Goal: Information Seeking & Learning: Learn about a topic

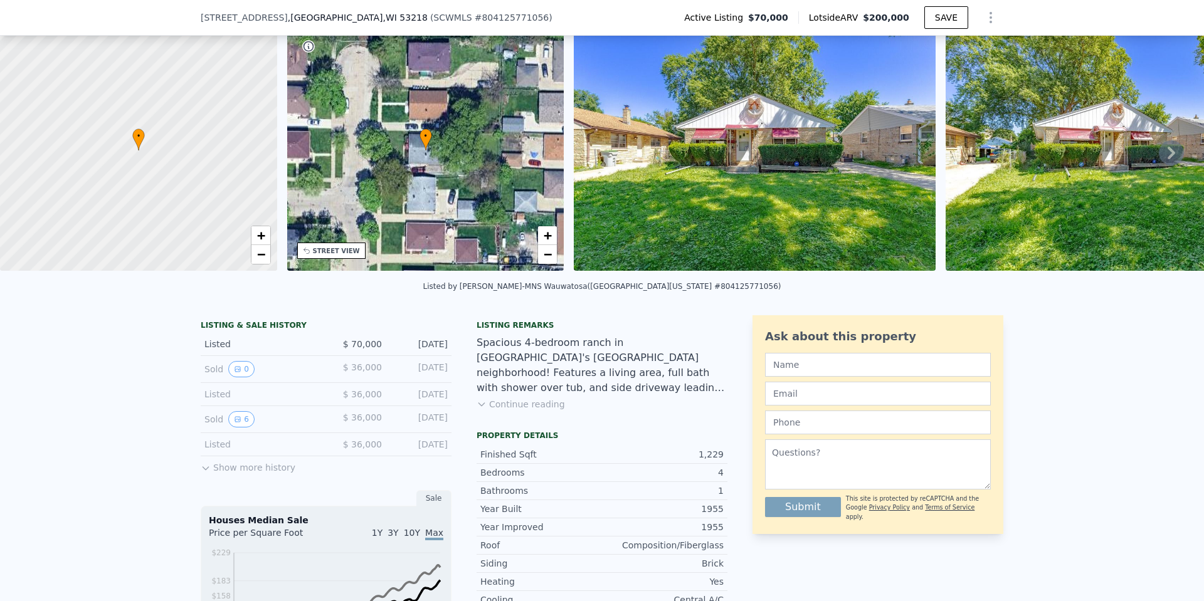
scroll to position [58, 0]
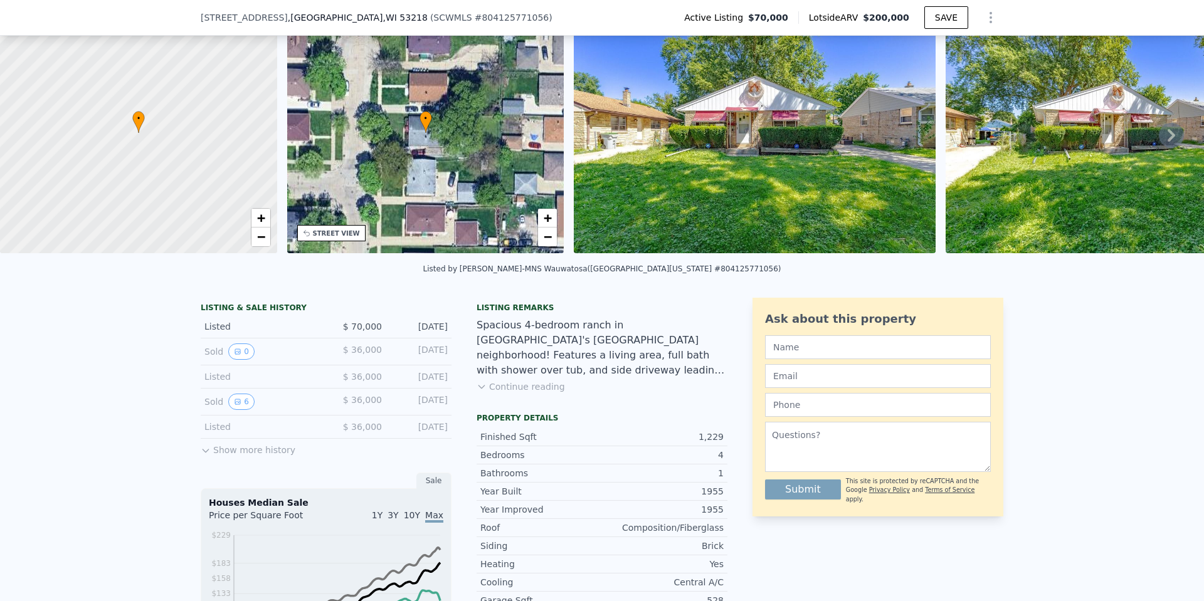
click at [683, 179] on img at bounding box center [755, 133] width 362 height 241
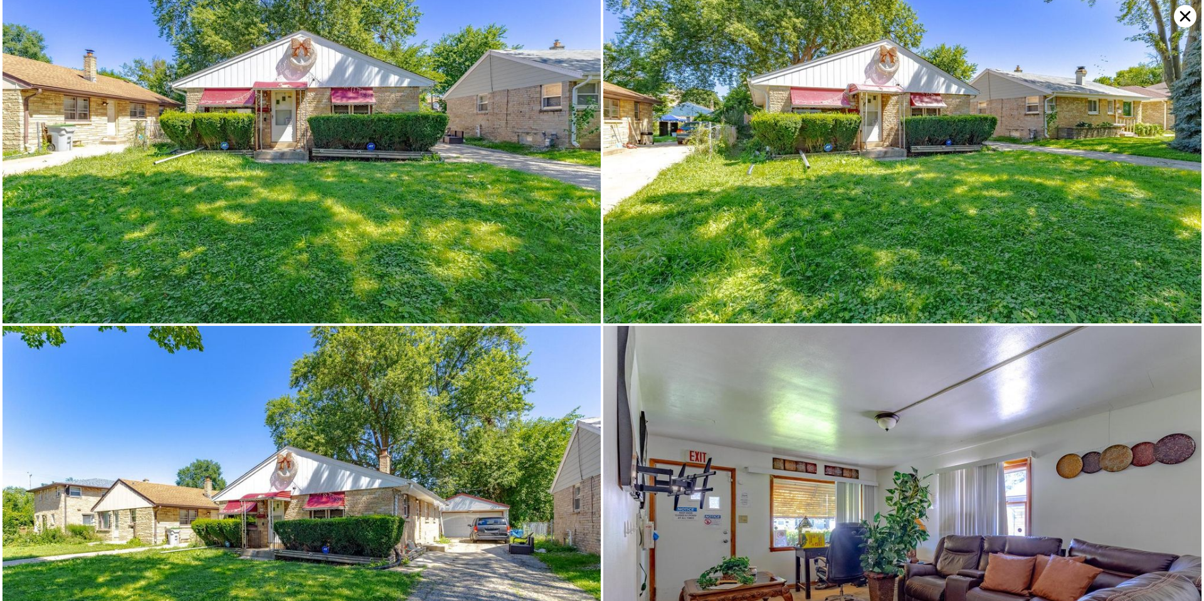
scroll to position [222, 0]
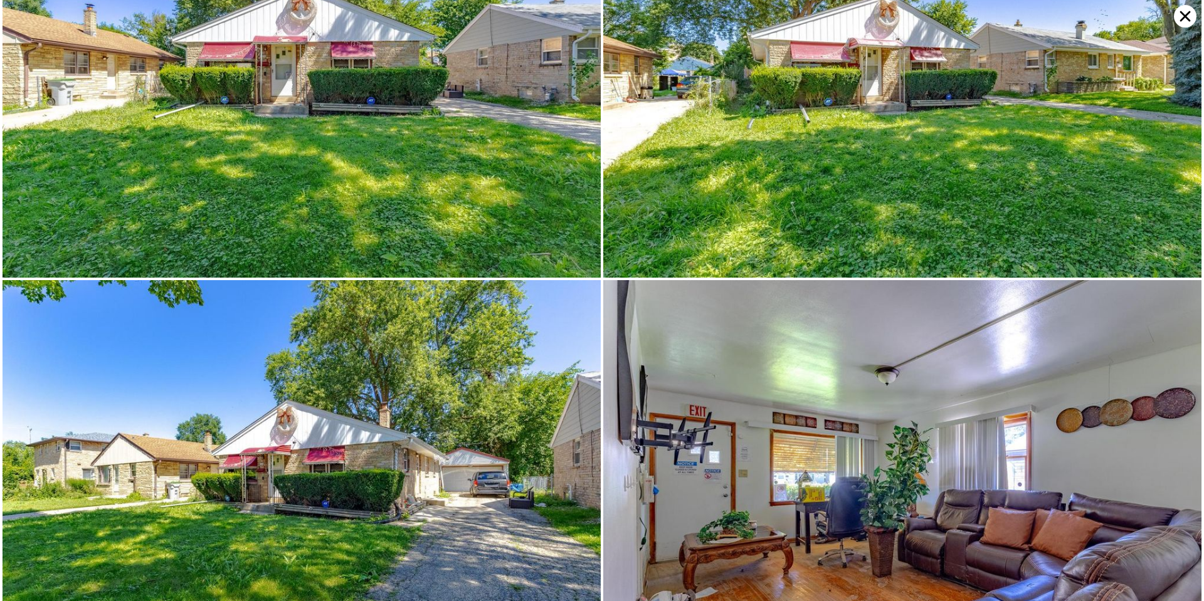
scroll to position [0, 0]
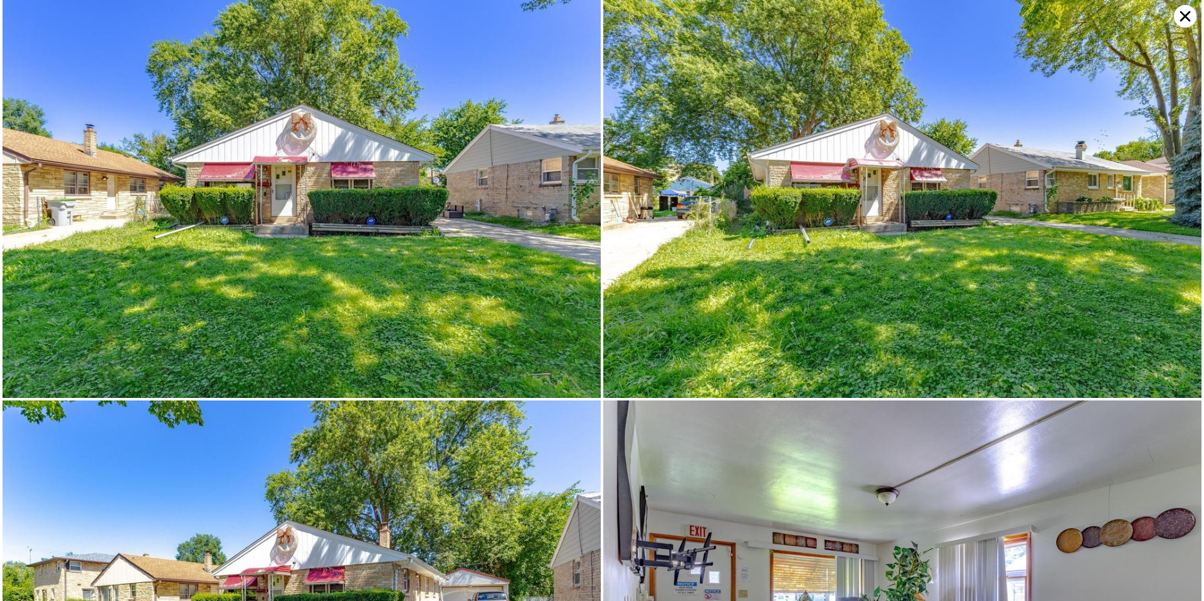
click at [1187, 23] on icon at bounding box center [1185, 16] width 23 height 23
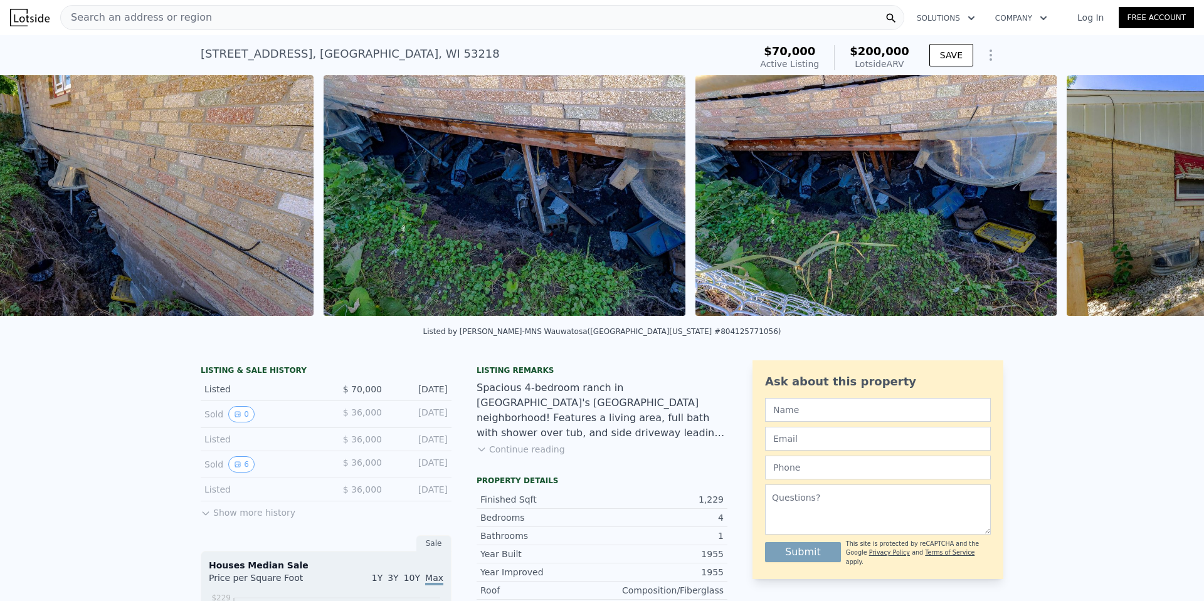
scroll to position [0, 6146]
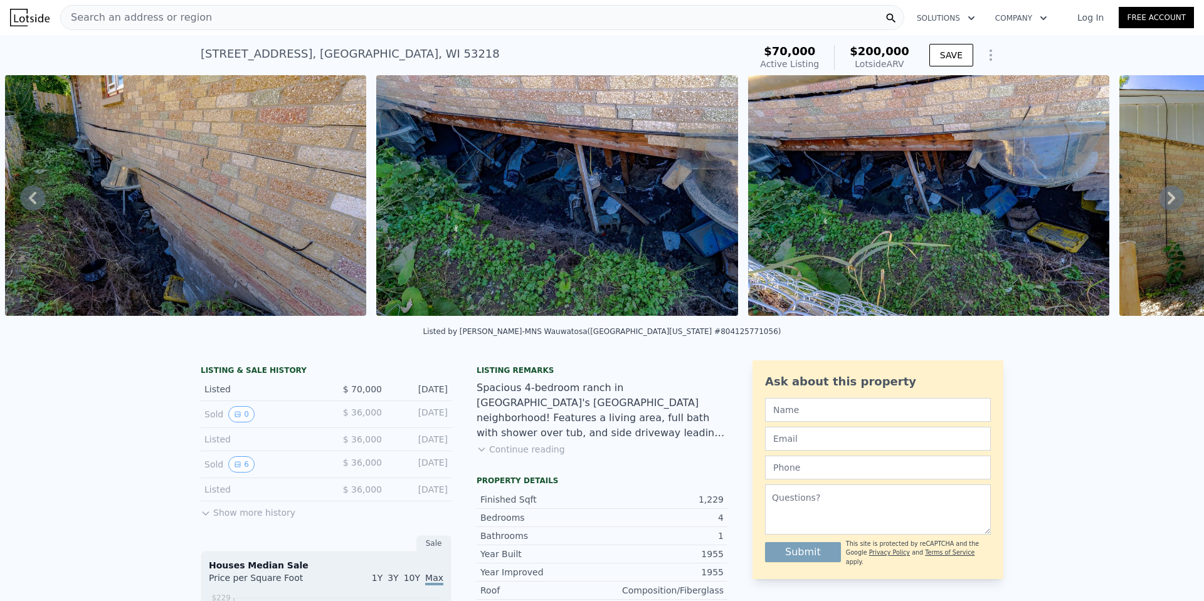
click at [844, 228] on img at bounding box center [929, 195] width 362 height 241
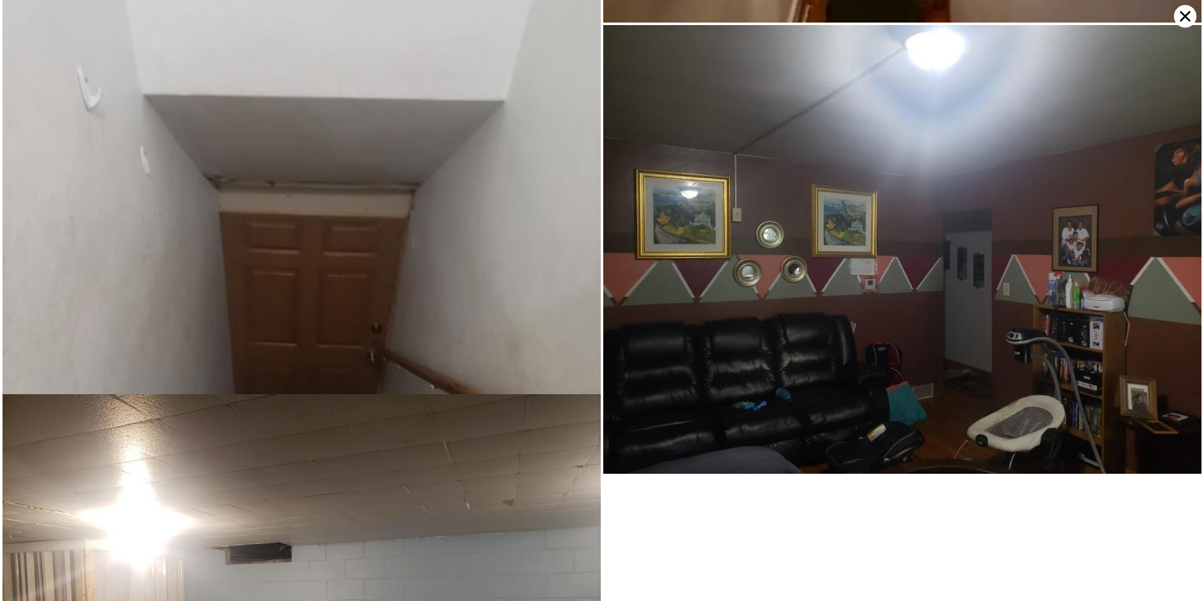
scroll to position [5200, 0]
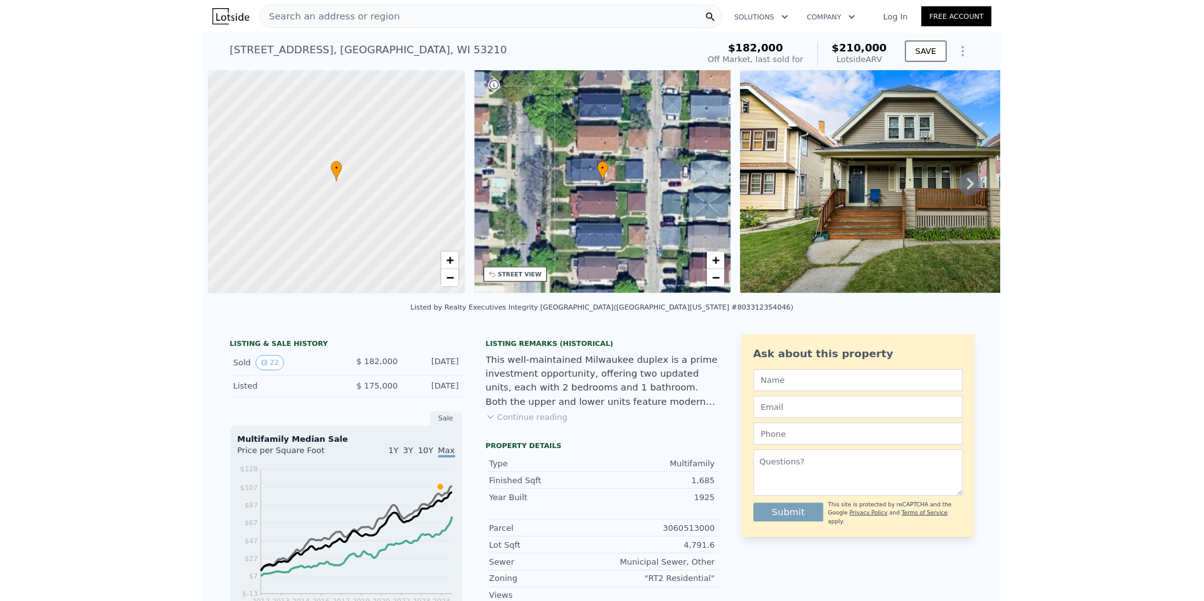
scroll to position [0, 5]
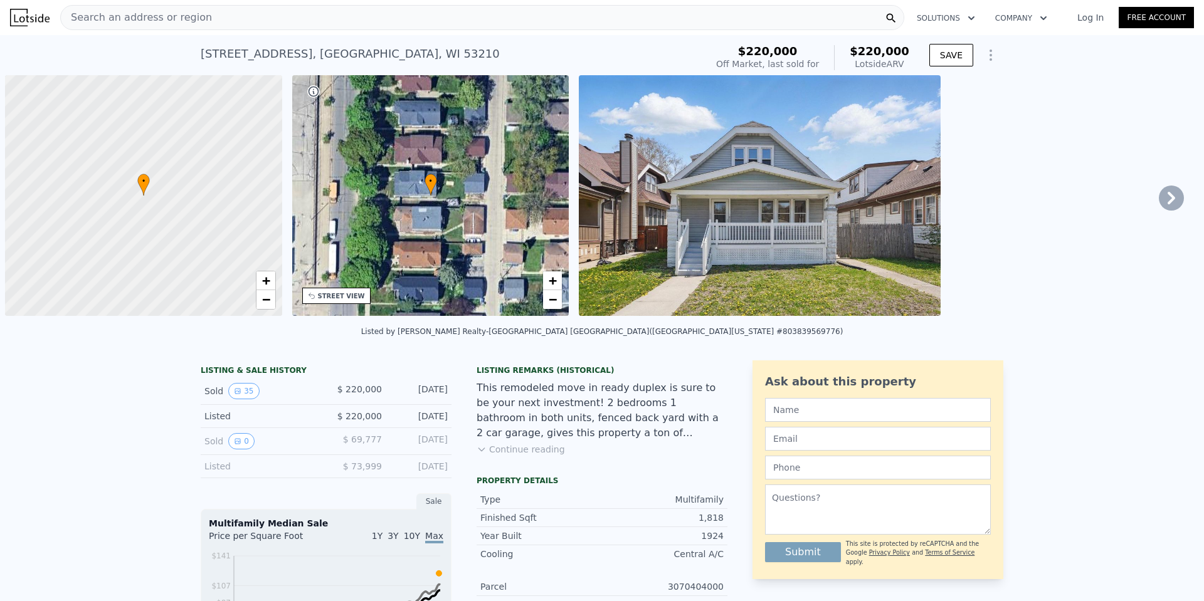
scroll to position [0, 5]
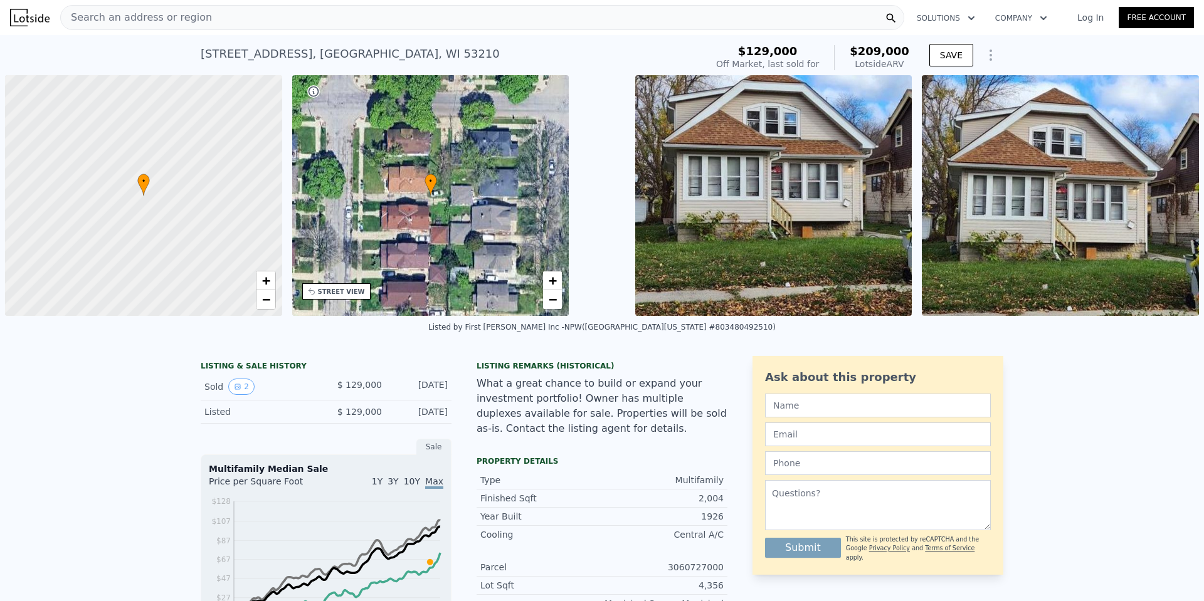
click at [773, 261] on img at bounding box center [773, 195] width 277 height 241
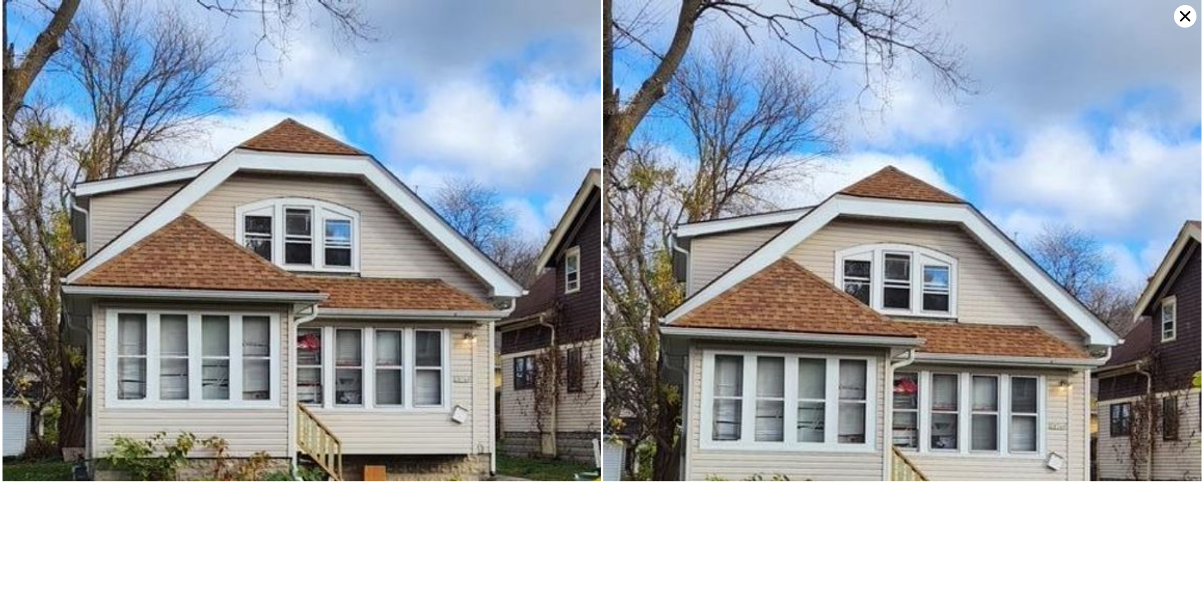
click at [1184, 13] on icon at bounding box center [1185, 16] width 23 height 23
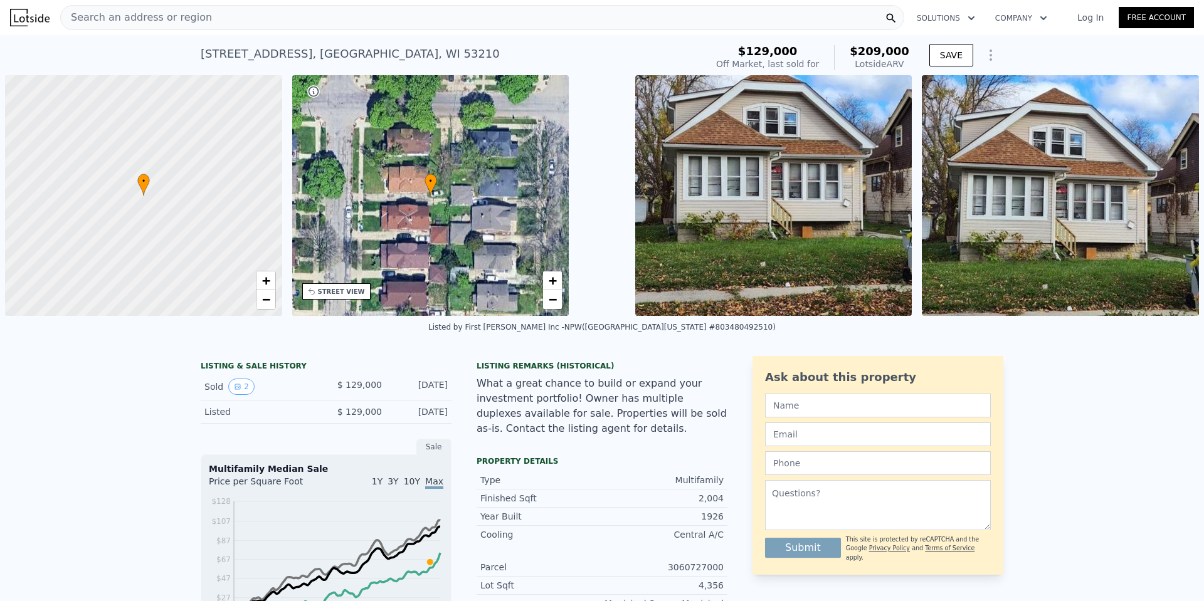
click at [1120, 453] on div "LISTING & SALE HISTORY Sold 2 $ 129,000 Dec 27, 2024 Listed $ 129,000 Nov 13, 2…" at bounding box center [602, 562] width 1204 height 433
click at [1076, 429] on div "LISTING & SALE HISTORY Sold 2 $ 129,000 Dec 27, 2024 Listed $ 129,000 Nov 13, 2…" at bounding box center [602, 562] width 1204 height 433
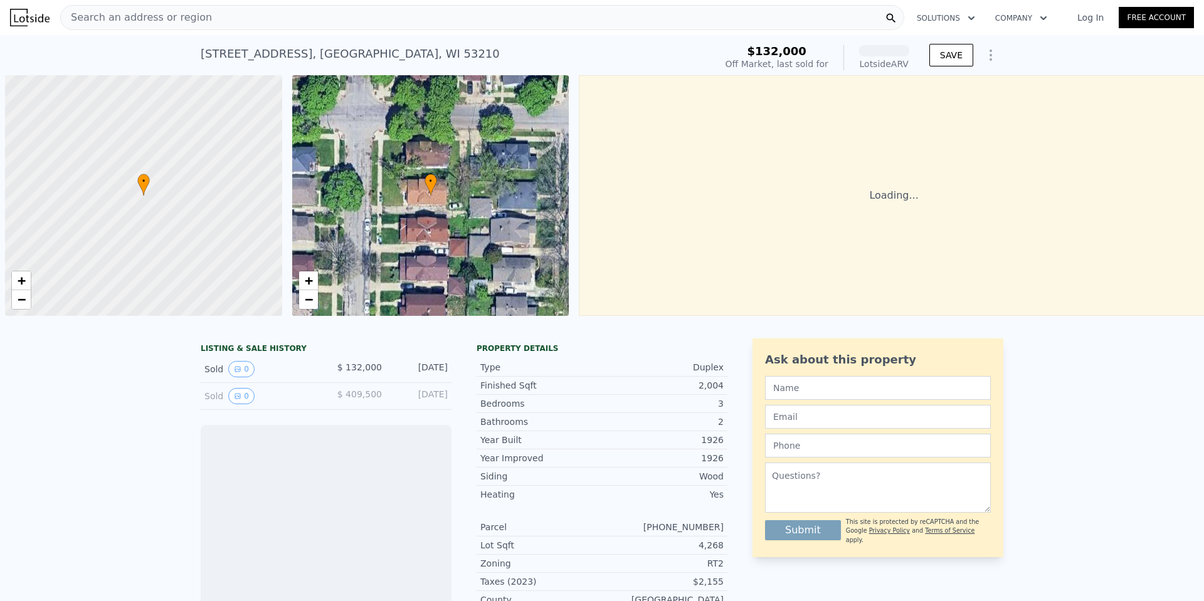
scroll to position [0, 5]
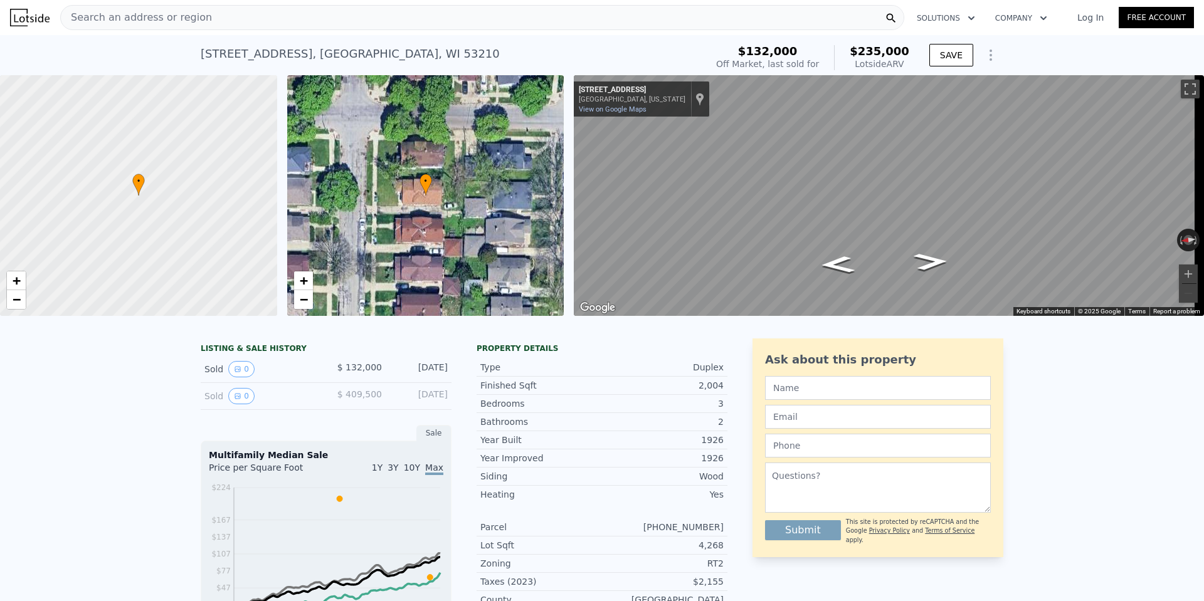
click at [194, 19] on div "Search an address or region" at bounding box center [482, 17] width 844 height 25
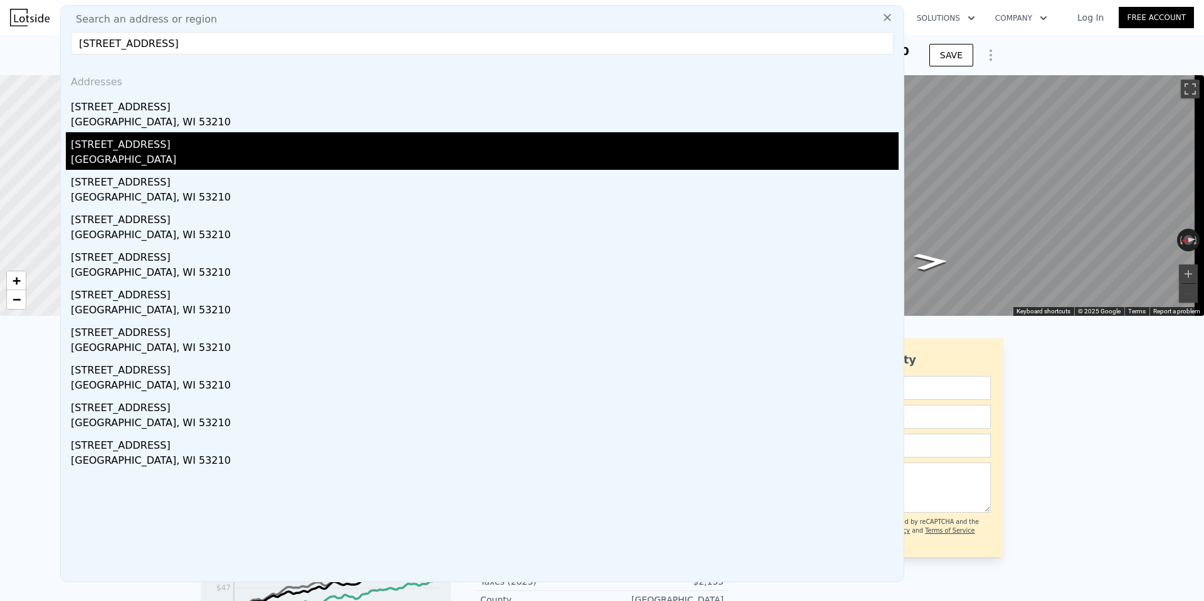
type input "[STREET_ADDRESS]"
click at [213, 140] on div "[STREET_ADDRESS]" at bounding box center [485, 142] width 828 height 20
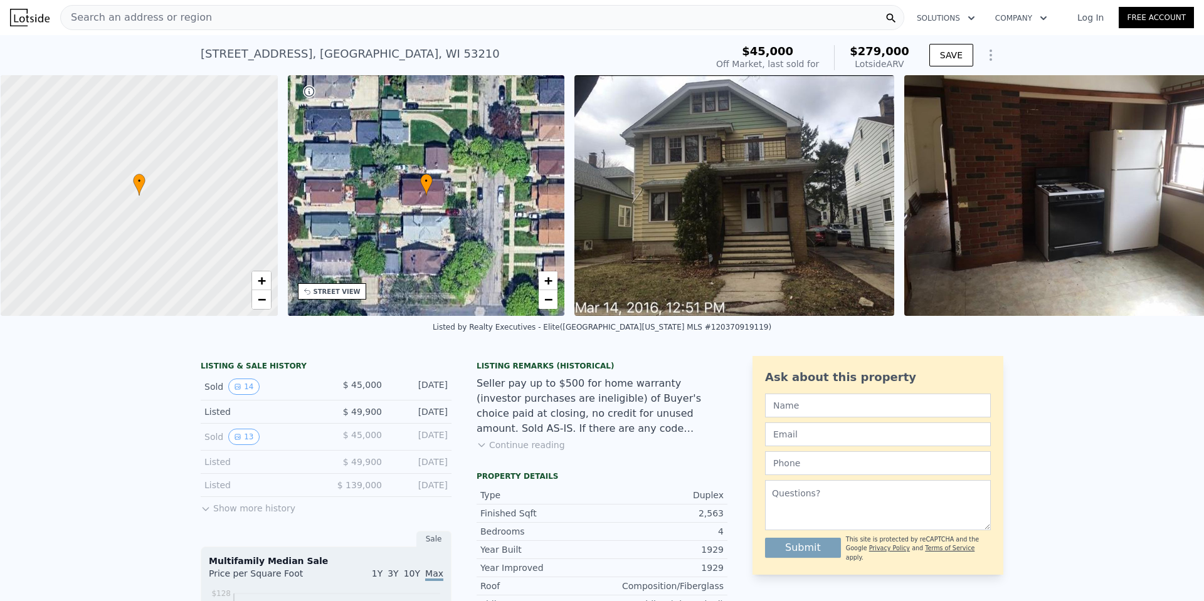
scroll to position [0, 5]
click at [243, 9] on div "Search an address or region" at bounding box center [482, 17] width 844 height 25
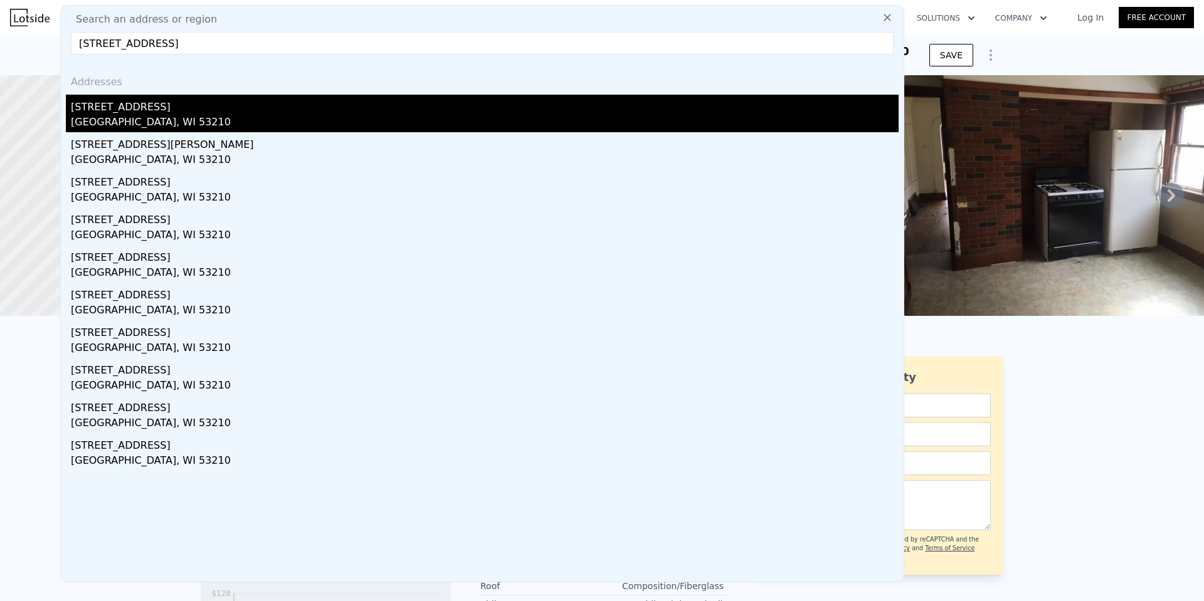
type input "[STREET_ADDRESS]"
click at [198, 118] on div "[GEOGRAPHIC_DATA], WI 53210" at bounding box center [485, 124] width 828 height 18
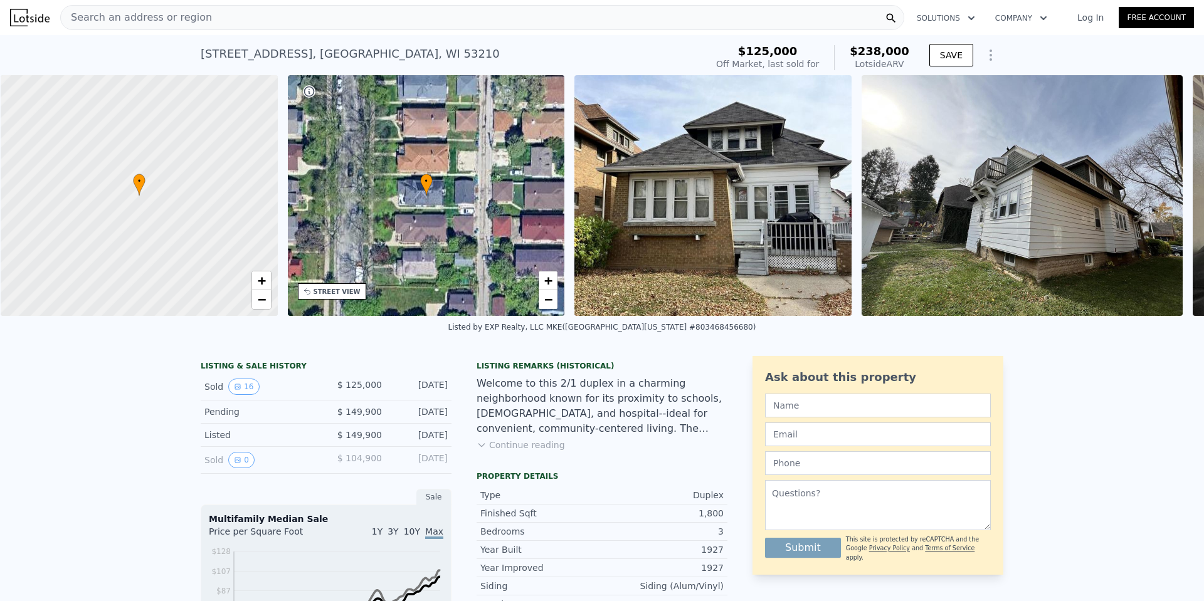
scroll to position [0, 5]
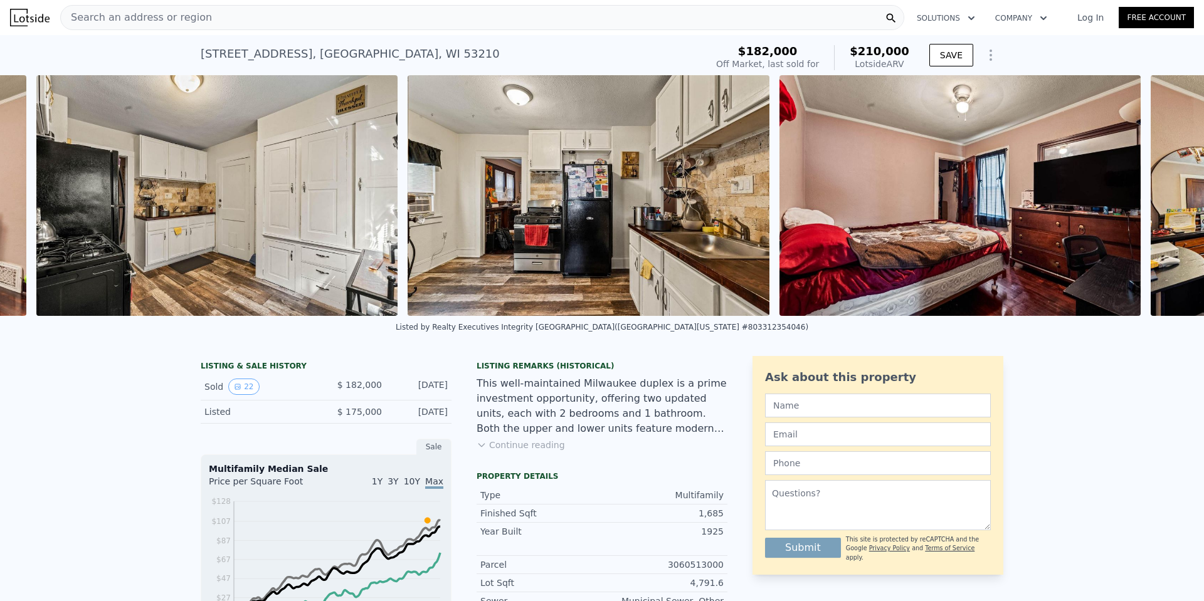
scroll to position [0, 2803]
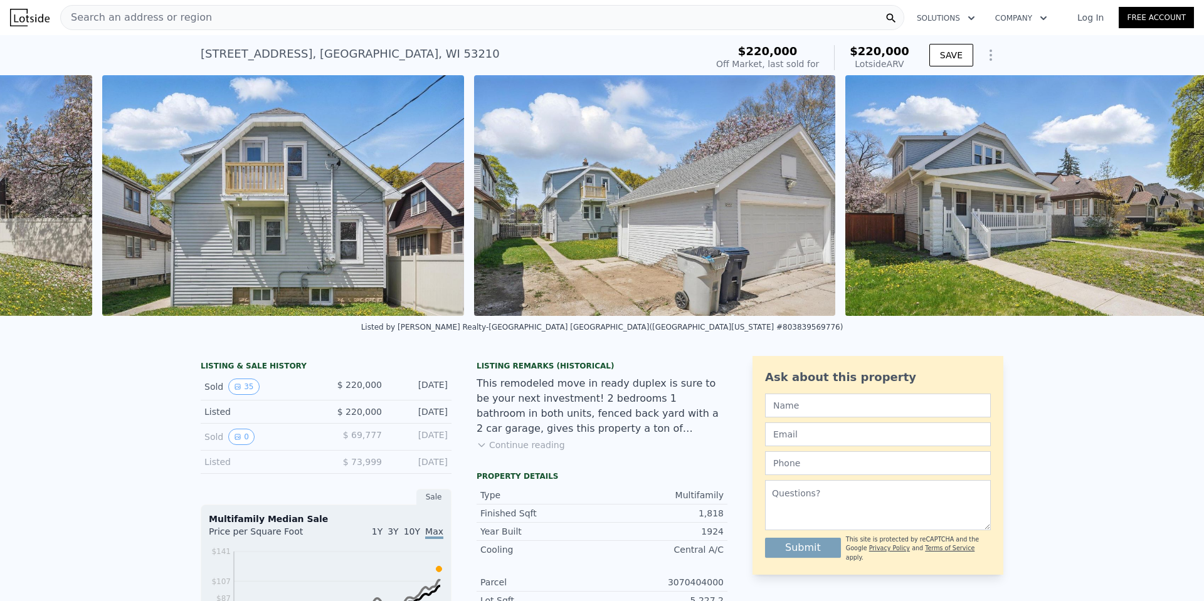
scroll to position [0, 12378]
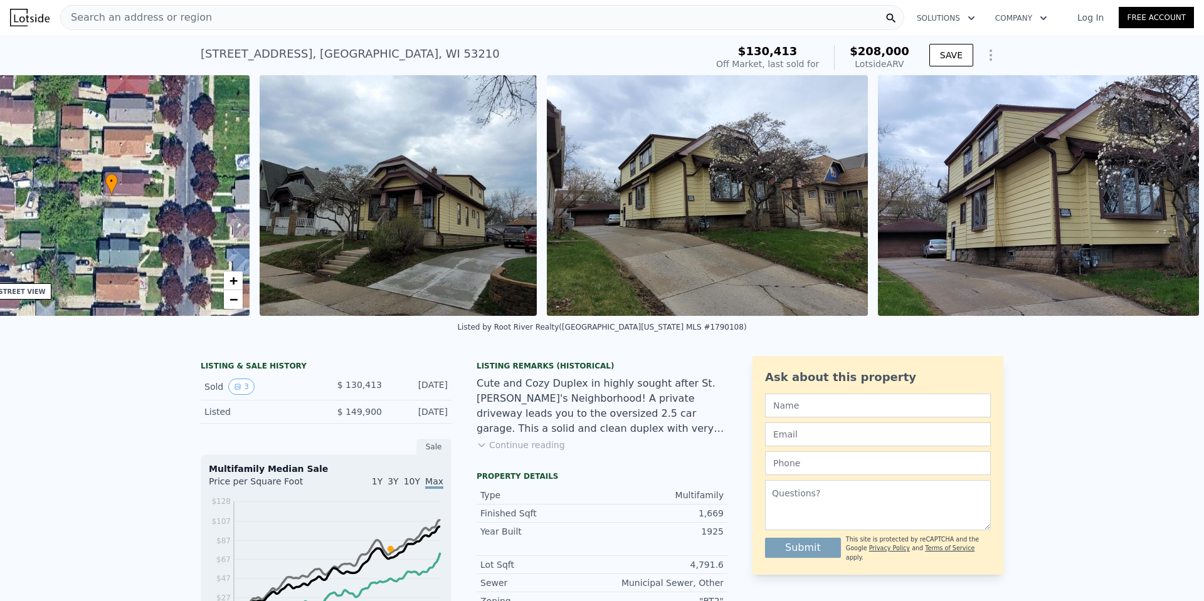
scroll to position [0, 328]
click at [124, 7] on div "Search an address or region" at bounding box center [136, 18] width 151 height 24
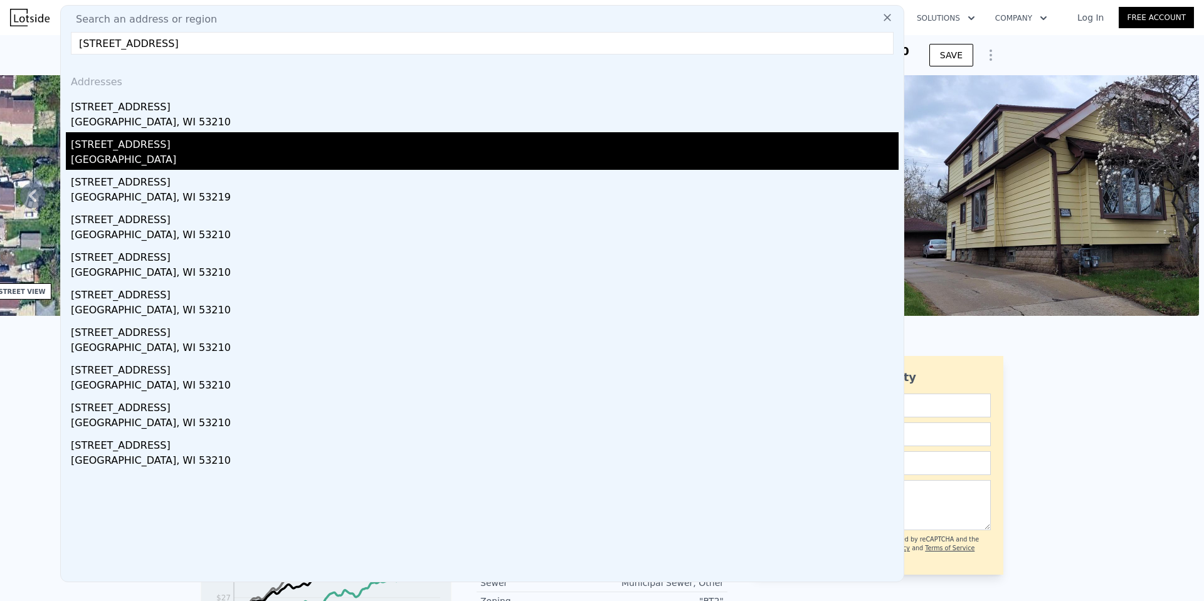
type input "2931 North 58th STREET, Milwaukee, WI 53210"
click at [162, 148] on div "[STREET_ADDRESS]" at bounding box center [485, 142] width 828 height 20
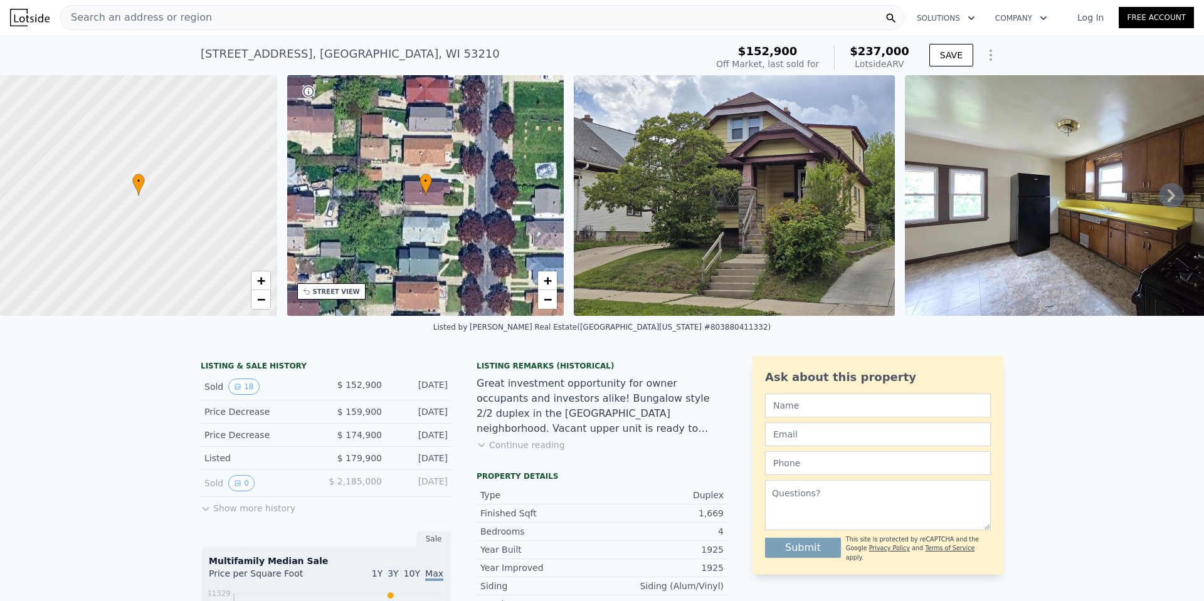
click at [152, 21] on span "Search an address or region" at bounding box center [136, 17] width 151 height 15
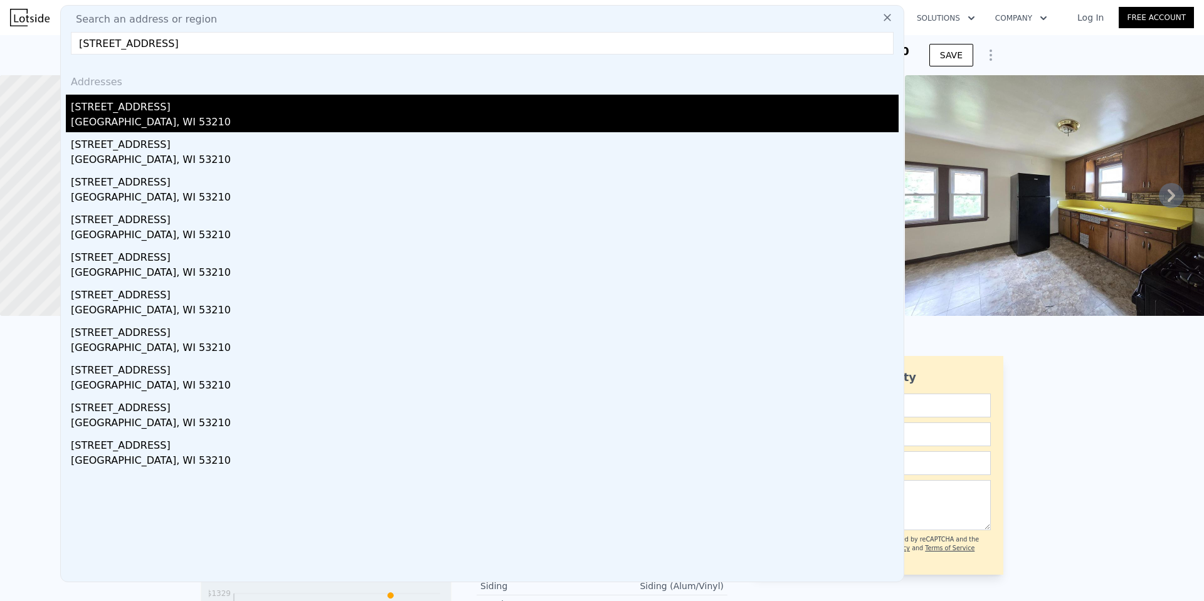
type input "2870 North 59th ST, Milwaukee, WI 53210"
click at [164, 111] on div "2870 N 59th St" at bounding box center [485, 105] width 828 height 20
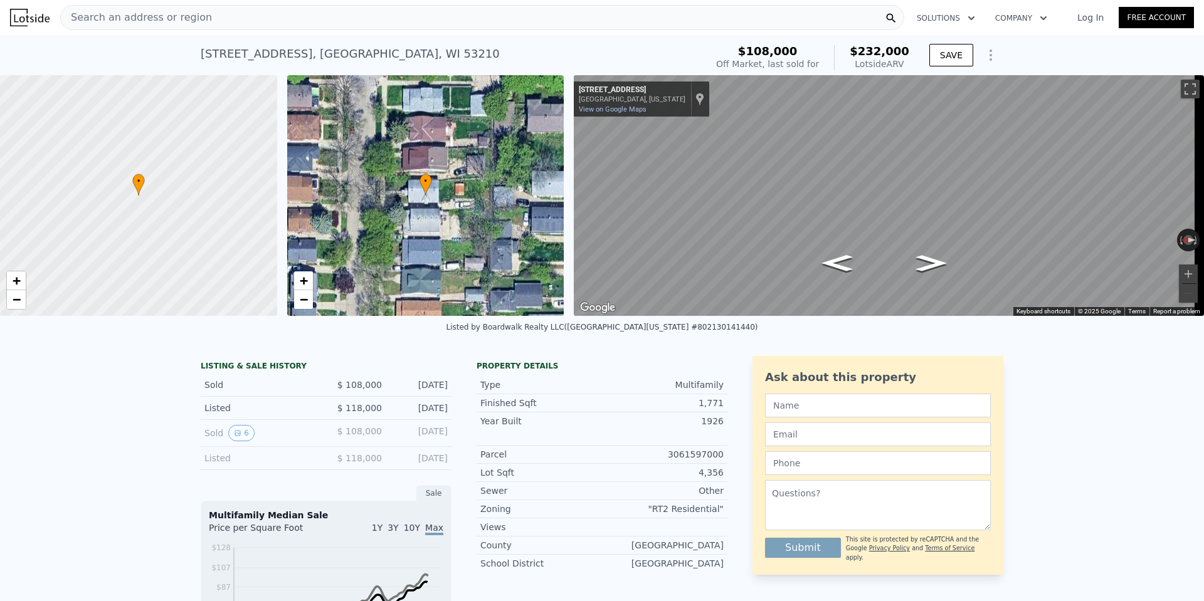
click at [111, 27] on div "Search an address or region" at bounding box center [136, 18] width 151 height 24
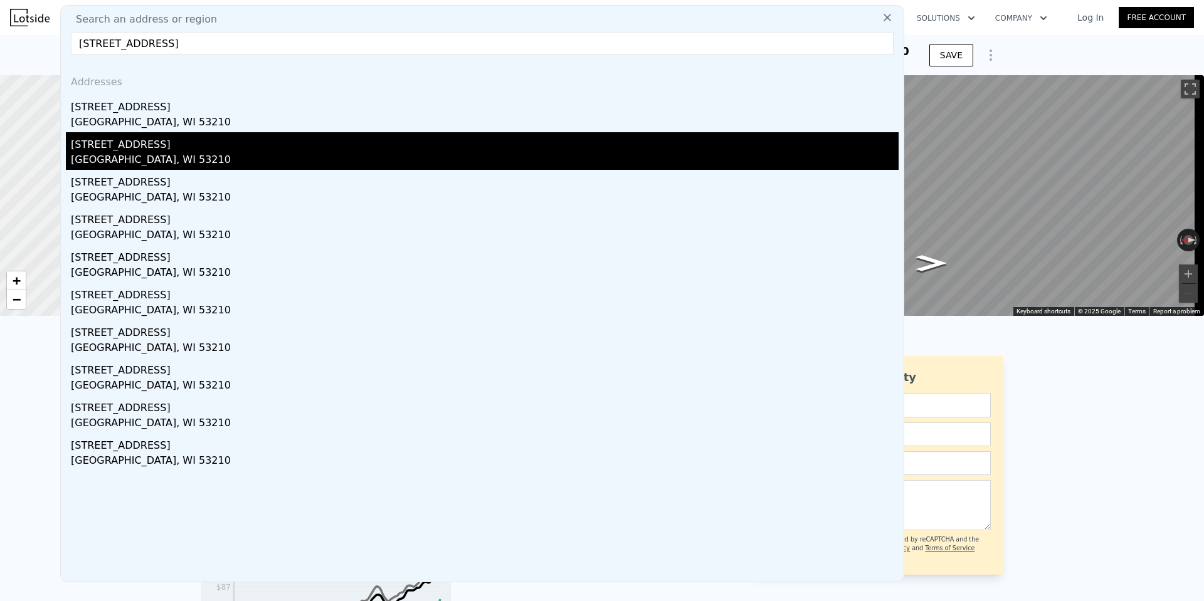
type input "2870 North 59th ST, Milwaukee, WI 53210"
click at [144, 154] on div "[GEOGRAPHIC_DATA], WI 53210" at bounding box center [485, 161] width 828 height 18
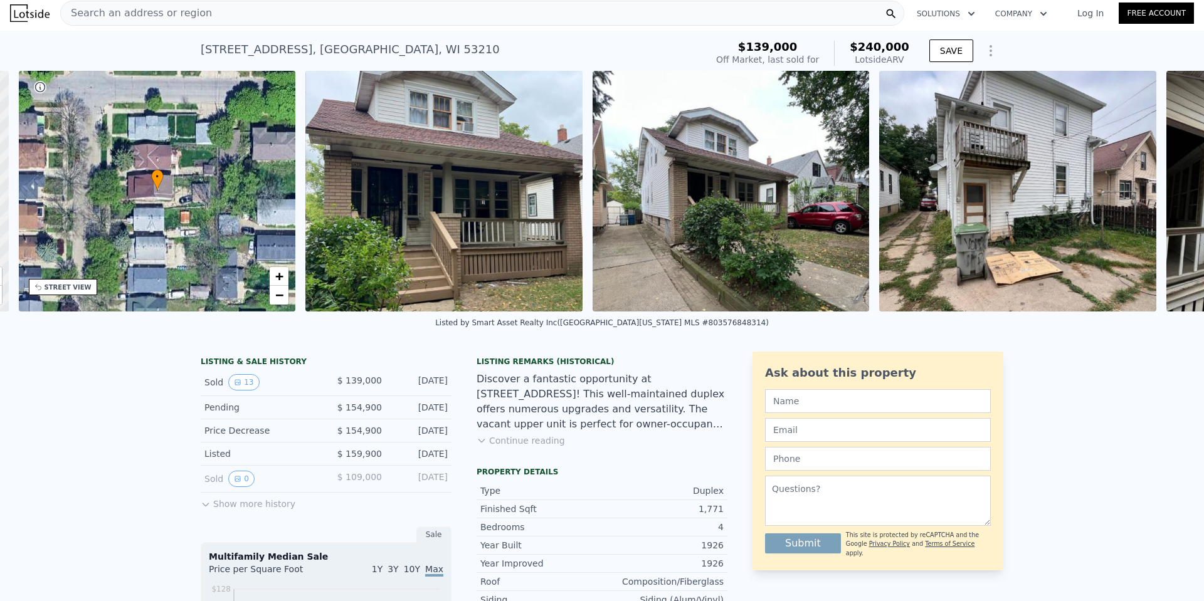
scroll to position [0, 292]
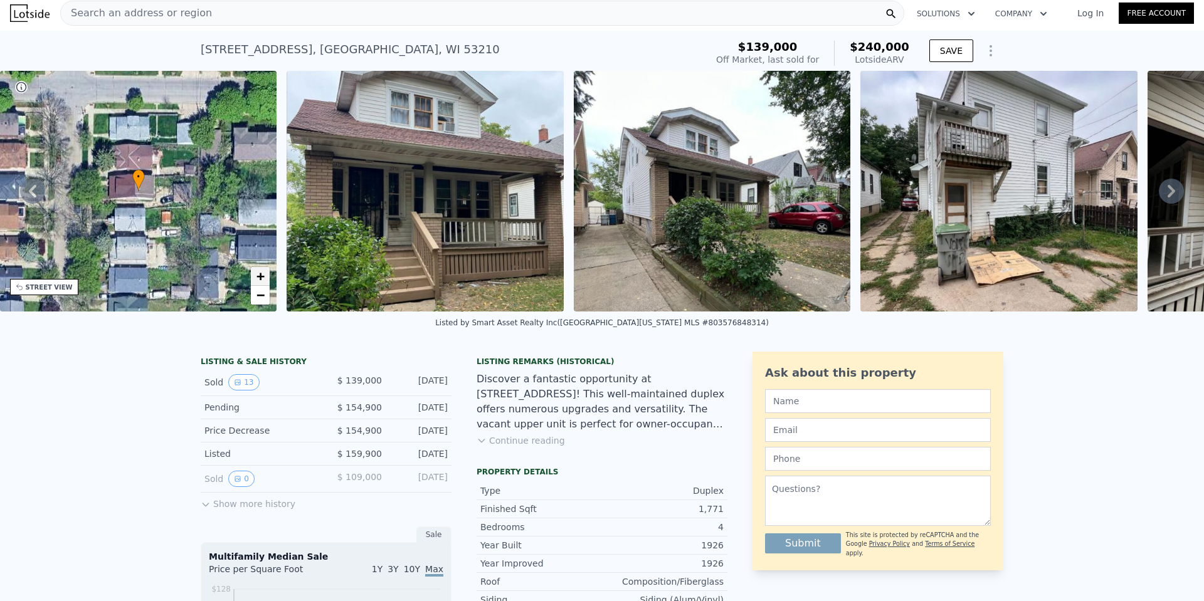
click at [254, 281] on link "+" at bounding box center [260, 276] width 19 height 19
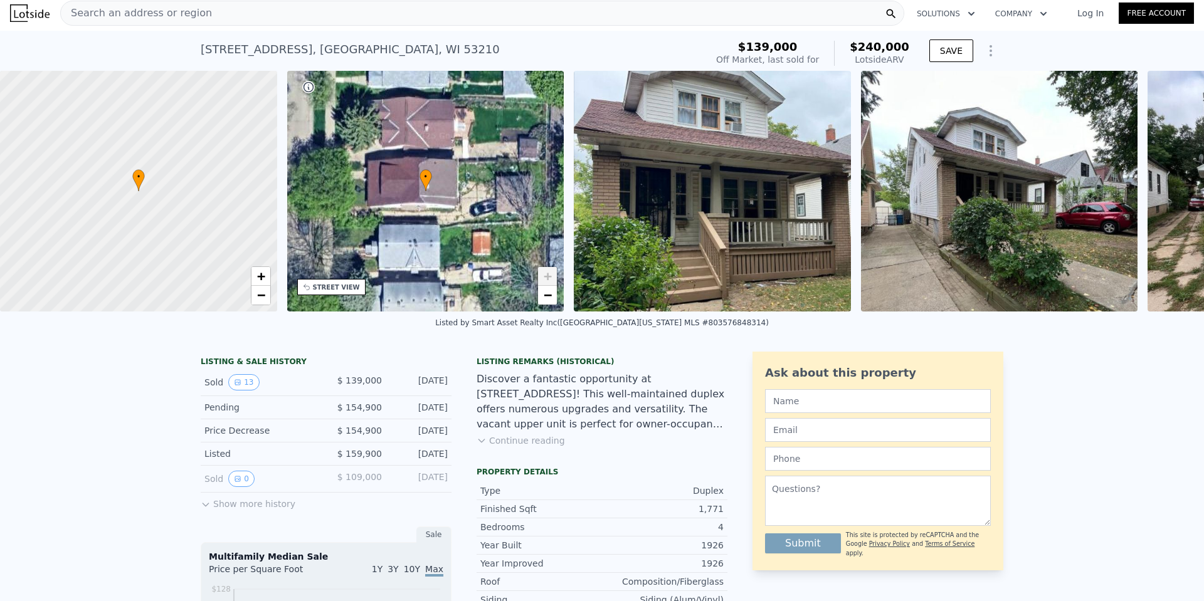
scroll to position [0, 0]
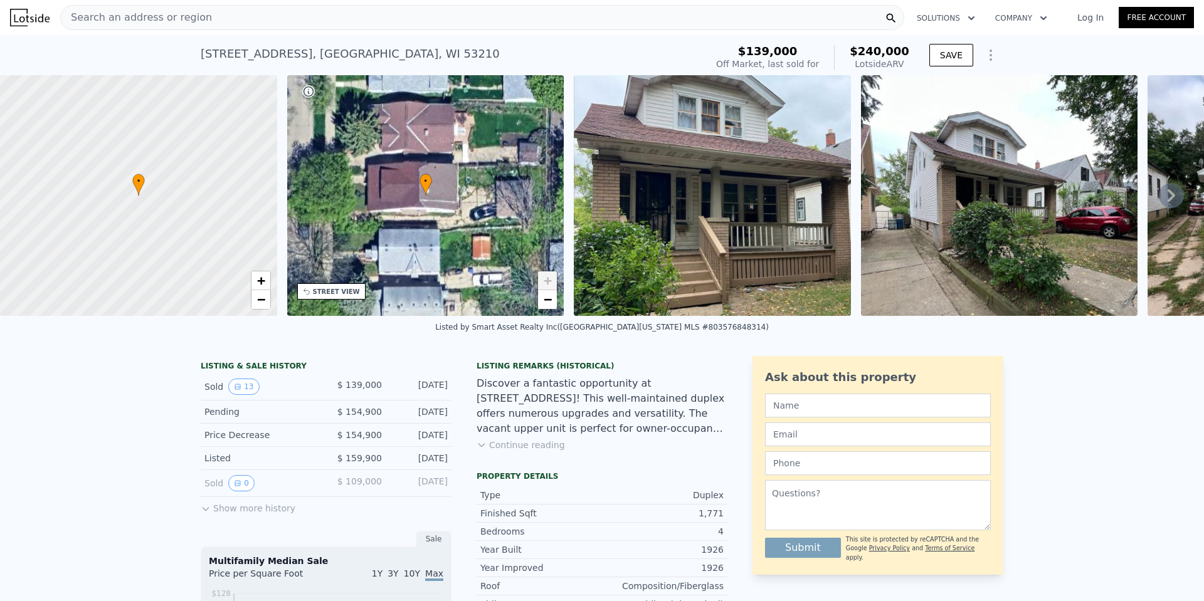
click at [153, 42] on div "2870 N 59th St # 2872 , Milwaukee , WI 53210 Sold Mar 2025 for $139k (~ARV $240…" at bounding box center [602, 55] width 1204 height 40
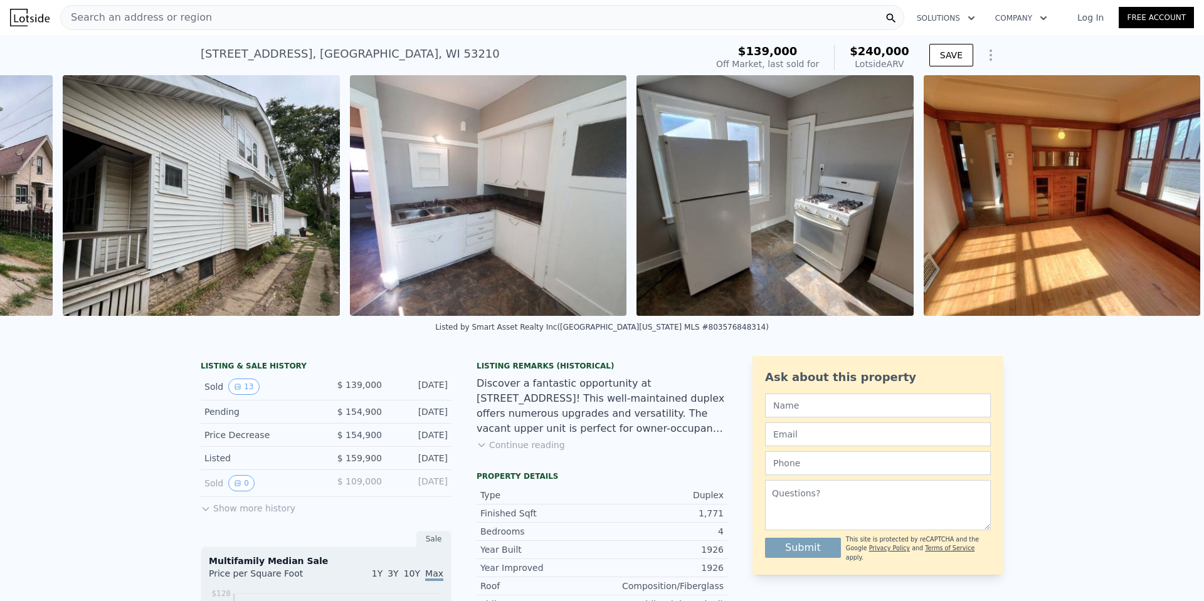
scroll to position [0, 1434]
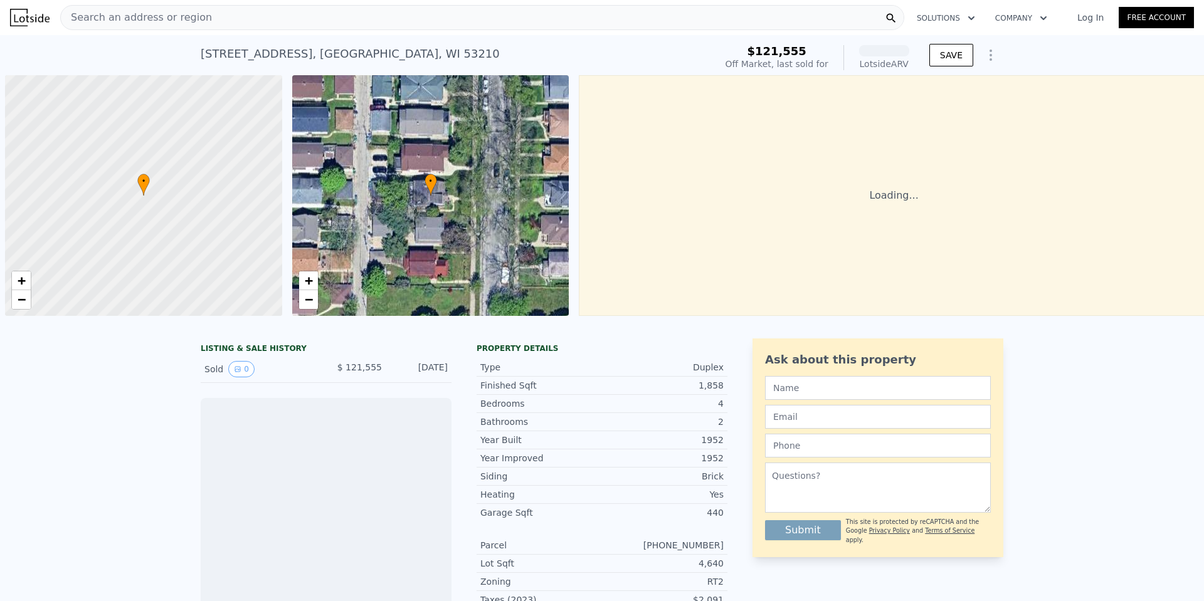
scroll to position [0, 5]
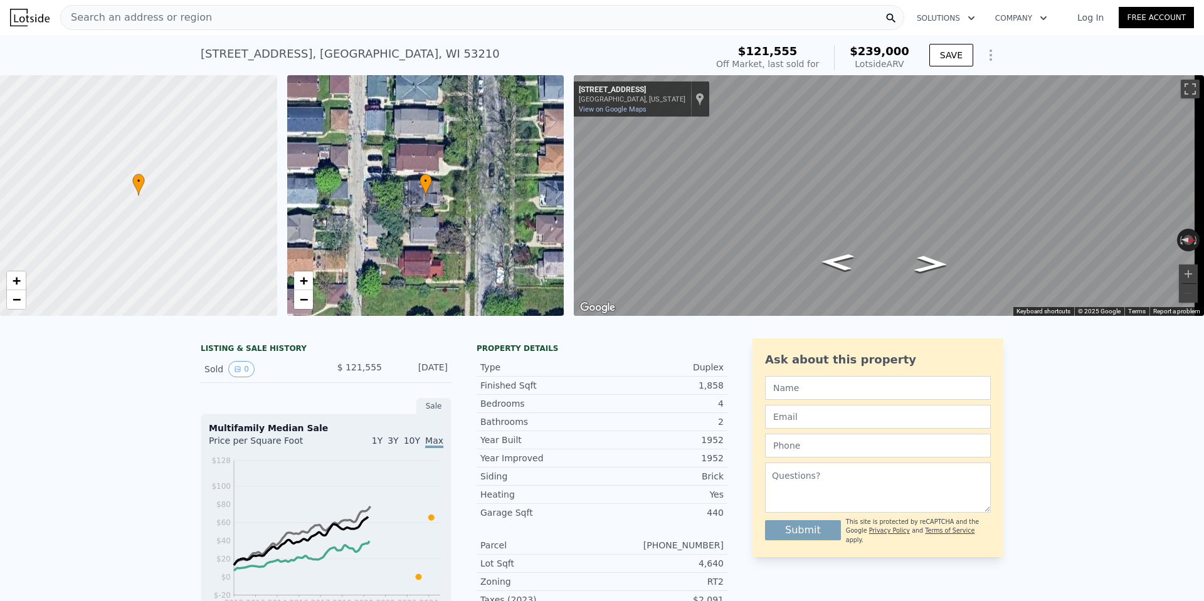
click at [90, 11] on span "Search an address or region" at bounding box center [136, 17] width 151 height 15
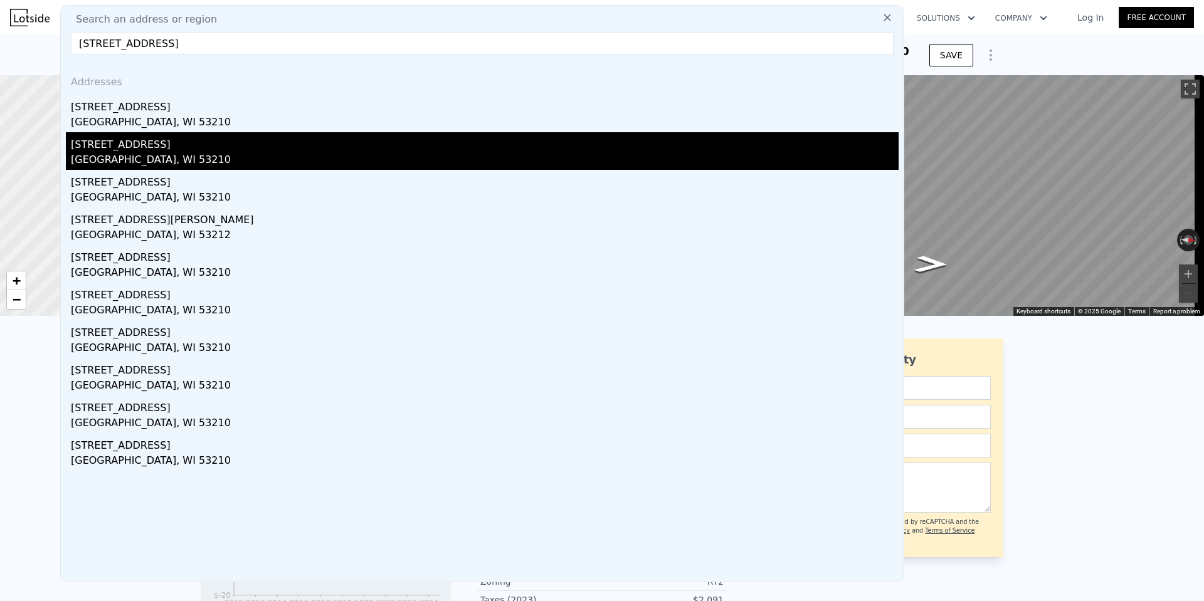
type input "[STREET_ADDRESS]"
click at [178, 148] on div "[STREET_ADDRESS]" at bounding box center [485, 142] width 828 height 20
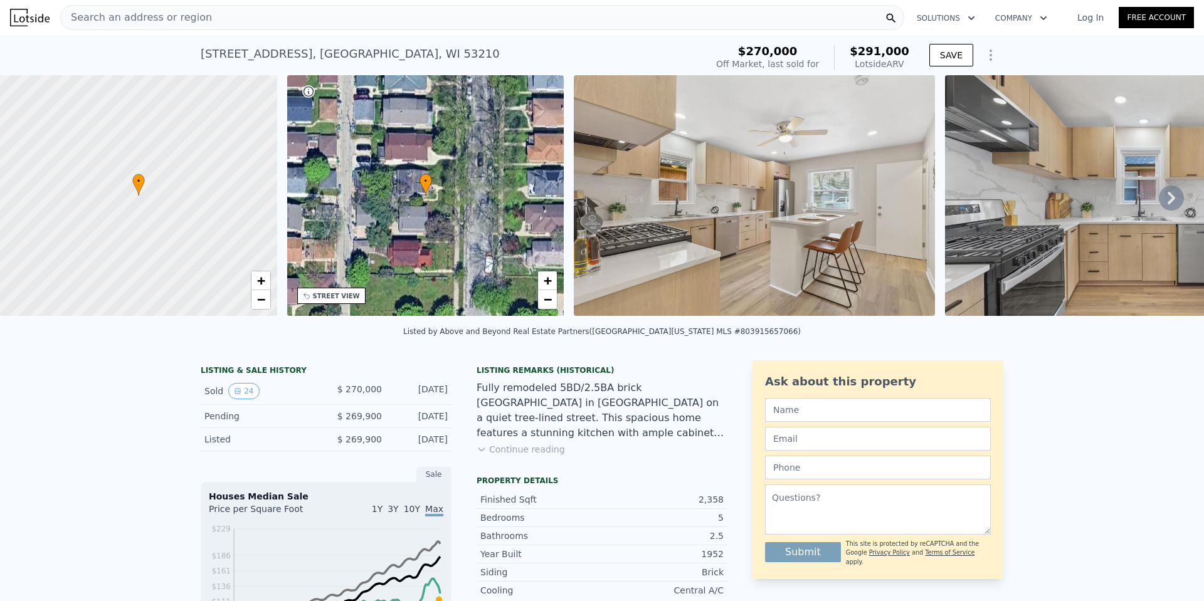
drag, startPoint x: 110, startPoint y: 318, endPoint x: 227, endPoint y: 323, distance: 116.7
click at [227, 320] on div "• + − • + − STREET VIEW ← Move left → Move right ↑ Move up ↓ Move down + Zoom i…" at bounding box center [602, 197] width 1204 height 245
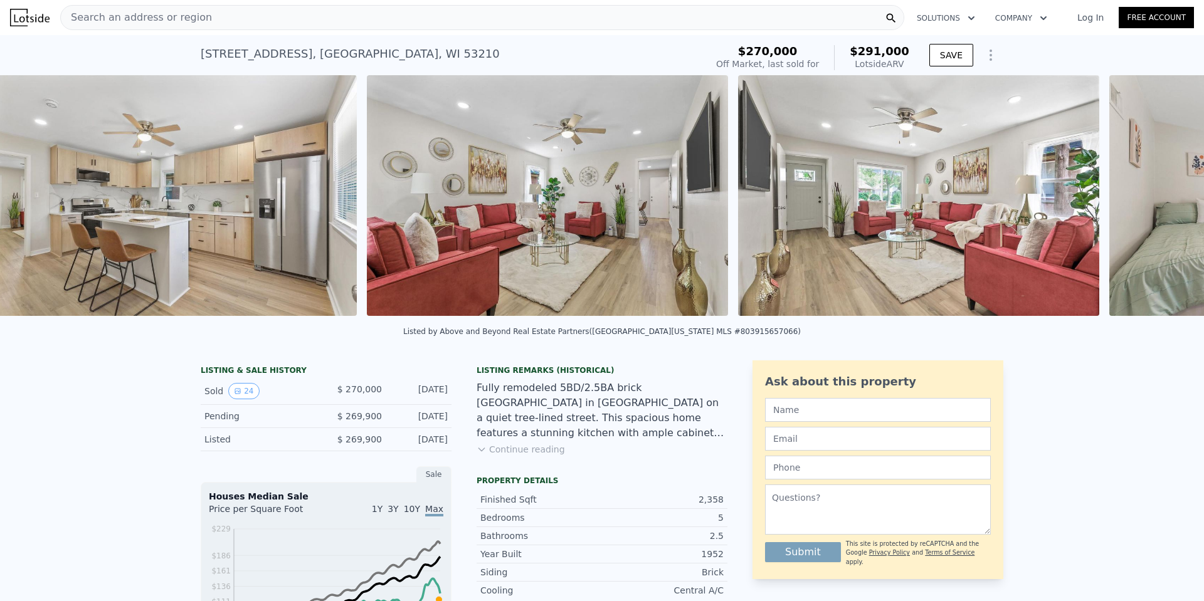
scroll to position [0, 1316]
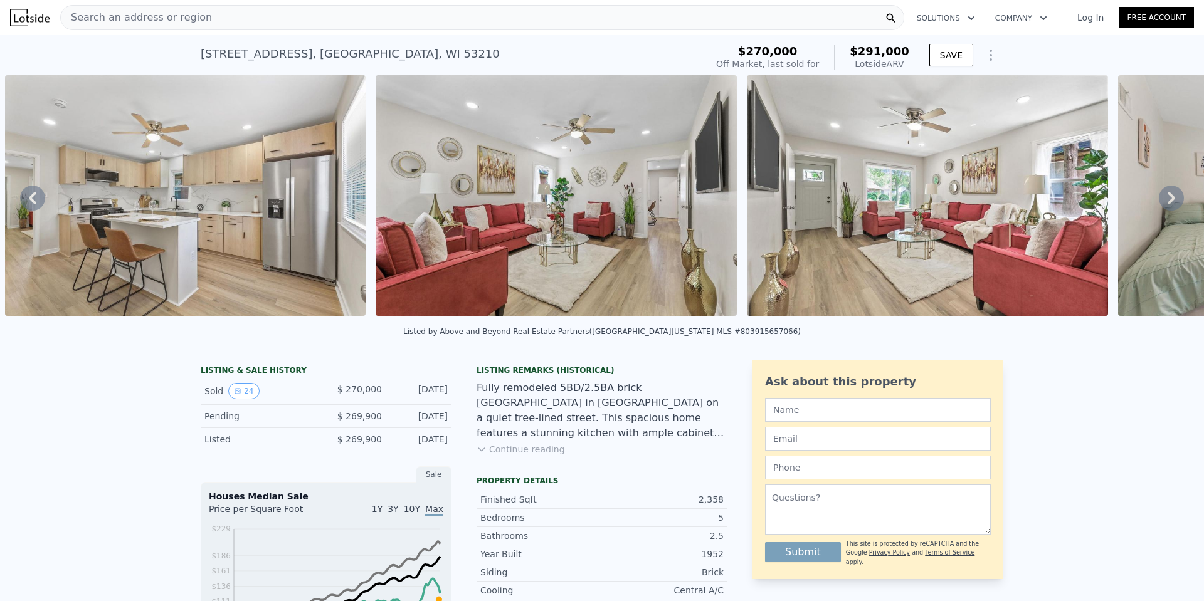
click at [132, 15] on span "Search an address or region" at bounding box center [136, 17] width 151 height 15
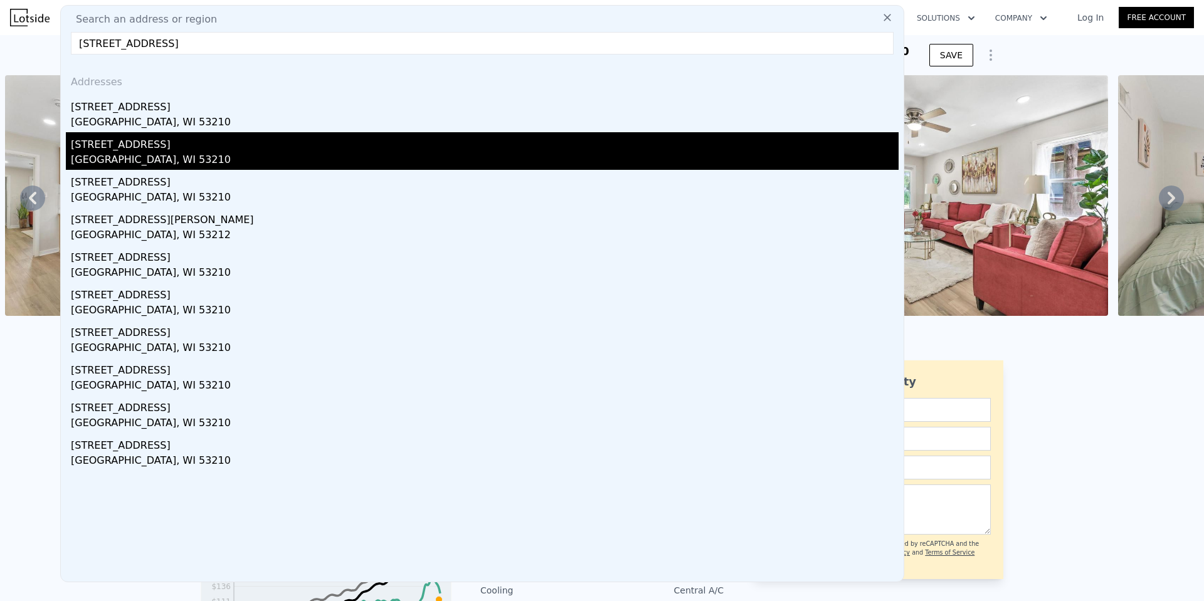
type input "2919 North 54th STREET UNIT 2919A, Milwaukee, WI 53210"
click at [181, 156] on div "[GEOGRAPHIC_DATA], WI 53210" at bounding box center [485, 161] width 828 height 18
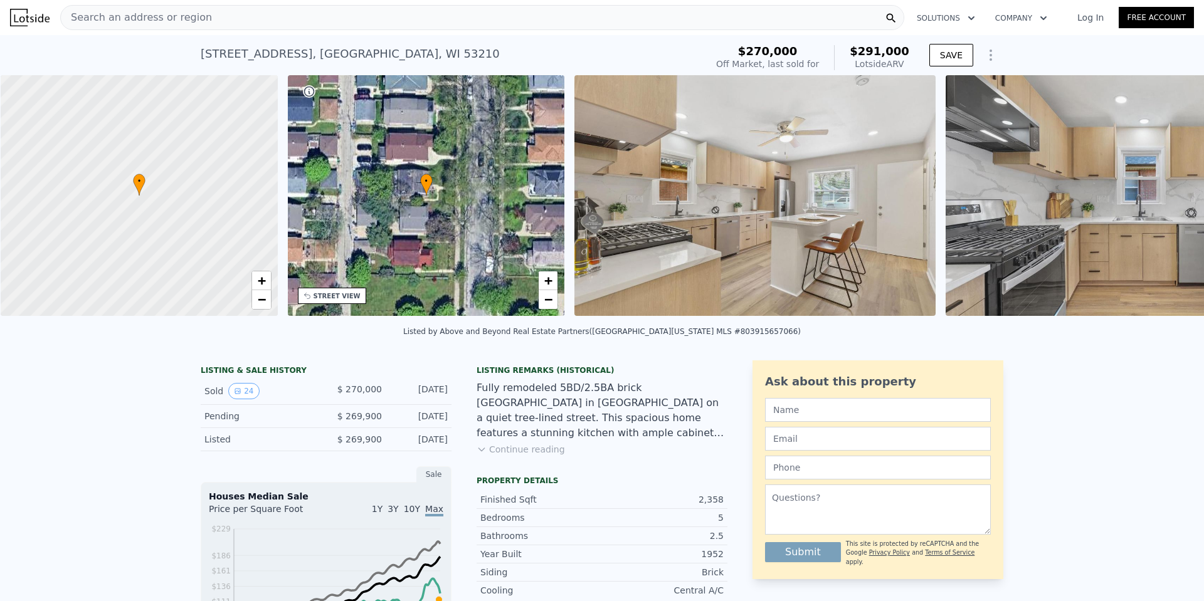
scroll to position [0, 5]
click at [541, 302] on link "−" at bounding box center [547, 299] width 19 height 19
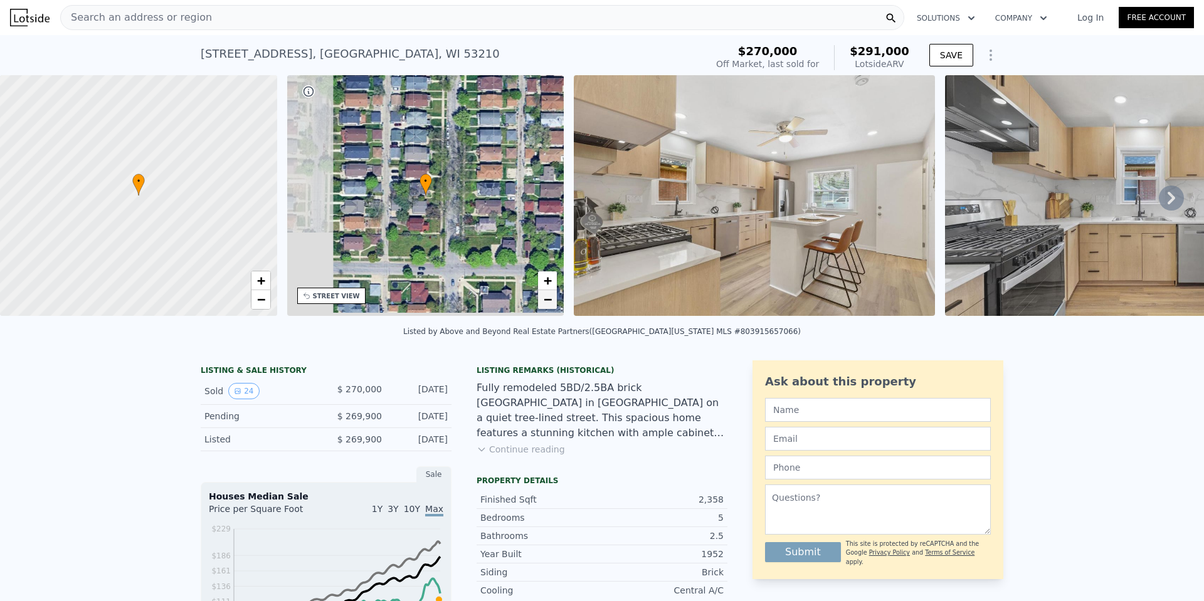
click at [541, 302] on link "−" at bounding box center [547, 299] width 19 height 19
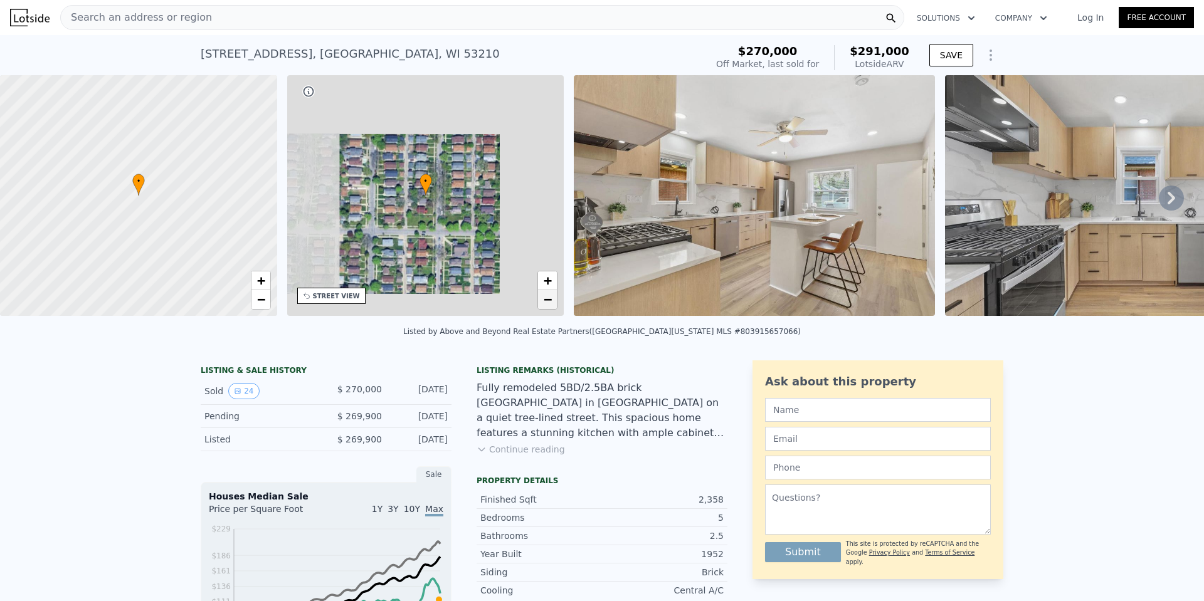
click at [541, 302] on link "−" at bounding box center [547, 299] width 19 height 19
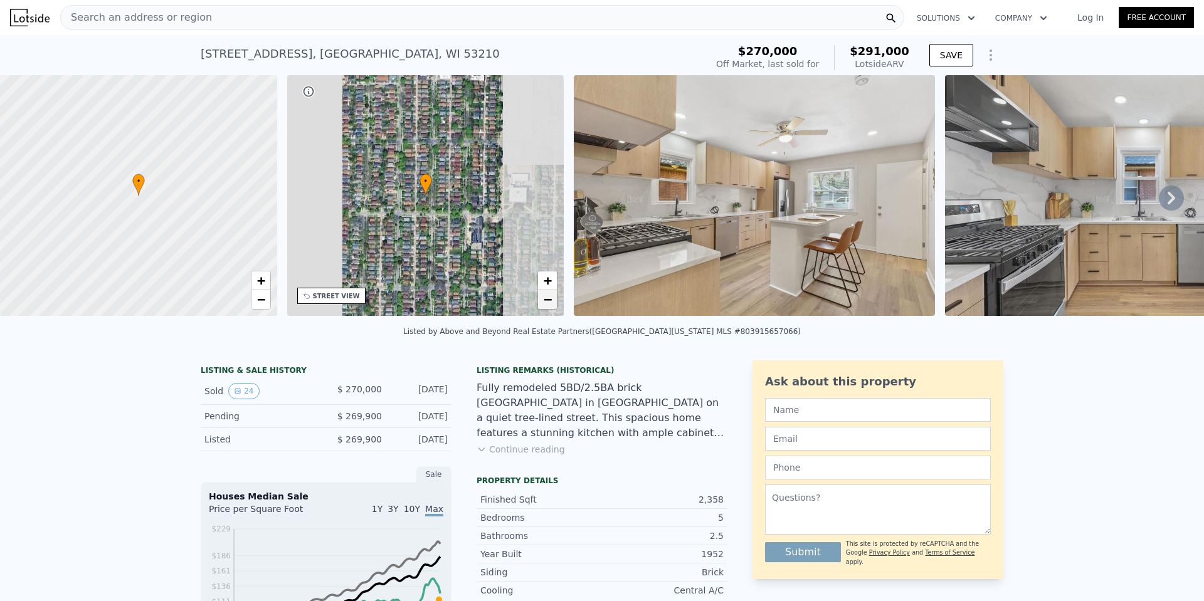
click at [541, 302] on link "−" at bounding box center [547, 299] width 19 height 19
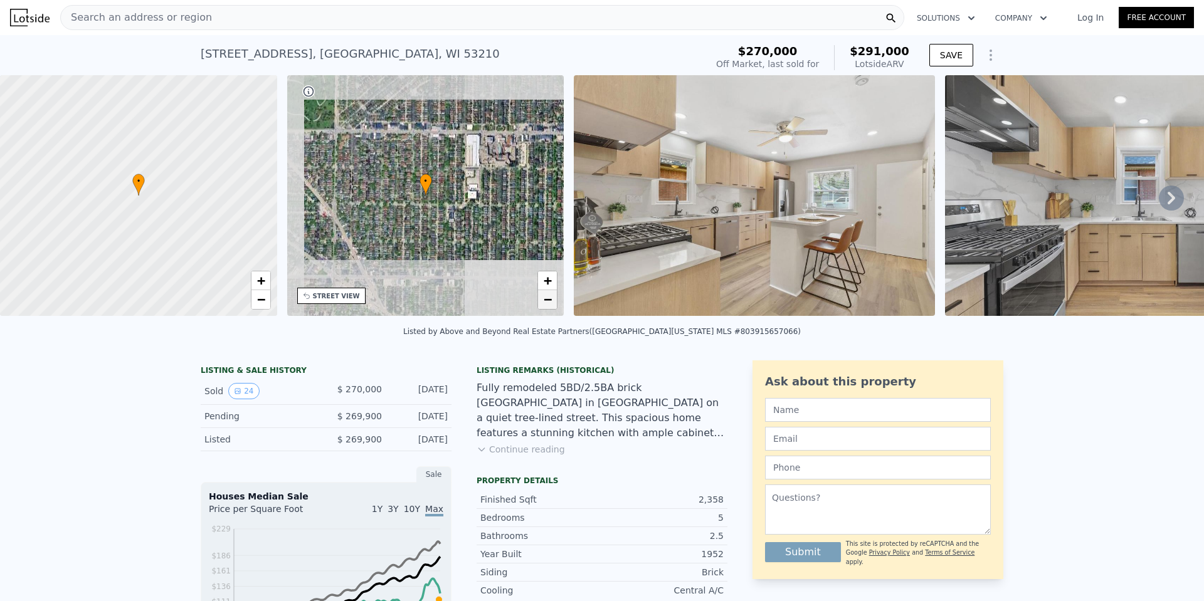
click at [541, 302] on link "−" at bounding box center [547, 299] width 19 height 19
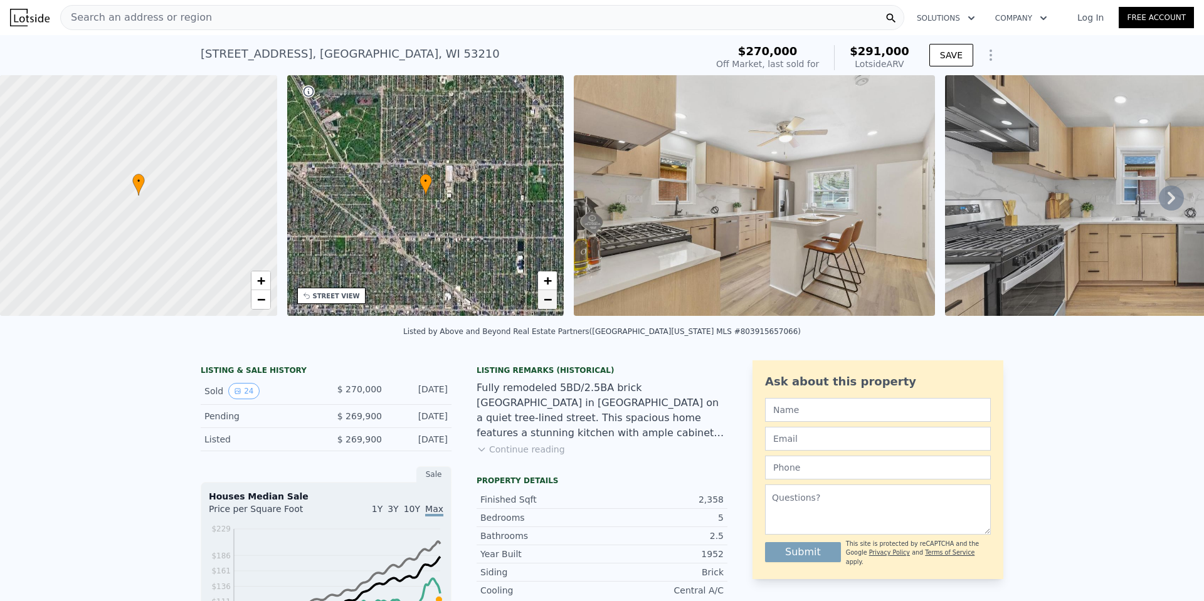
click at [541, 302] on link "−" at bounding box center [547, 299] width 19 height 19
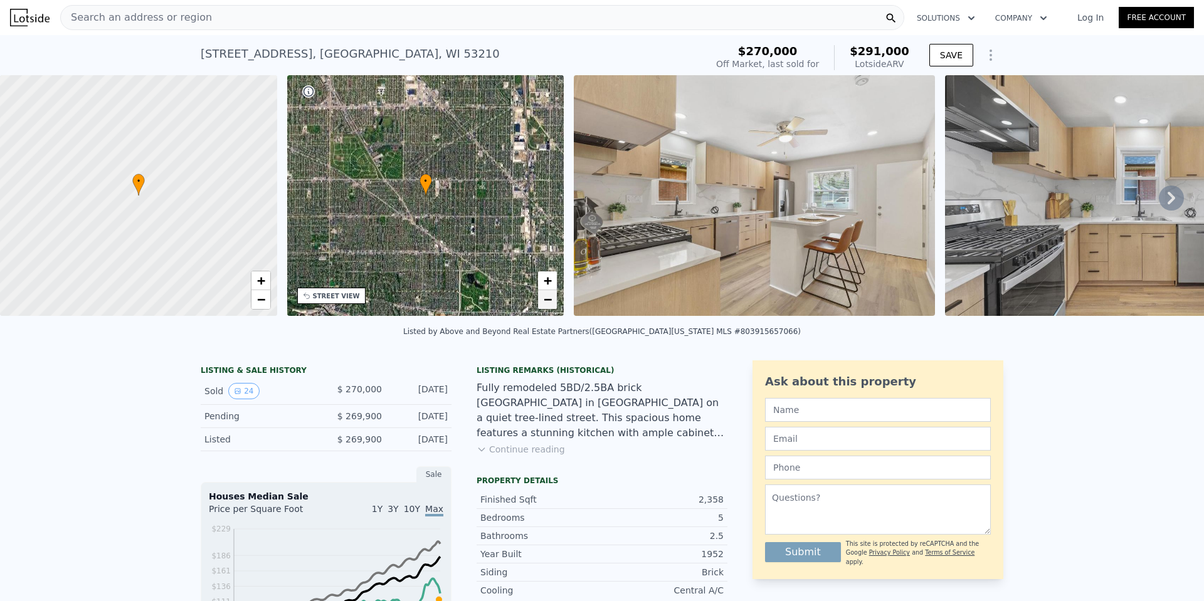
click at [541, 302] on link "−" at bounding box center [547, 299] width 19 height 19
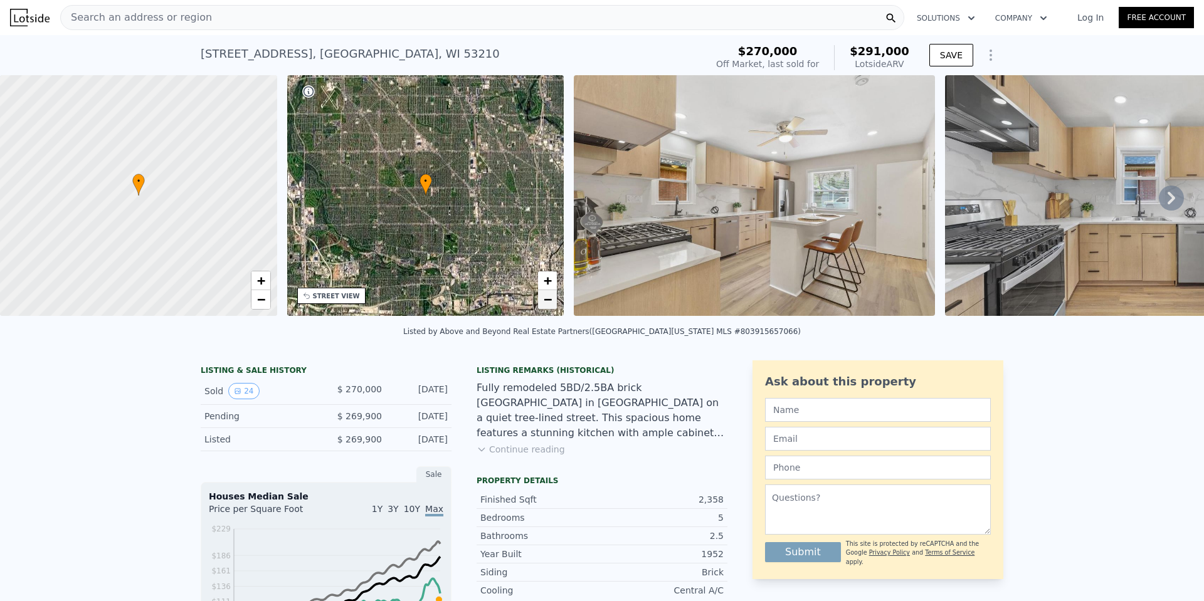
click at [545, 303] on span "−" at bounding box center [548, 300] width 8 height 16
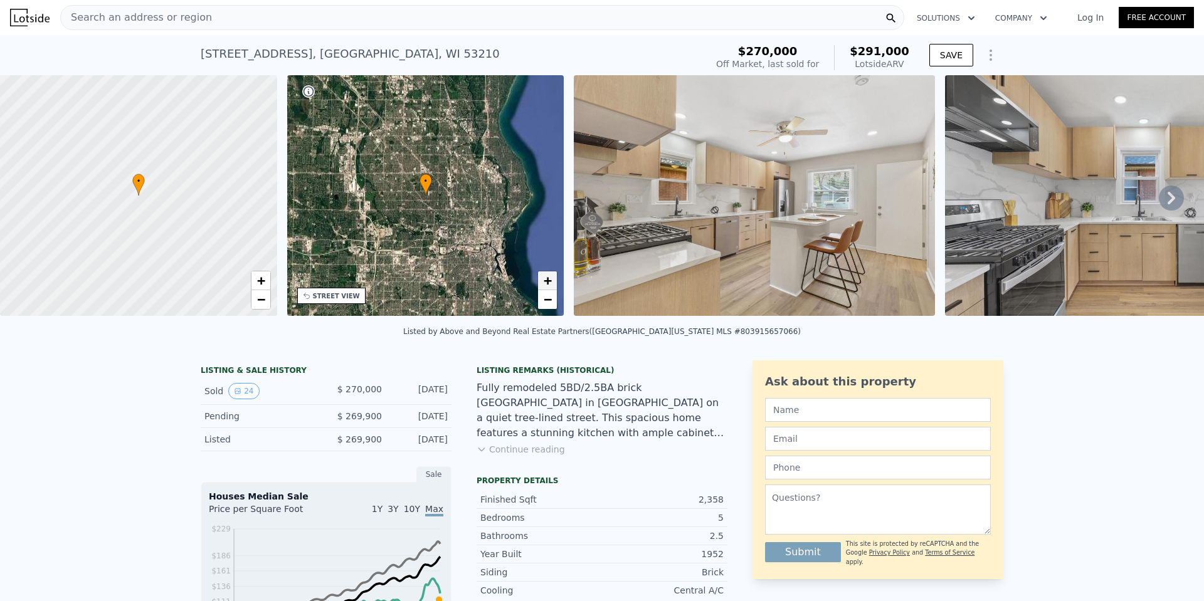
click at [542, 278] on link "+" at bounding box center [547, 280] width 19 height 19
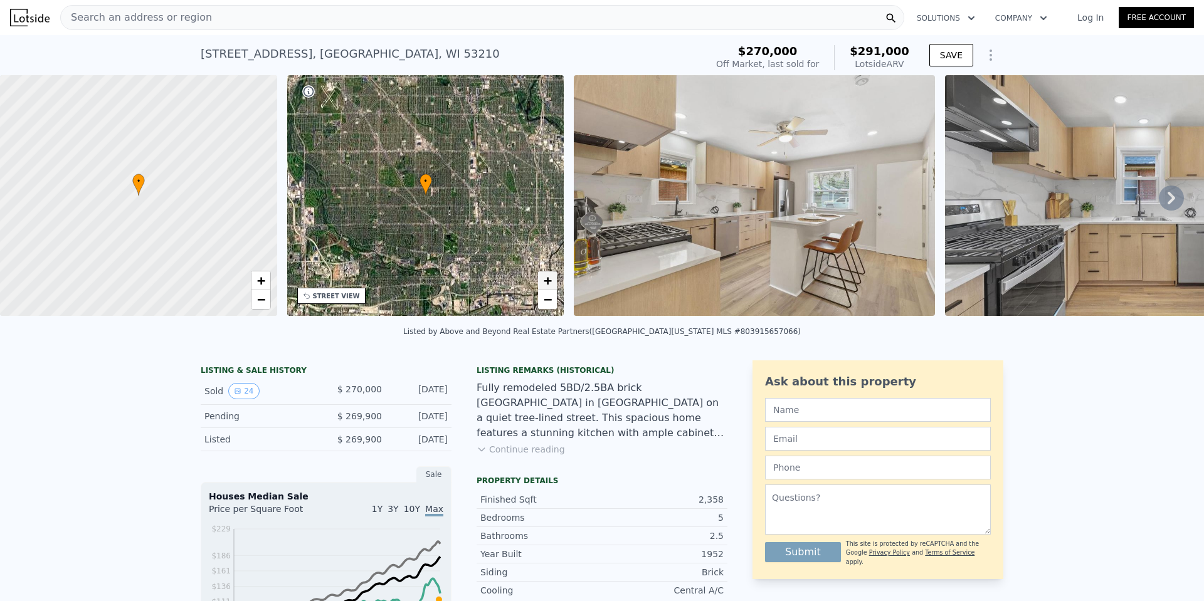
click at [542, 278] on link "+" at bounding box center [547, 280] width 19 height 19
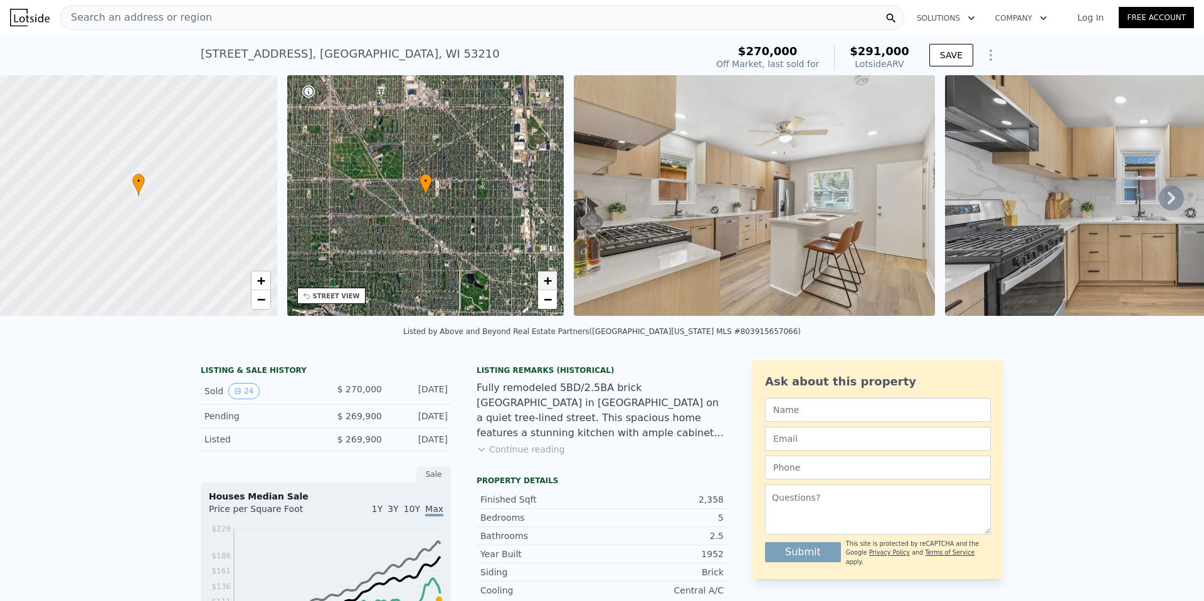
click at [542, 278] on link "+" at bounding box center [547, 280] width 19 height 19
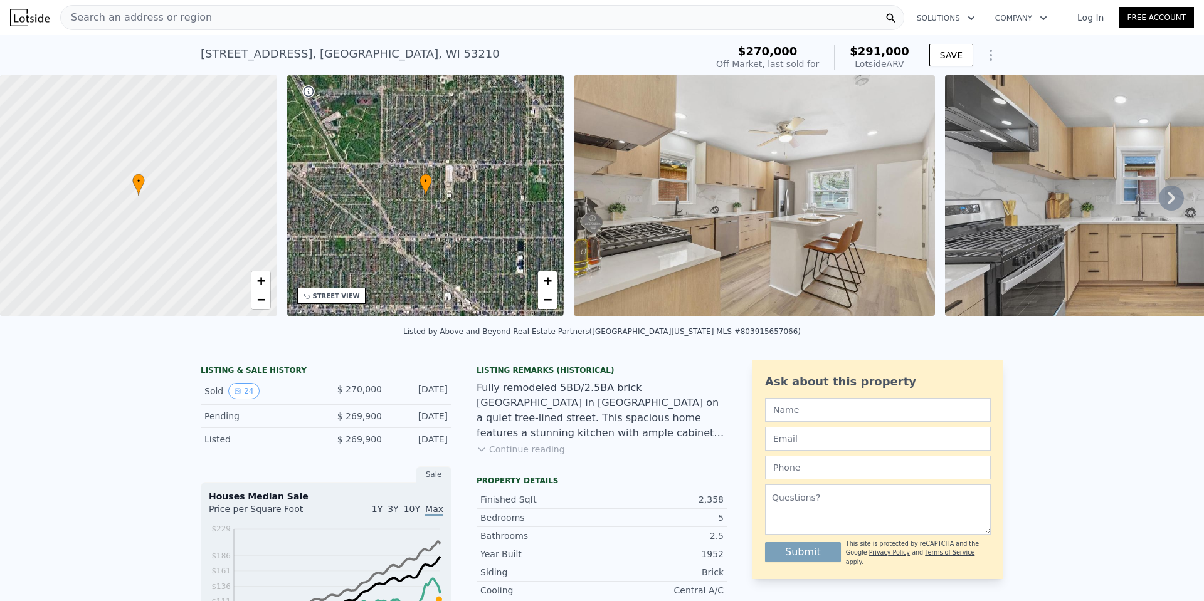
click at [98, 11] on span "Search an address or region" at bounding box center [136, 17] width 151 height 15
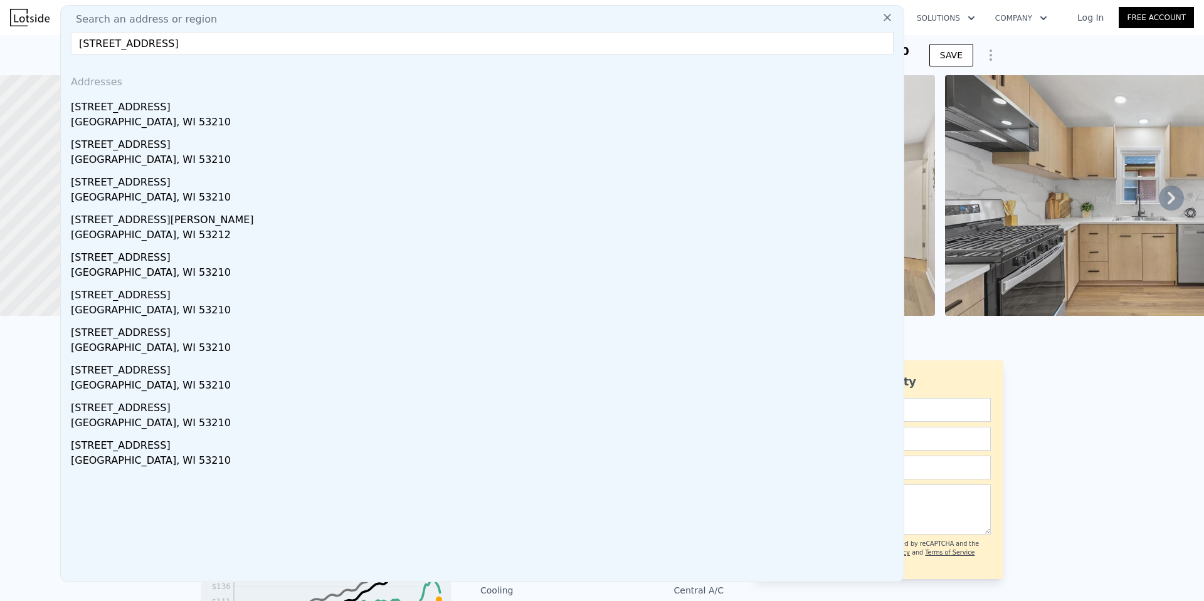
type input "2919 North 54th STREET UNIT 2919A, Milwaukee, WI 53210"
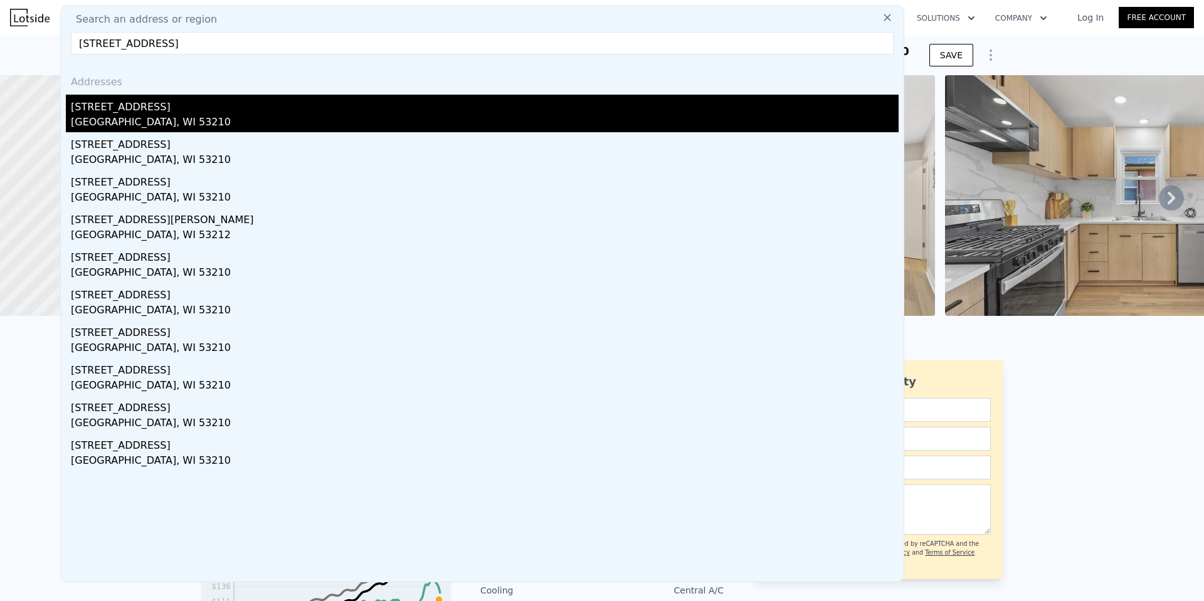
click at [182, 113] on div "2919a N 54th St" at bounding box center [485, 105] width 828 height 20
type input "0"
type input "1685"
type input "2430"
type input "10018.800000000001"
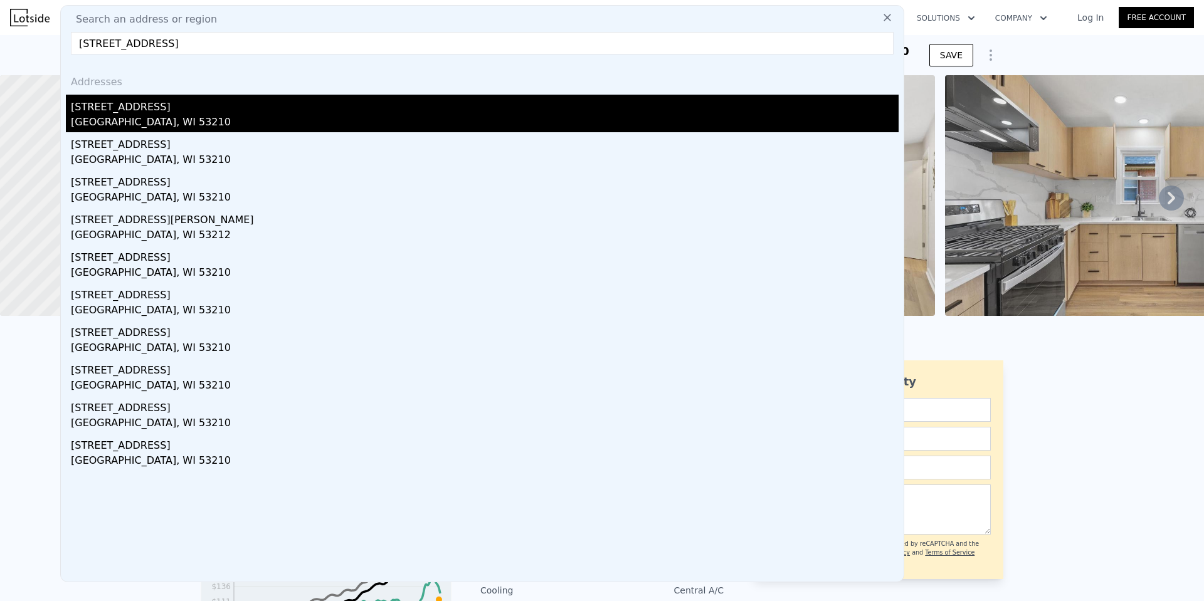
checkbox input "false"
type input "$ 239,000"
type input "4"
type input "$ 96,126"
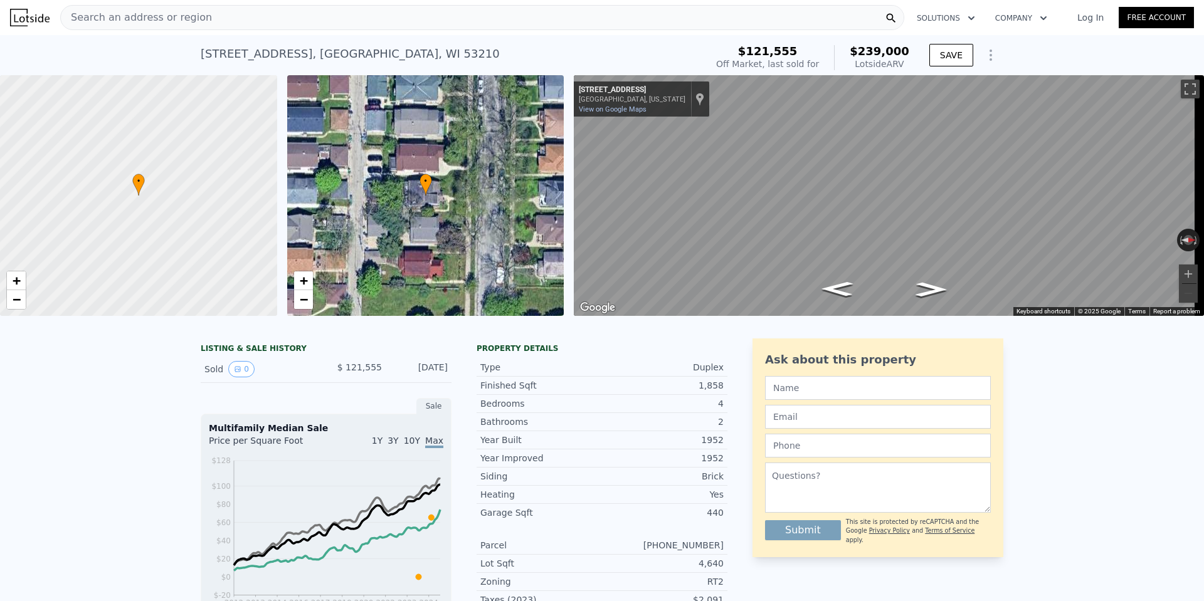
click at [147, 13] on span "Search an address or region" at bounding box center [136, 17] width 151 height 15
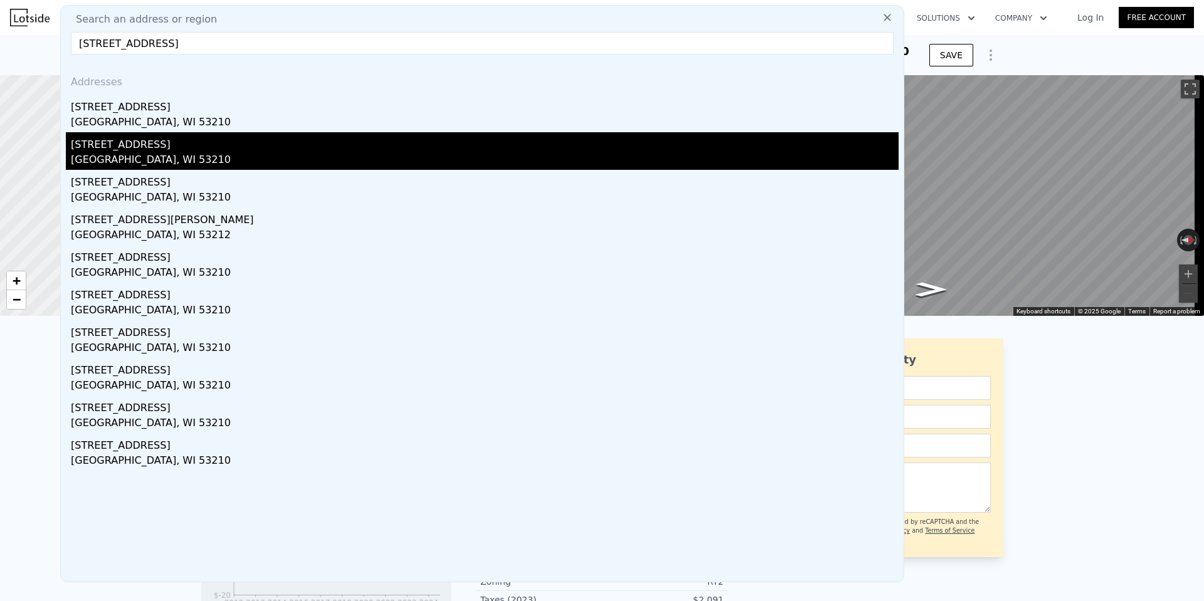
type input "2919 North 54th STREET UNIT 2919A, Milwaukee, WI 53210"
click at [167, 147] on div "2919 N 54th Street" at bounding box center [485, 142] width 828 height 20
type input "3"
type input "1"
type input "1706"
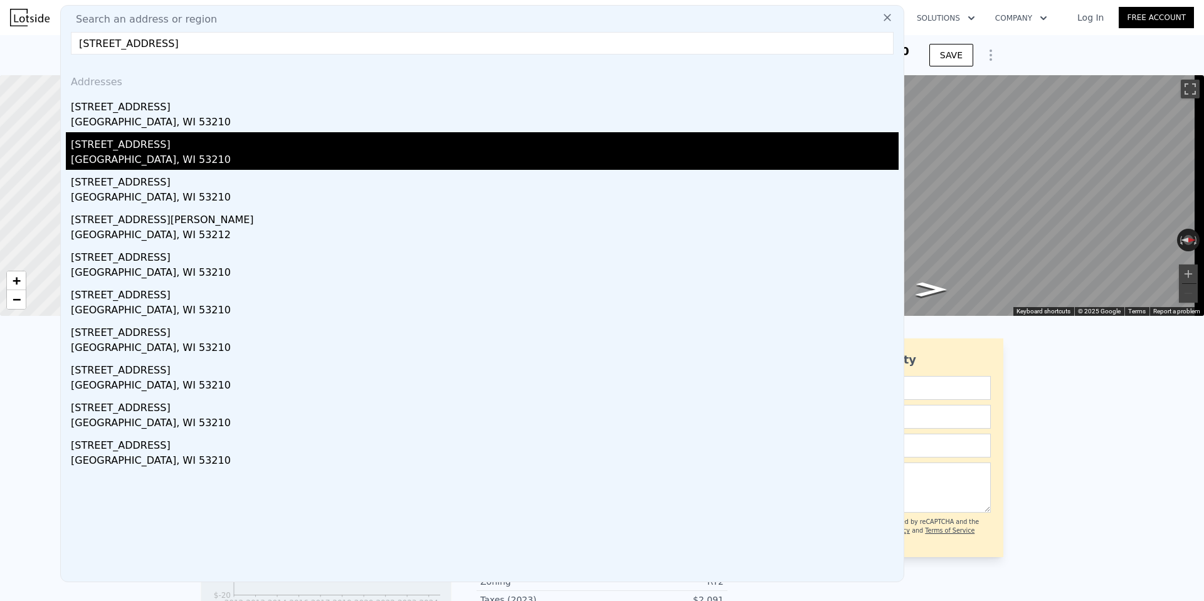
type input "2657"
type input "6534"
checkbox input "true"
type input "$ 291,000"
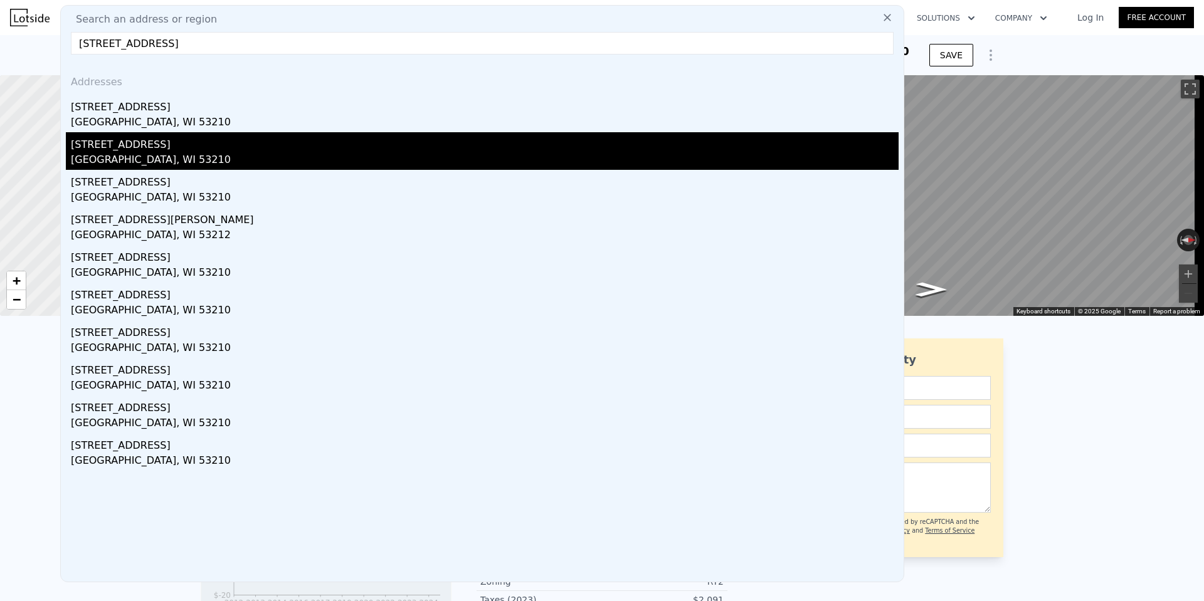
type input "5"
type input "-$ 13,966"
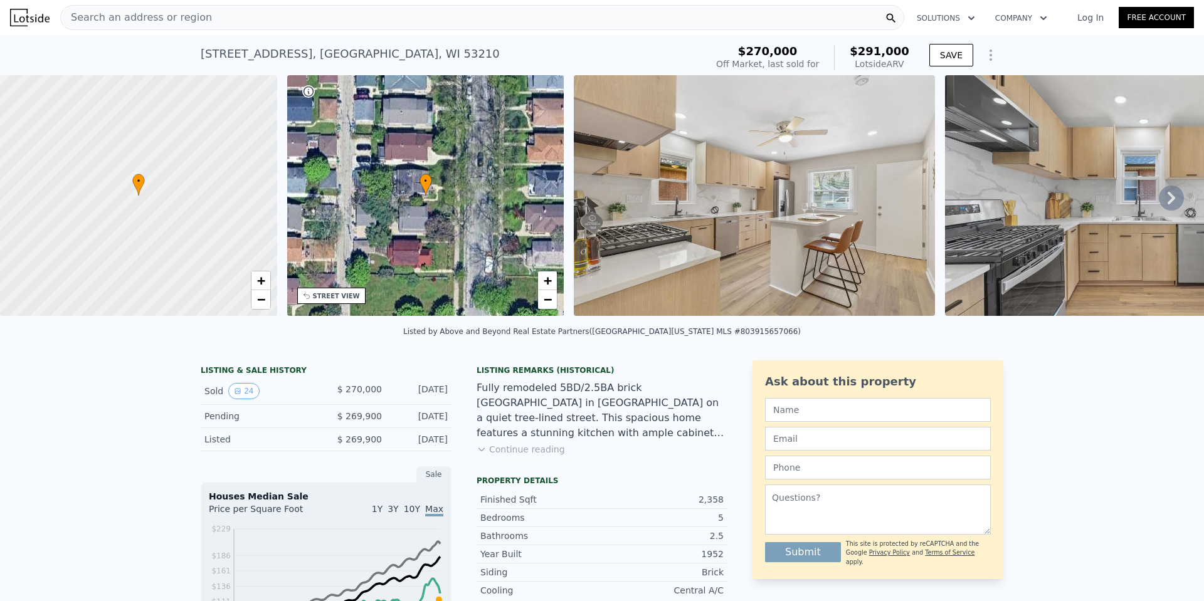
click at [169, 18] on span "Search an address or region" at bounding box center [136, 17] width 151 height 15
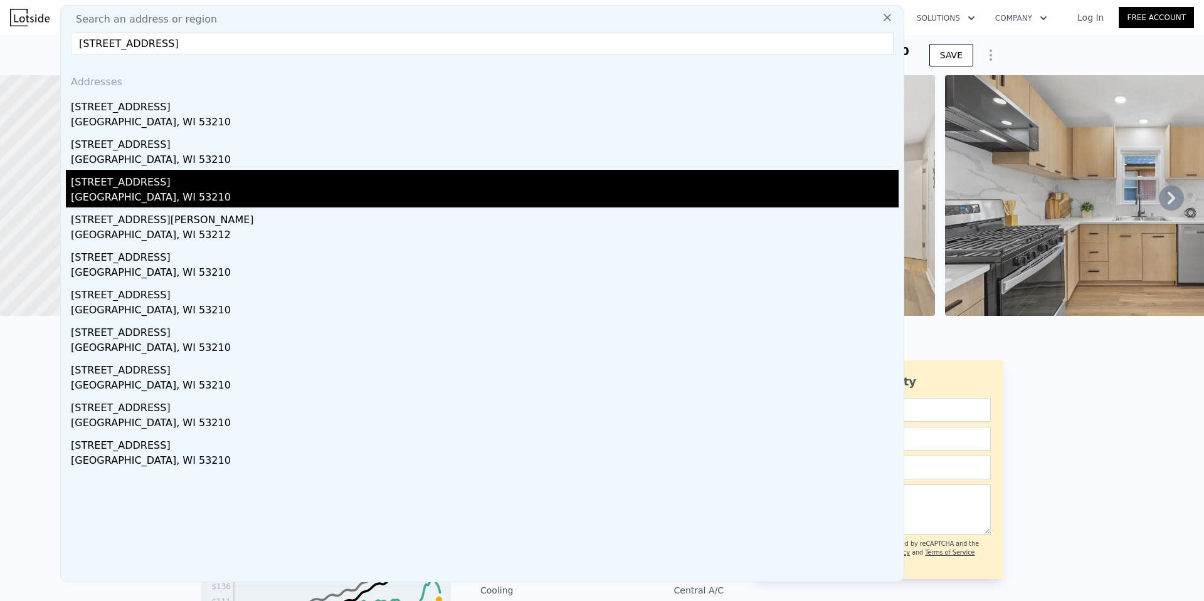
type input "2919 North 54th STREET UNIT 2919A, Milwaukee, WI 53210"
click at [231, 190] on div "Milwaukee, WI 53210" at bounding box center [485, 199] width 828 height 18
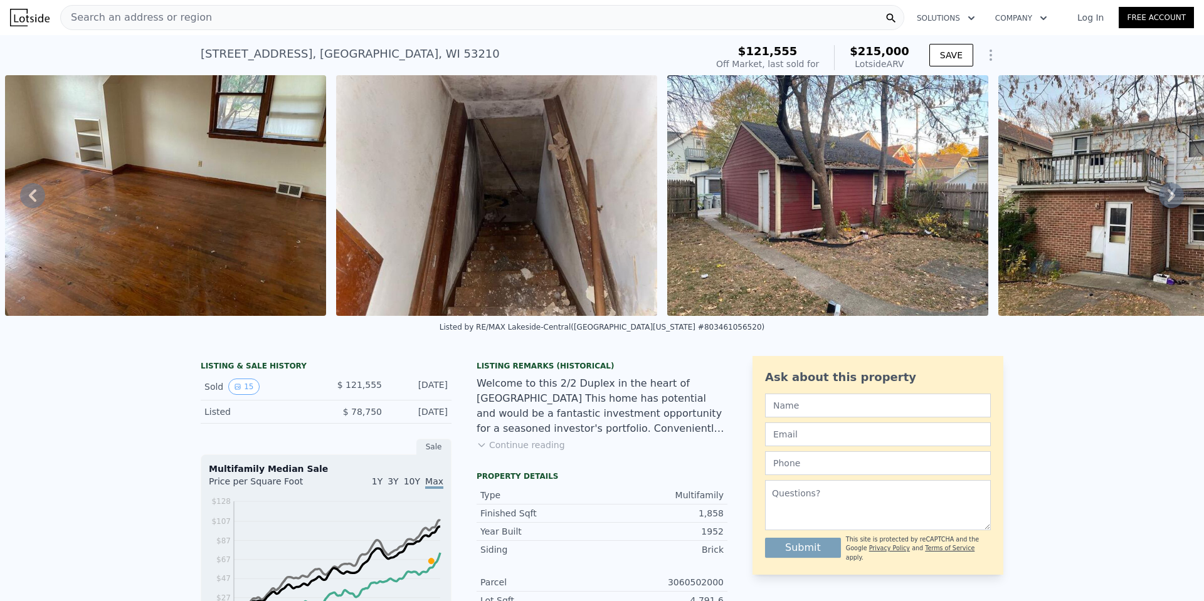
scroll to position [0, 4344]
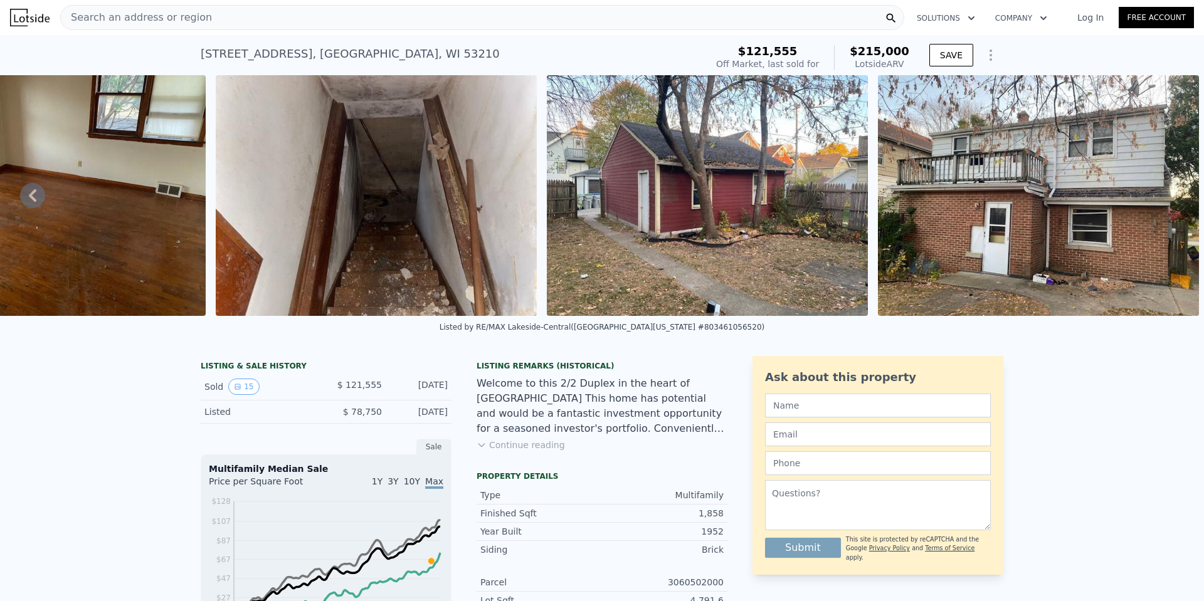
click at [490, 451] on button "Continue reading" at bounding box center [520, 445] width 88 height 13
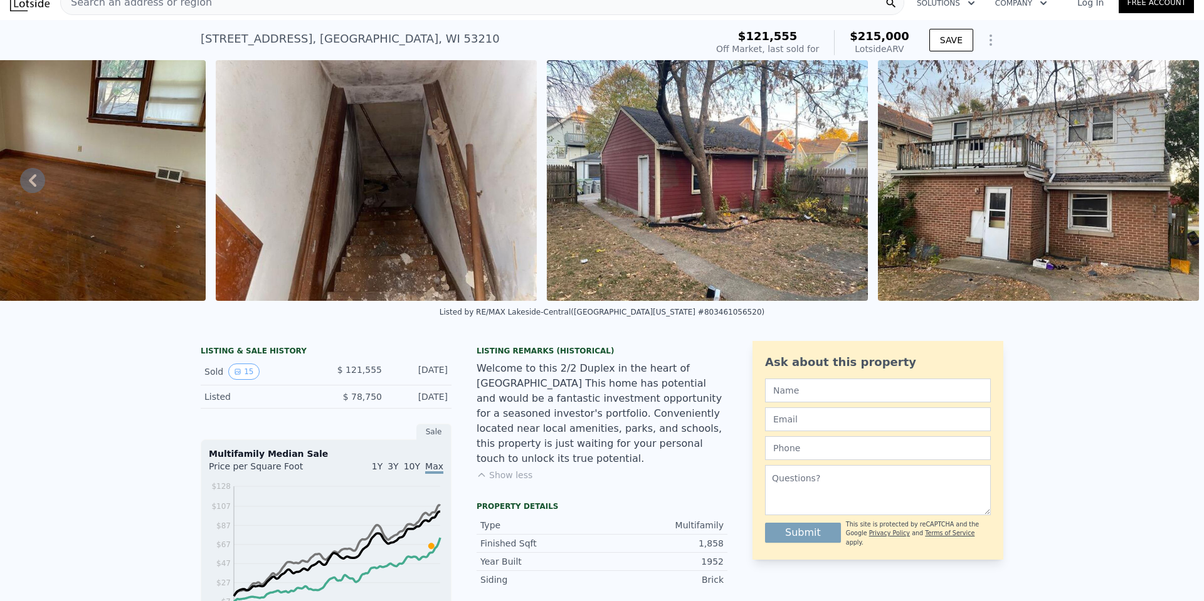
scroll to position [0, 0]
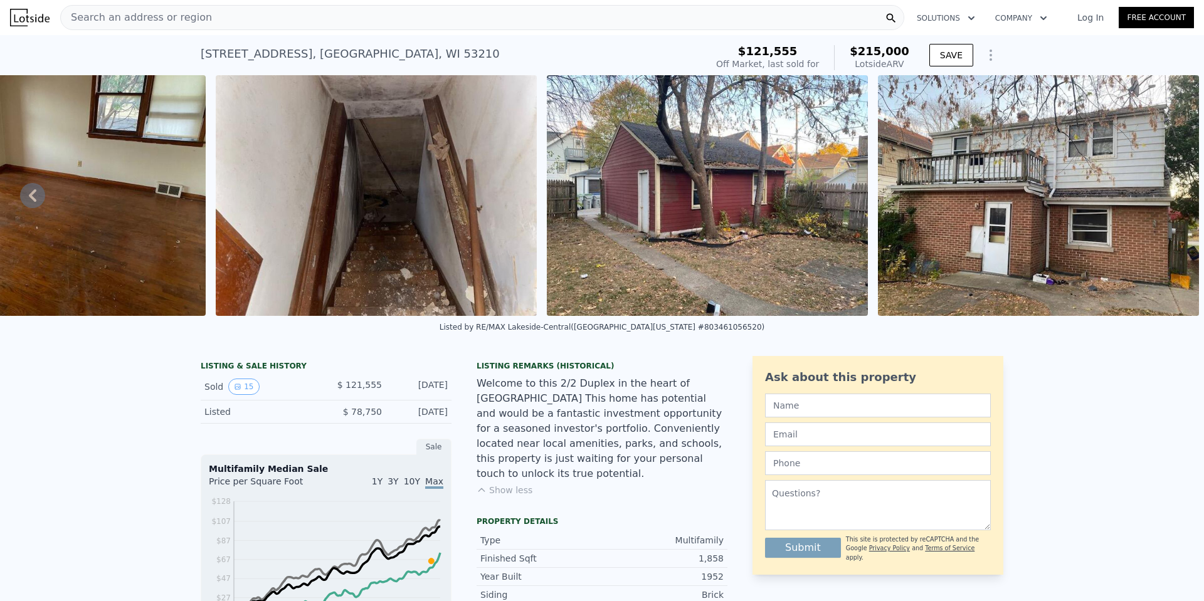
click at [150, 16] on span "Search an address or region" at bounding box center [136, 17] width 151 height 15
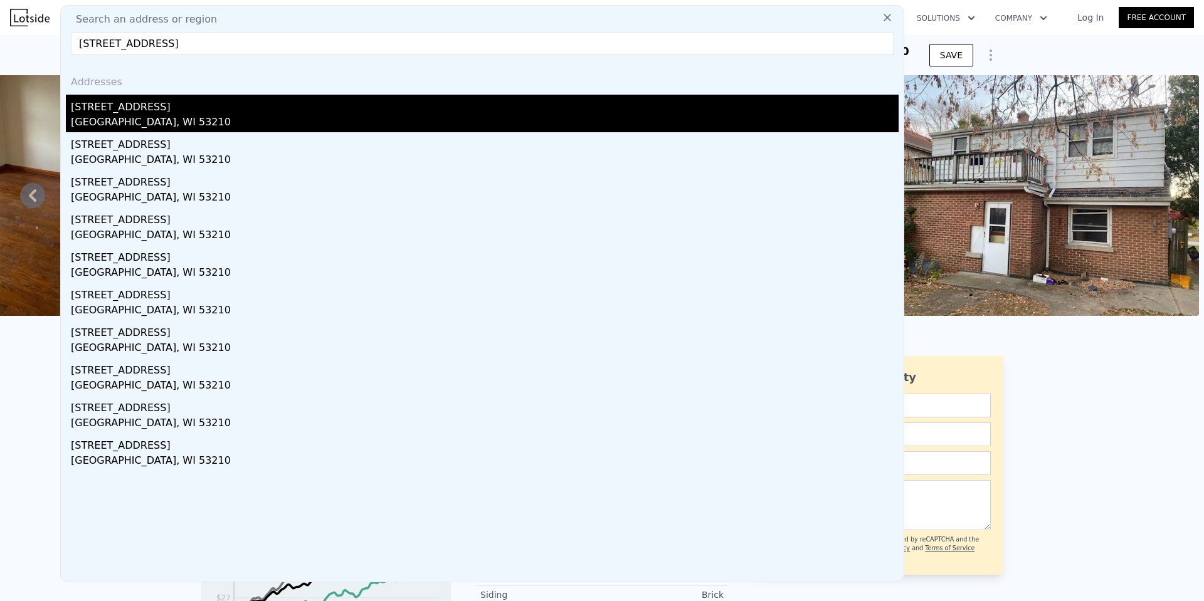
type input "2745 North 49th STREET UNIT 2747, Milwaukee, WI 53210"
click at [149, 121] on div "Milwaukee, WI 53210" at bounding box center [485, 124] width 828 height 18
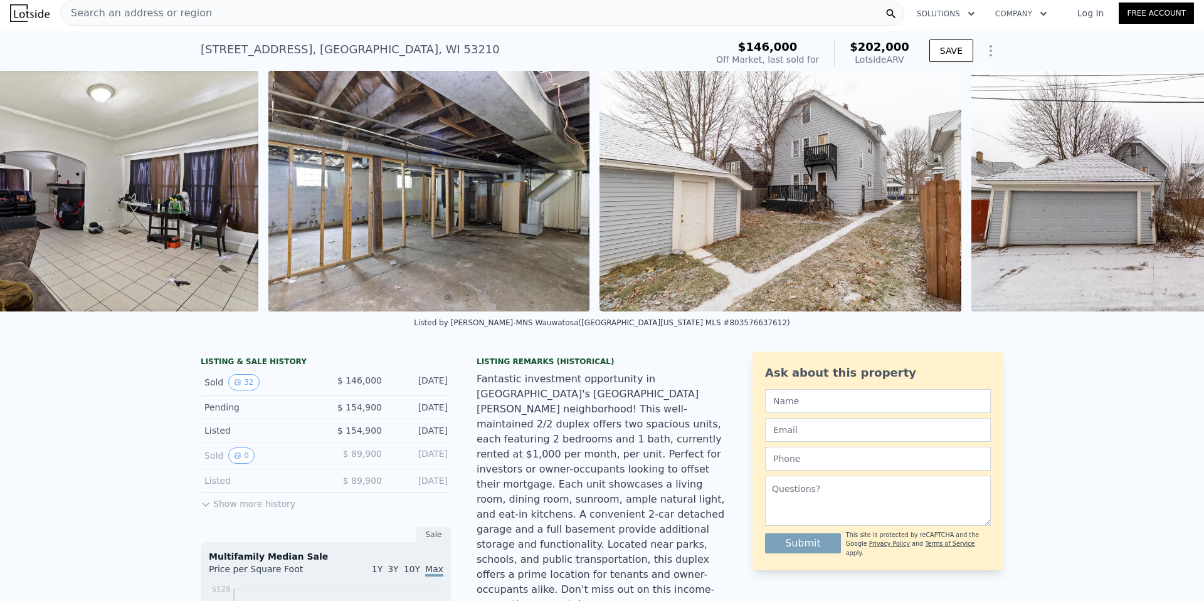
scroll to position [0, 10170]
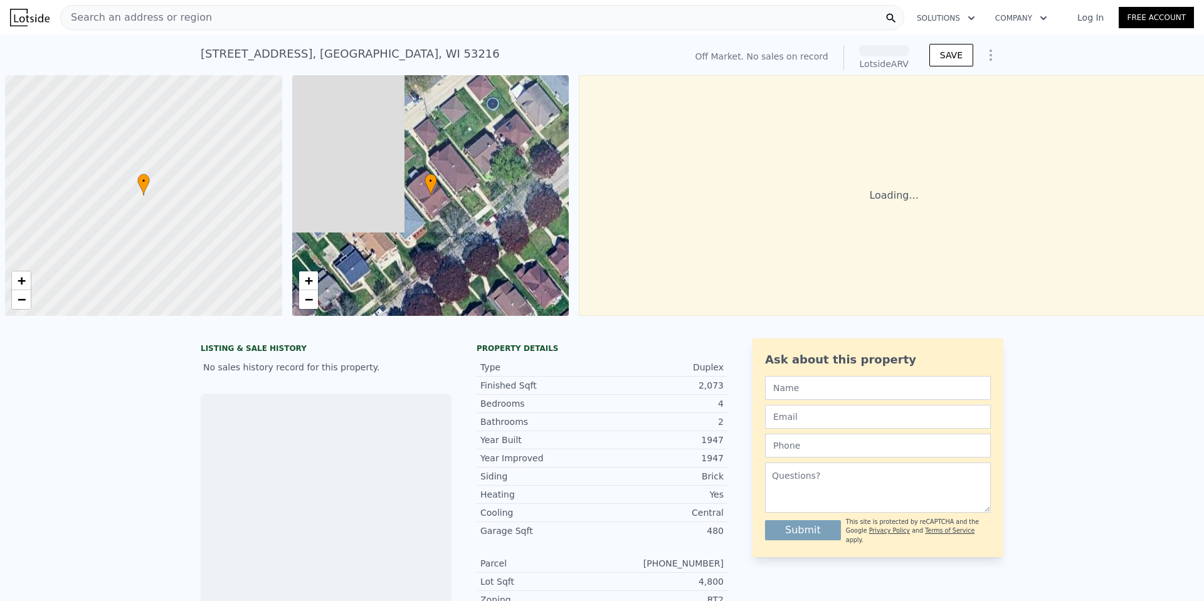
scroll to position [0, 5]
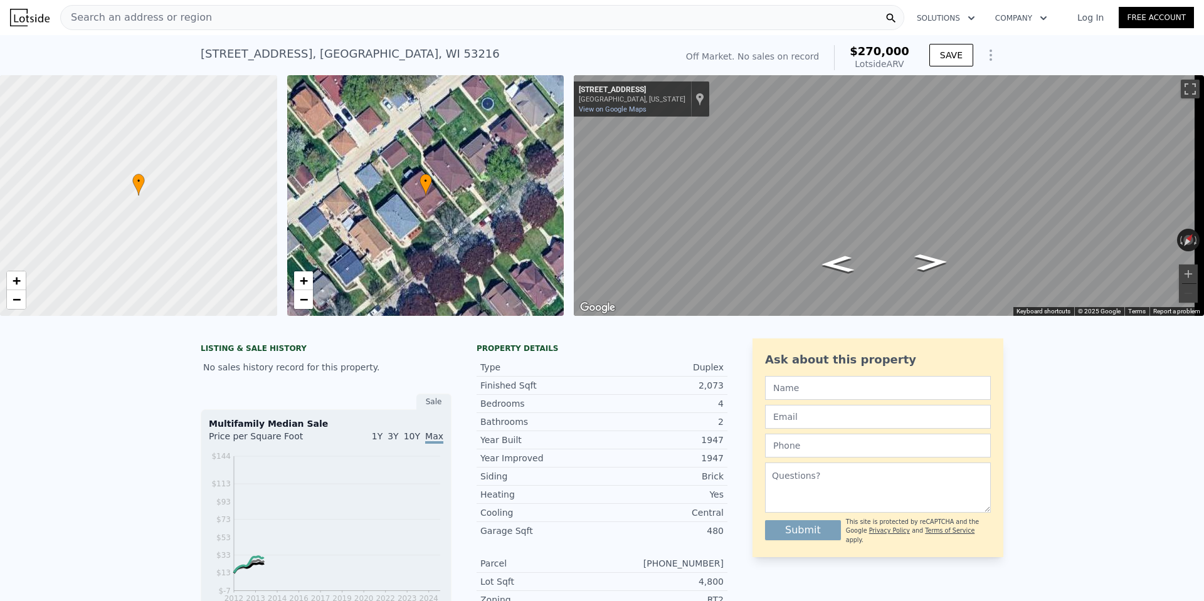
click at [100, 23] on span "Search an address or region" at bounding box center [136, 17] width 151 height 15
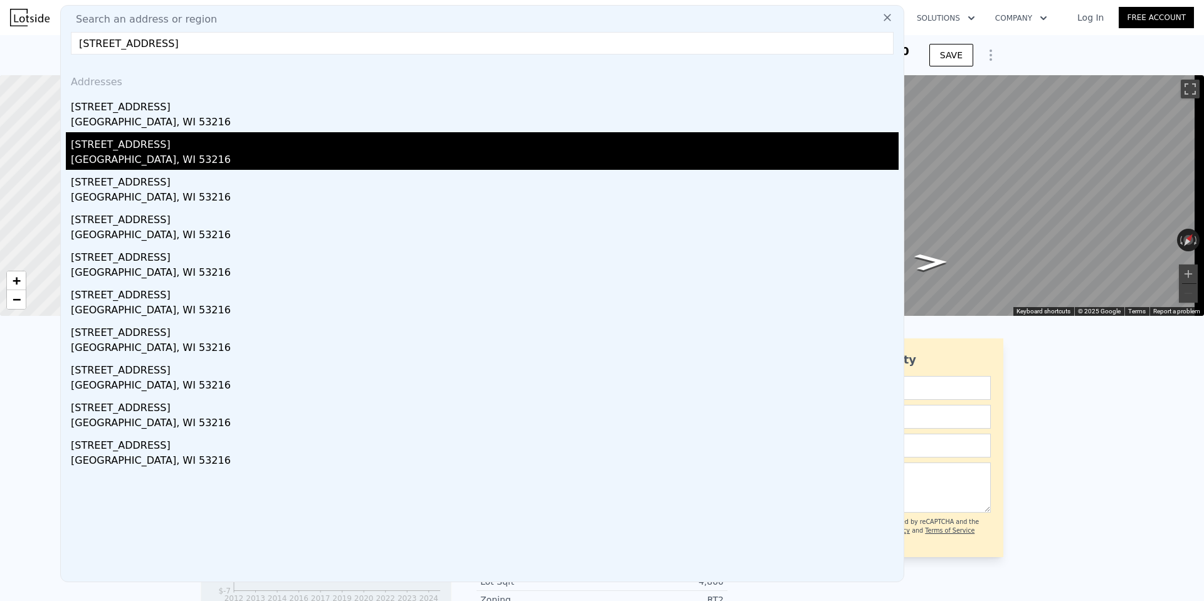
type input "[STREET_ADDRESS]"
click at [167, 155] on div "[GEOGRAPHIC_DATA], WI 53216" at bounding box center [485, 161] width 828 height 18
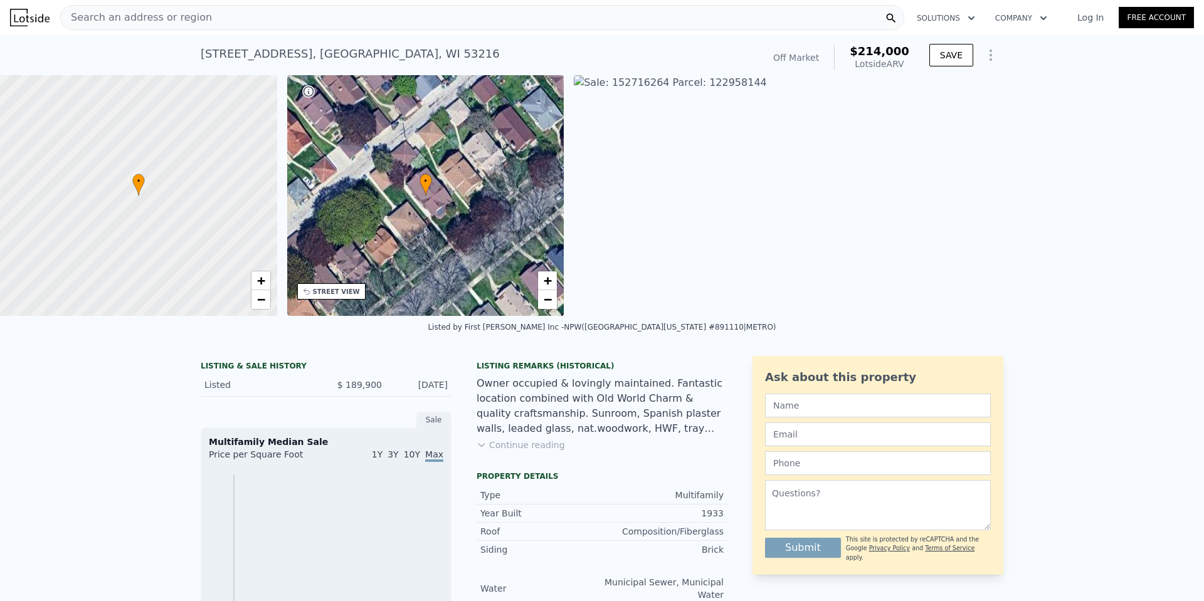
click at [153, 19] on span "Search an address or region" at bounding box center [136, 17] width 151 height 15
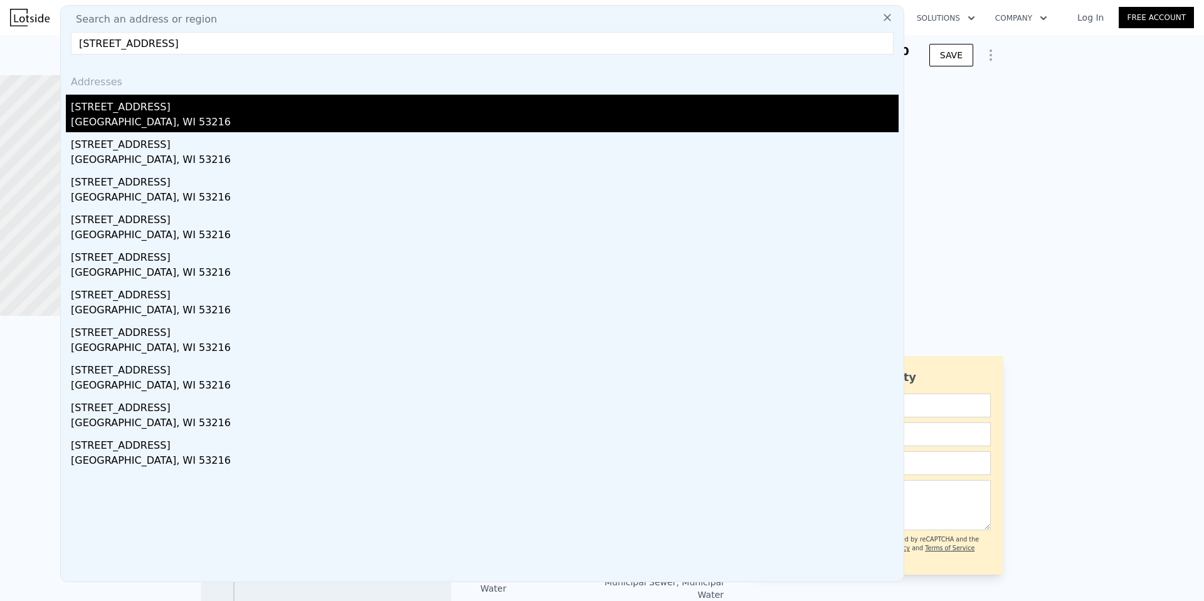
type input "5628 W Brooklyn Pl, Milwaukee, WI 53216"
click at [150, 108] on div "[STREET_ADDRESS]" at bounding box center [485, 105] width 828 height 20
type input "3"
type input "4.5"
type input "1538"
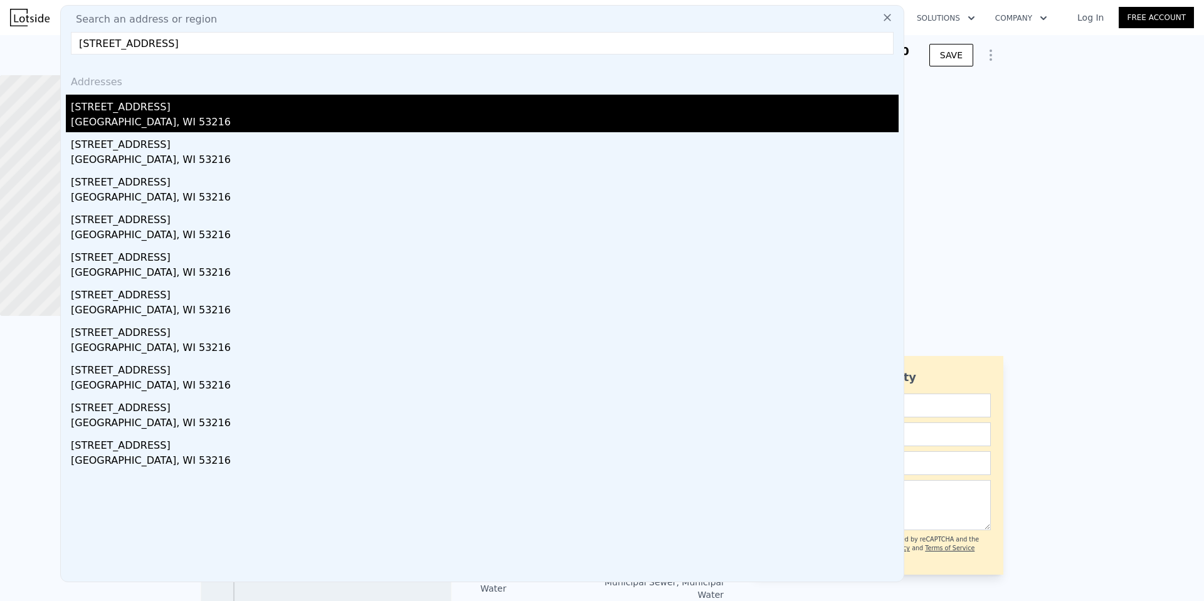
type input "2607"
type input "3920.3999999999996"
type input "10018.800000000001"
checkbox input "false"
type input "$ 270,000"
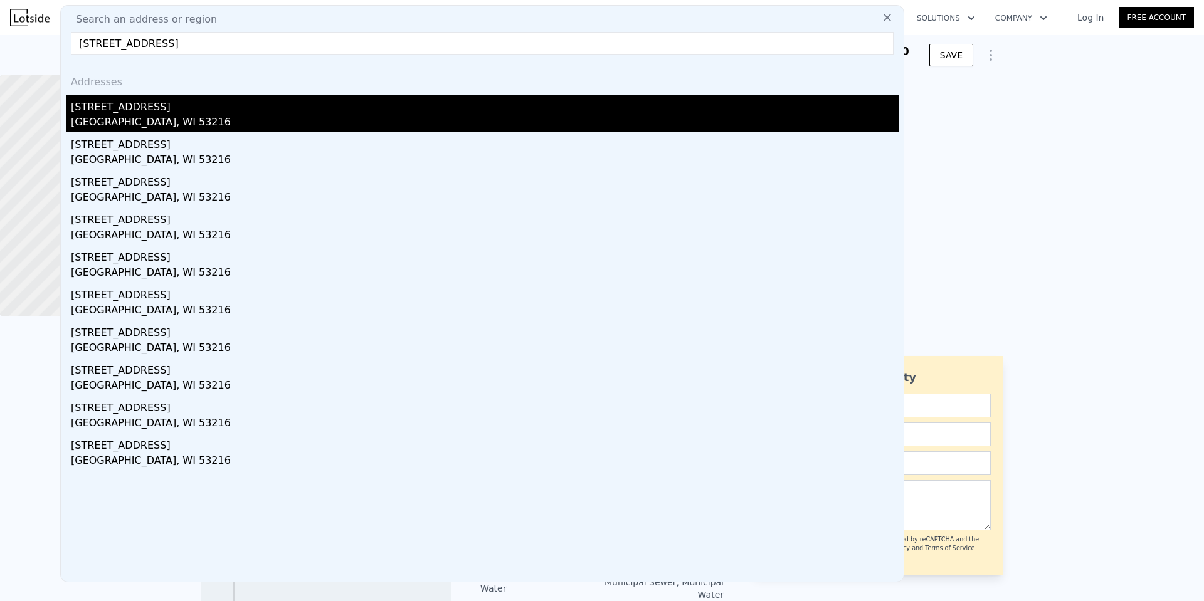
type input "5"
type input "$ 30,001"
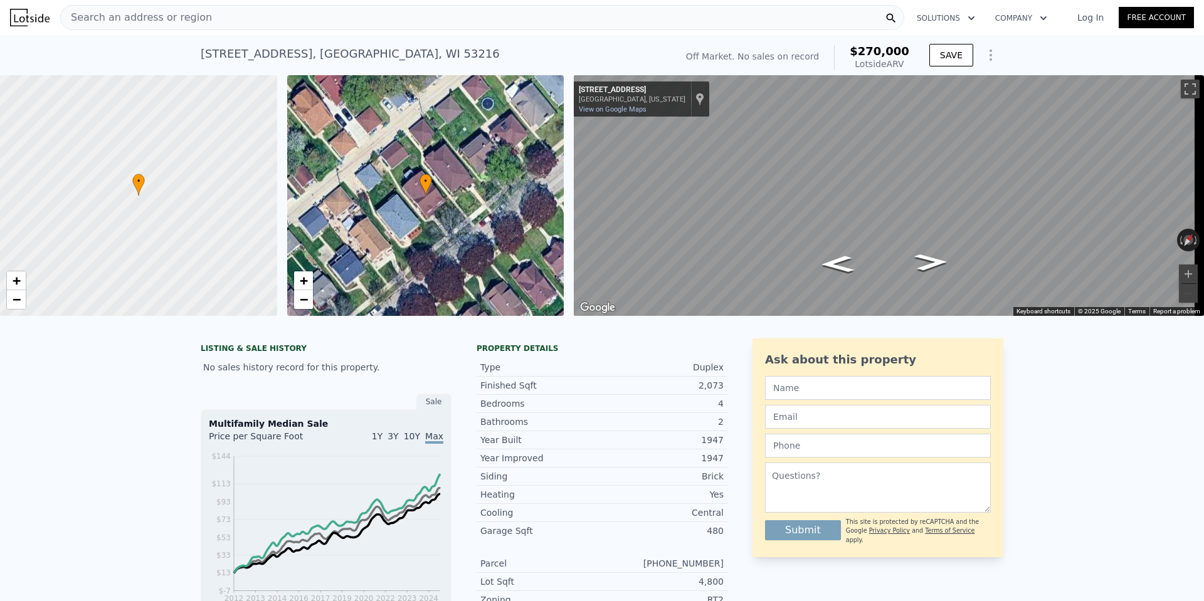
click at [165, 9] on div "Search an address or region" at bounding box center [136, 18] width 151 height 24
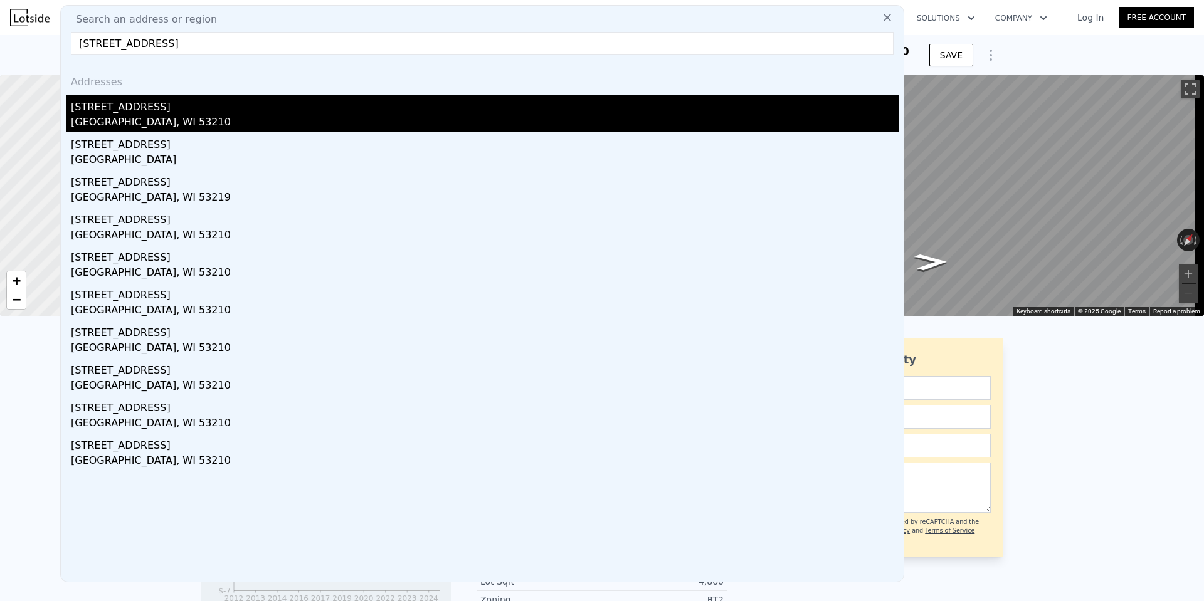
type input "2931 North 58th STREET, Milwaukee, WI 53210"
click at [227, 120] on div "[GEOGRAPHIC_DATA], WI 53210" at bounding box center [485, 124] width 828 height 18
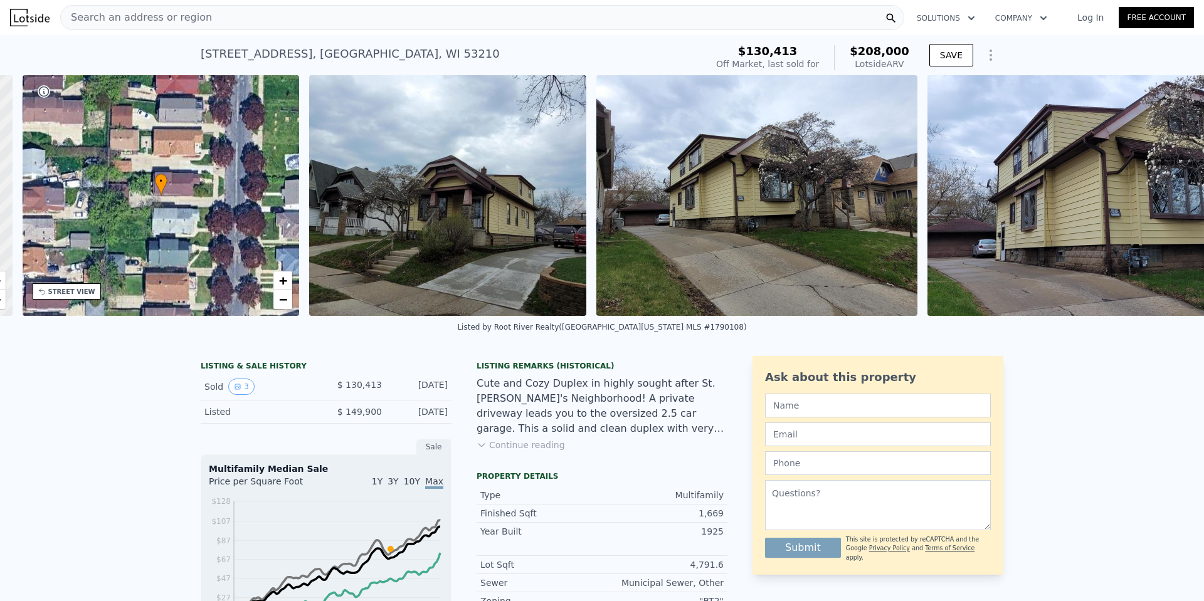
scroll to position [0, 292]
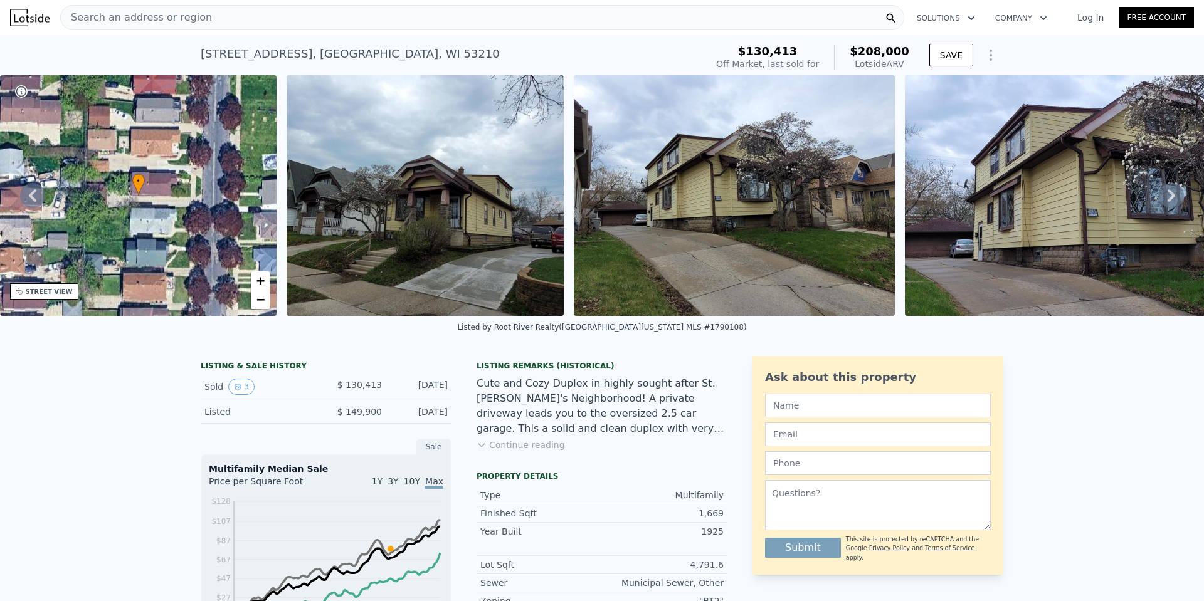
click at [181, 16] on span "Search an address or region" at bounding box center [136, 17] width 151 height 15
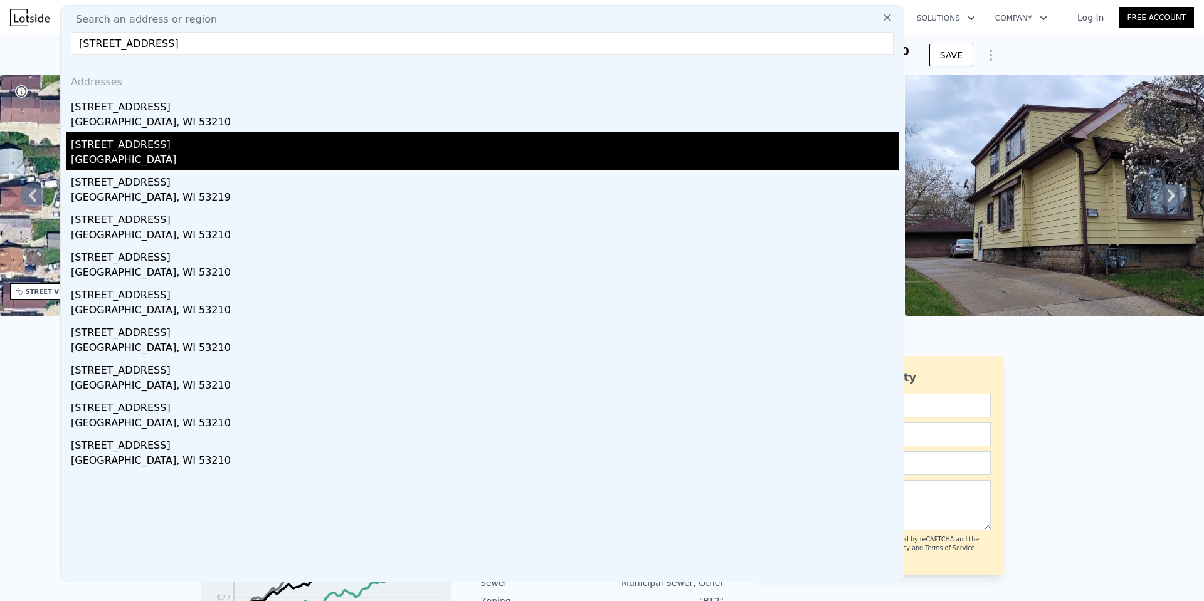
type input "2931 North 58th STREET, Milwaukee, WI 53210"
click at [192, 141] on div "[STREET_ADDRESS]" at bounding box center [485, 142] width 828 height 20
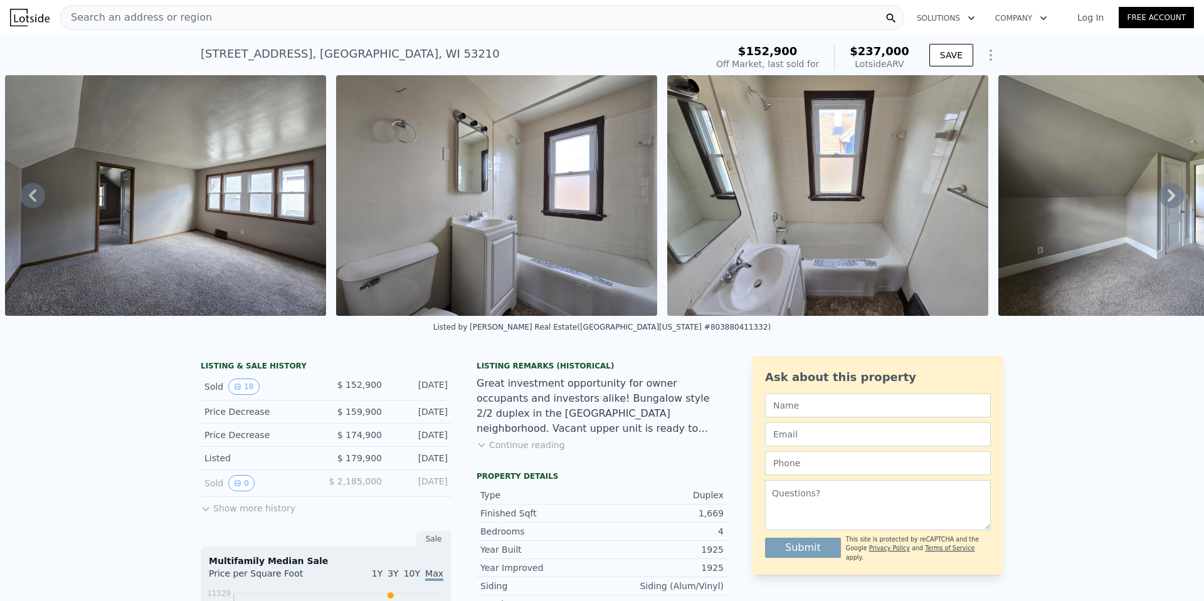
click at [105, 21] on span "Search an address or region" at bounding box center [136, 17] width 151 height 15
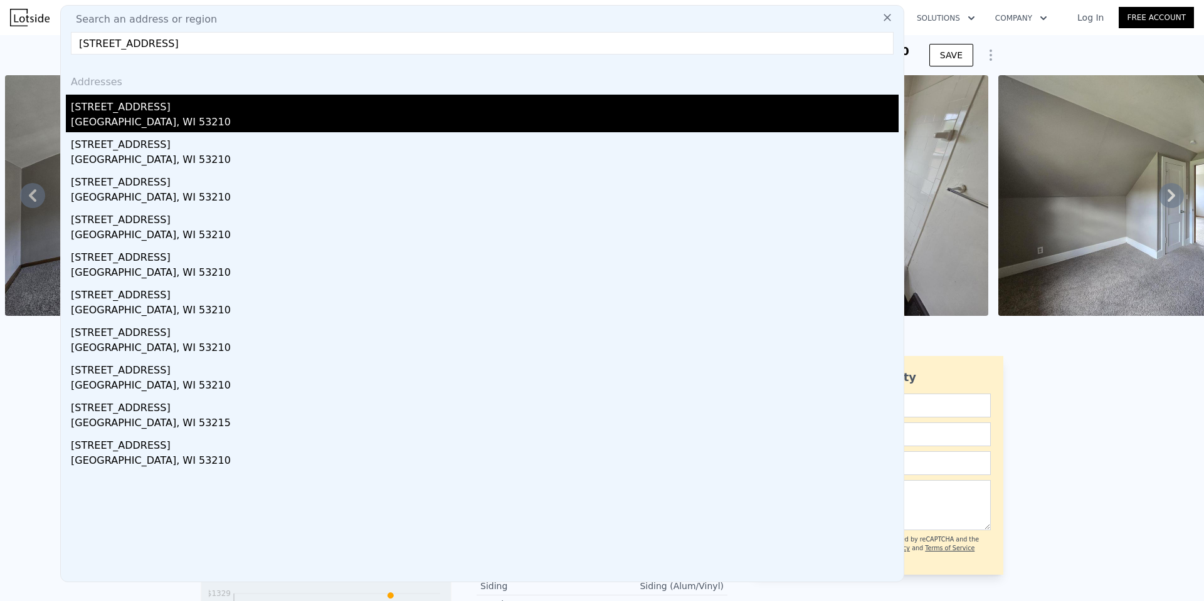
type input "2950 North 54th STREET #2952, Milwaukee, WI 53210"
click at [147, 108] on div "2950 N 54th St # 2952" at bounding box center [485, 105] width 828 height 20
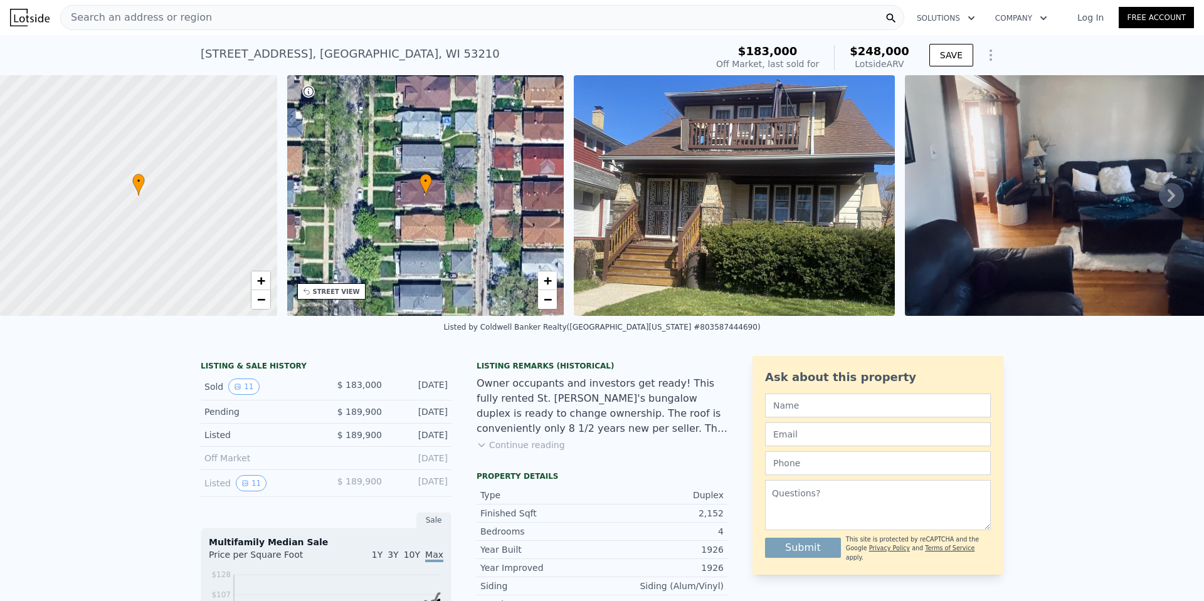
click at [244, 16] on div "Search an address or region" at bounding box center [482, 17] width 844 height 25
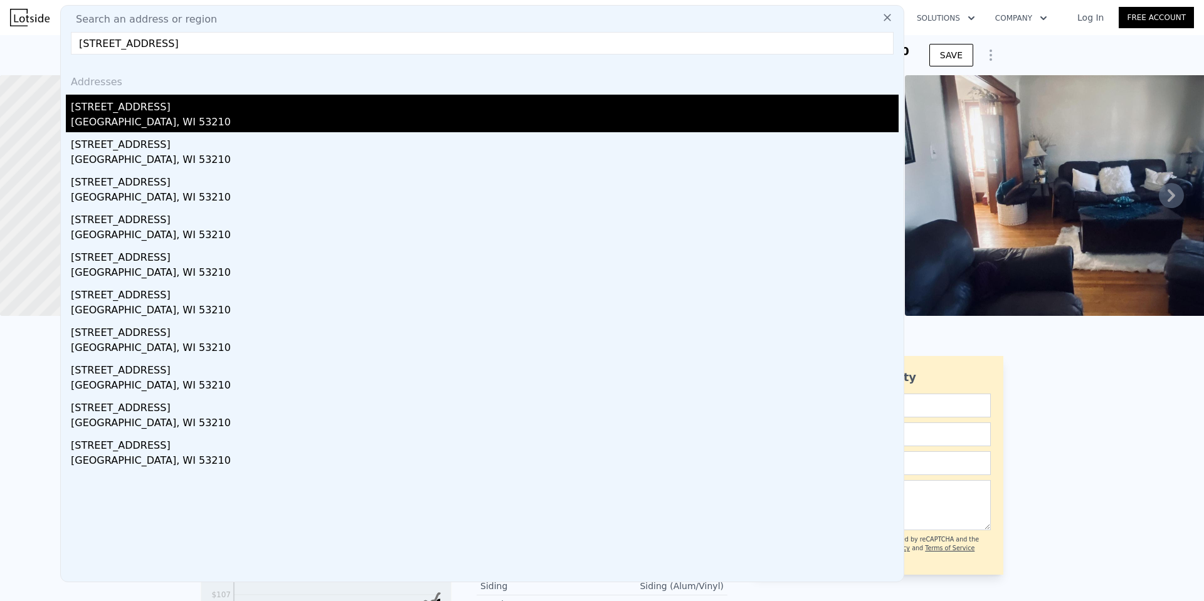
type input "2617 North 53rd STREET, Milwaukee, WI 53210"
click at [239, 103] on div "2617 N 53rd St" at bounding box center [485, 105] width 828 height 20
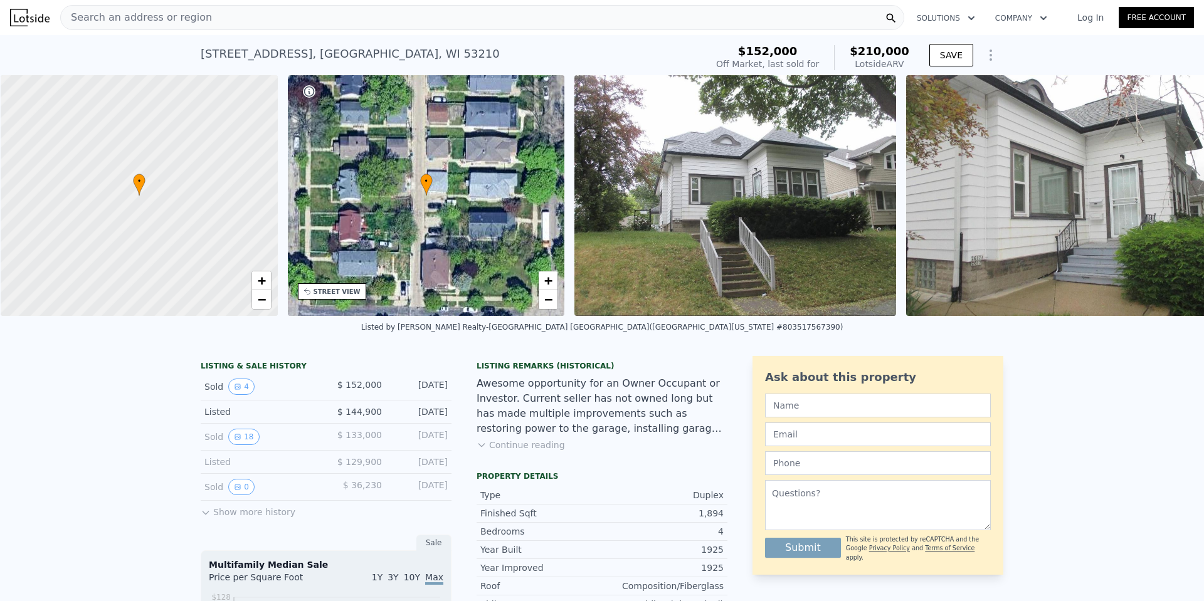
scroll to position [0, 5]
click at [95, 15] on span "Search an address or region" at bounding box center [136, 17] width 151 height 15
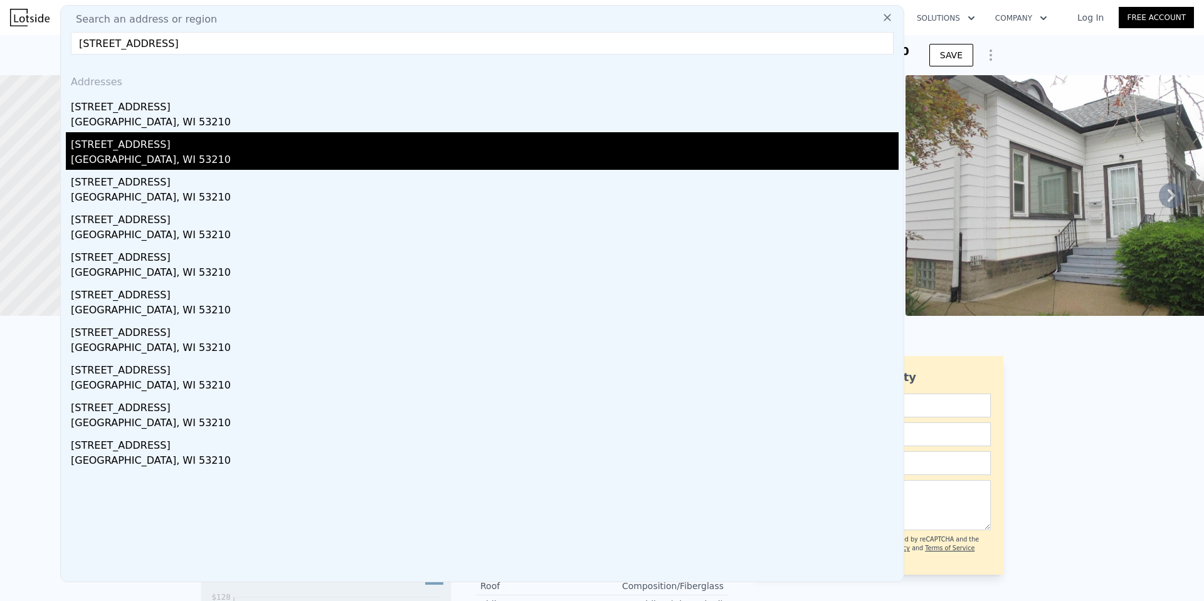
type input "2617 North 53rd STREET, Milwaukee, WI 53210"
click at [232, 150] on div "2617 N 36th St" at bounding box center [485, 142] width 828 height 20
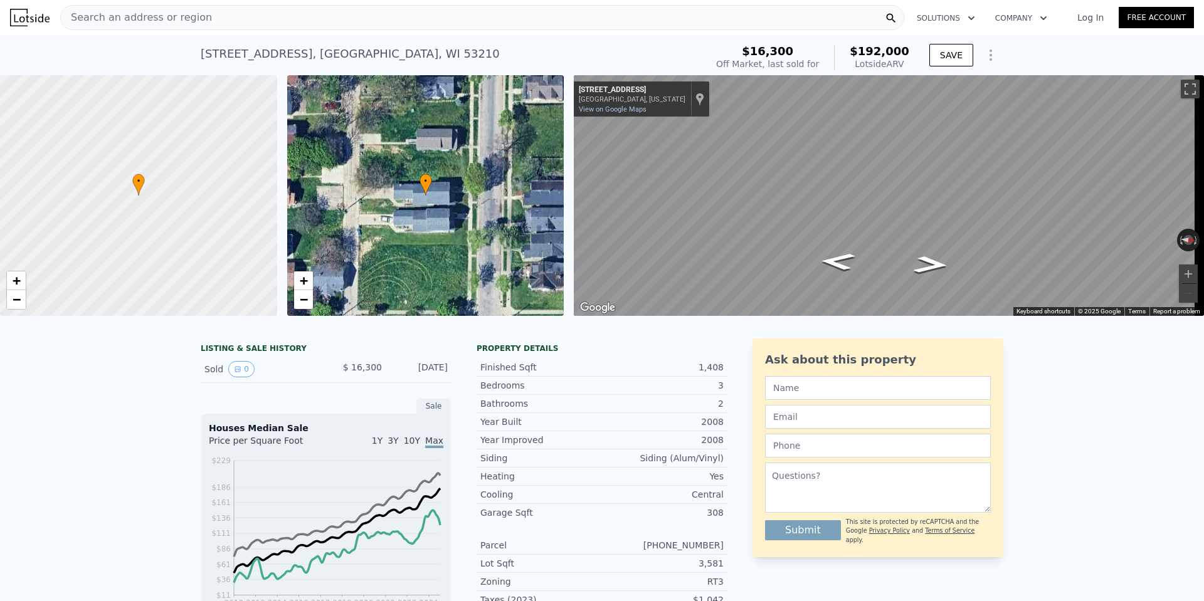
click at [158, 24] on span "Search an address or region" at bounding box center [136, 17] width 151 height 15
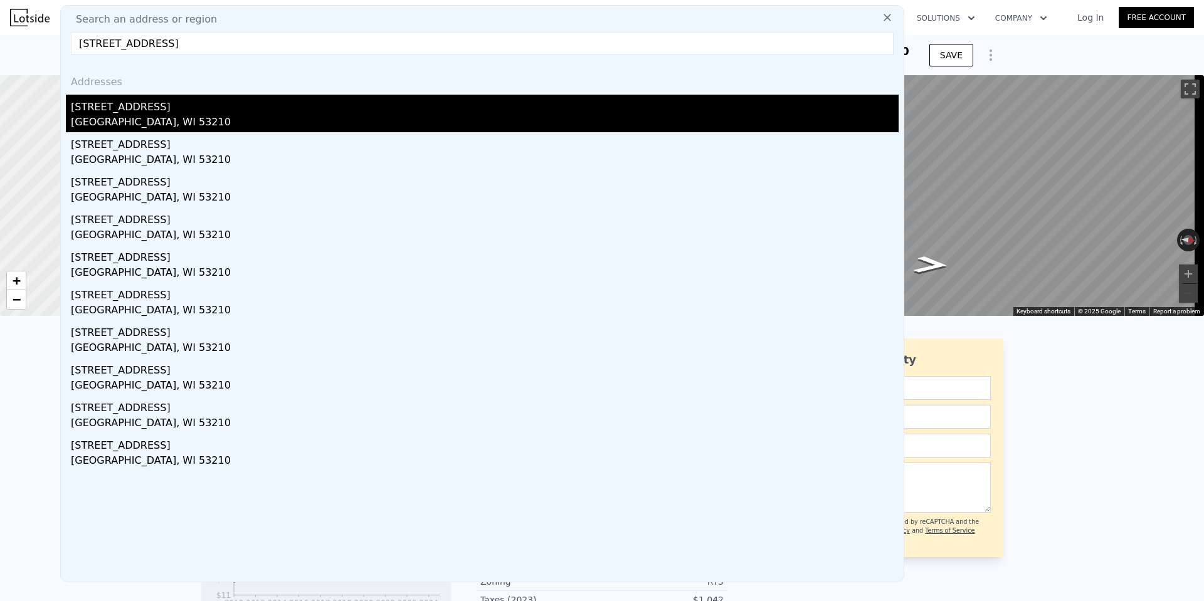
type input "2617 North 53rd STREET, Milwaukee, WI 53210"
click at [177, 109] on div "2617 N 53rd St" at bounding box center [485, 105] width 828 height 20
type input "2"
type input "6"
type input "0"
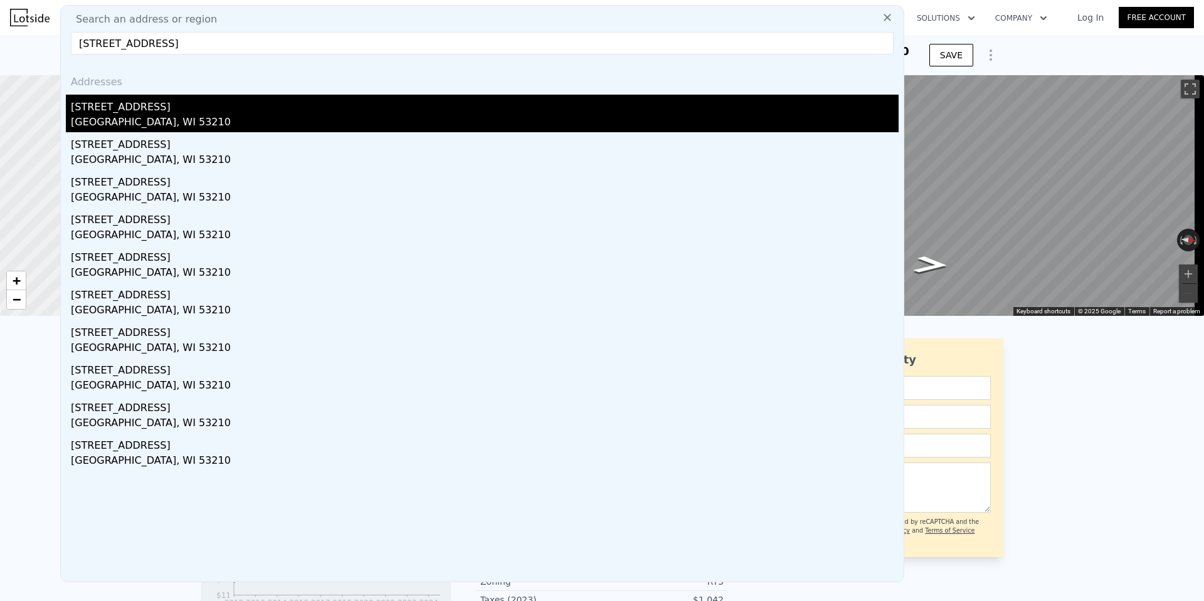
type input "1413"
type input "2556"
type input "3920.3999999999996"
type input "$ 210,000"
type input "5"
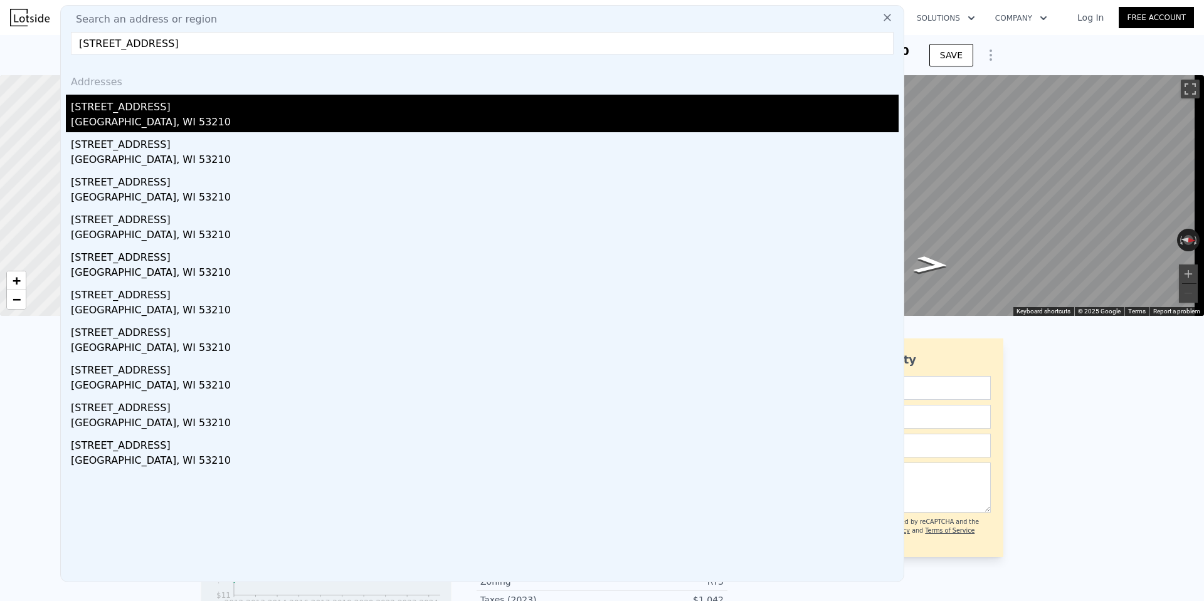
type input "$ 35,094"
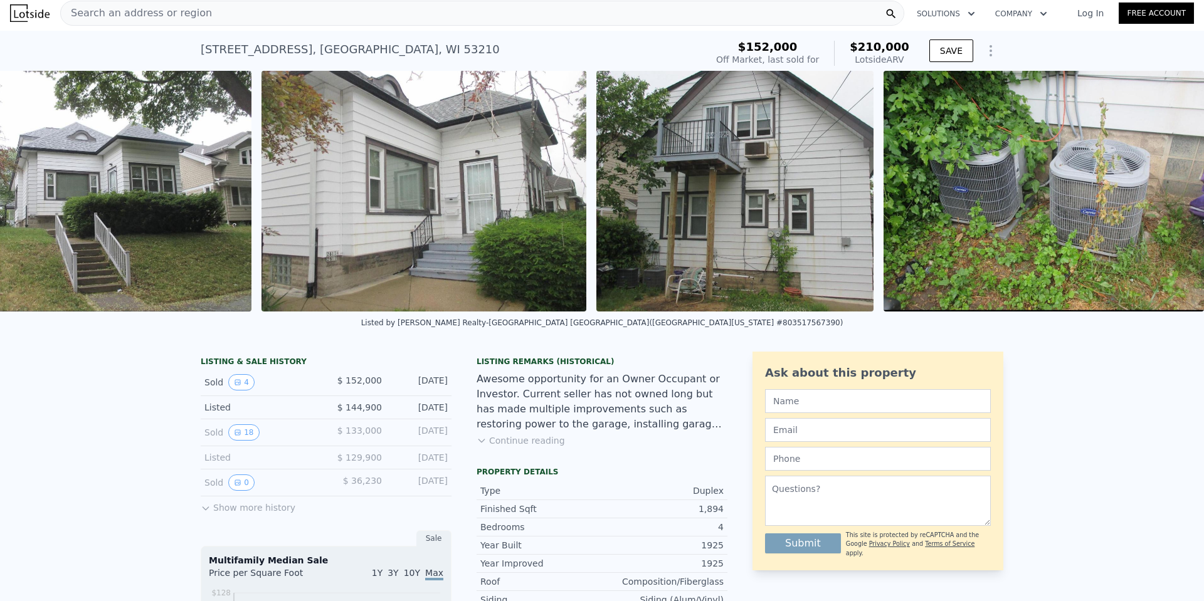
scroll to position [0, 663]
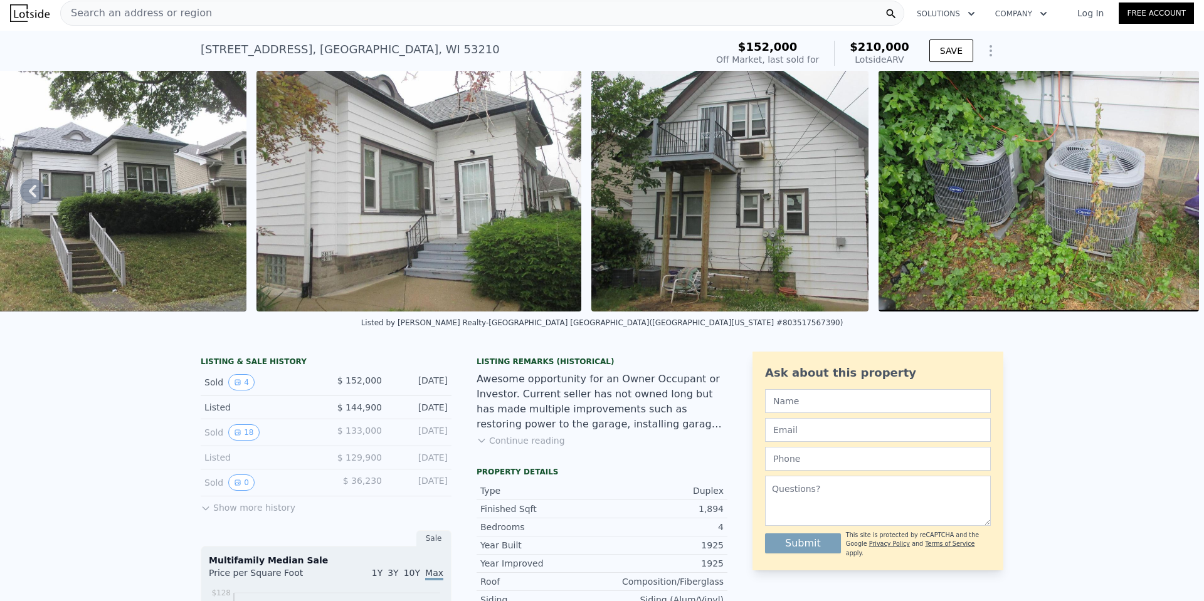
click at [486, 31] on div "2617 N 53rd St , Milwaukee , WI 53210 Sold Mar 2025 for $152k (~ARV $210k ) $15…" at bounding box center [602, 51] width 802 height 40
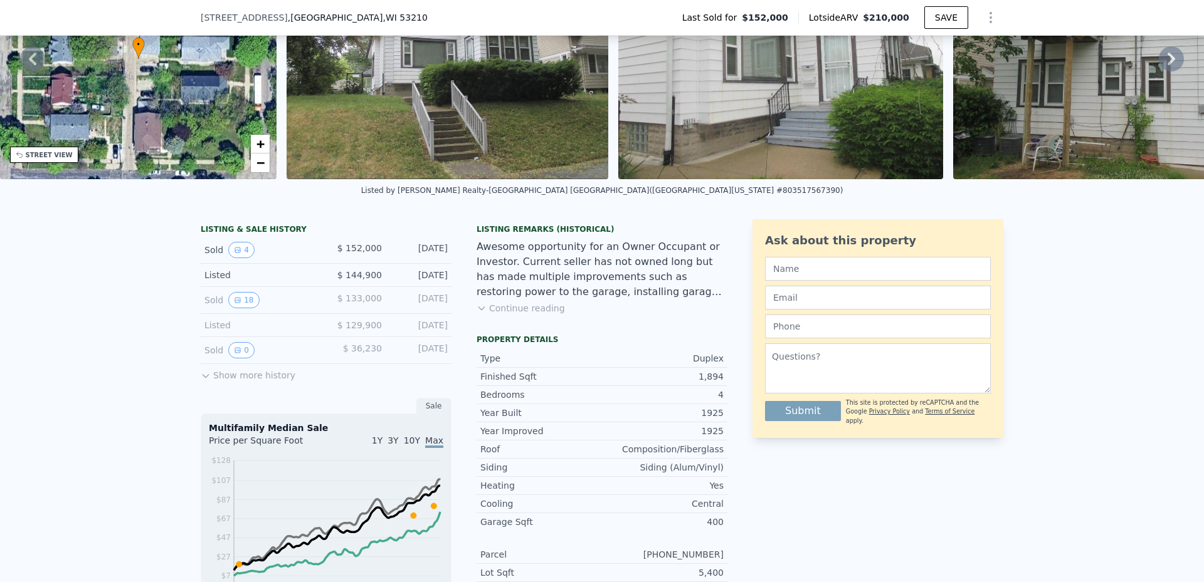
scroll to position [125, 0]
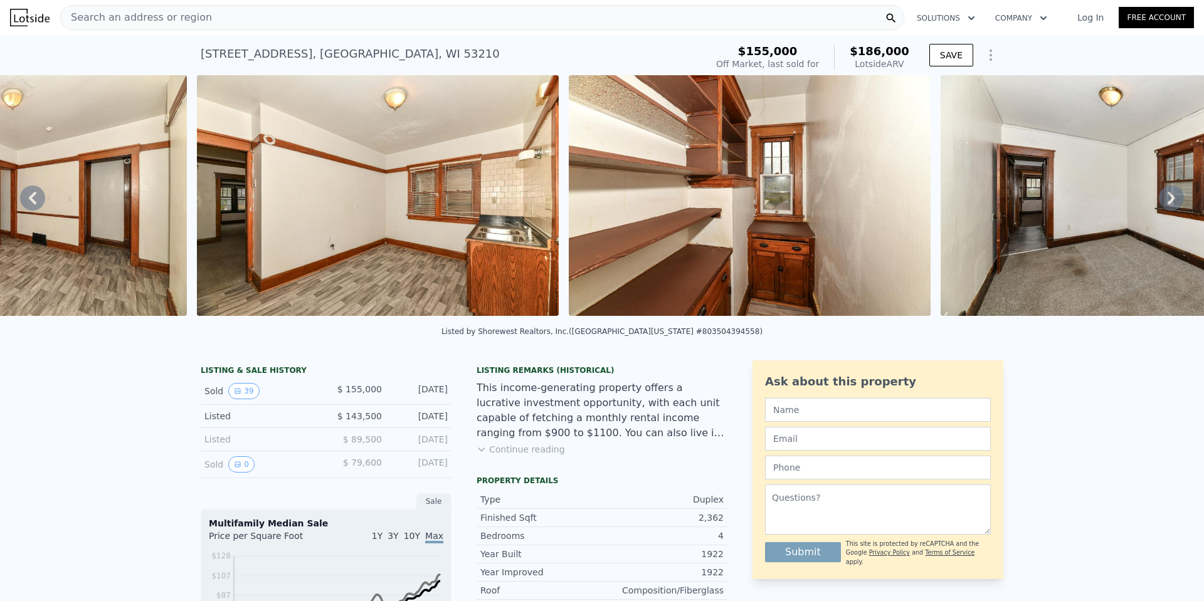
scroll to position [0, 8222]
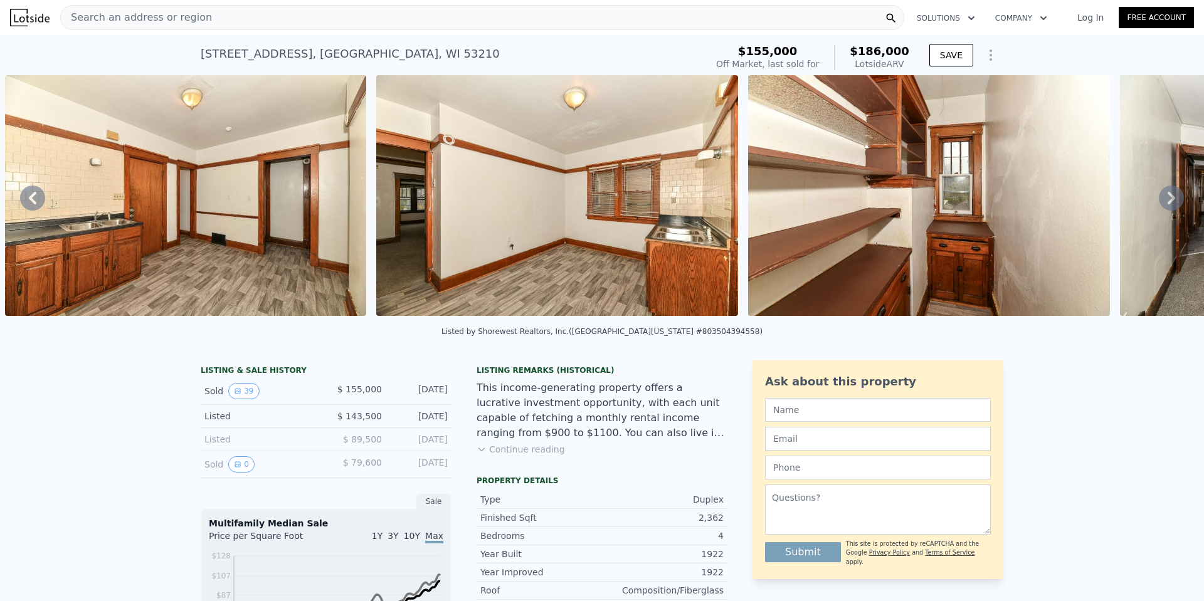
click at [125, 19] on span "Search an address or region" at bounding box center [136, 17] width 151 height 15
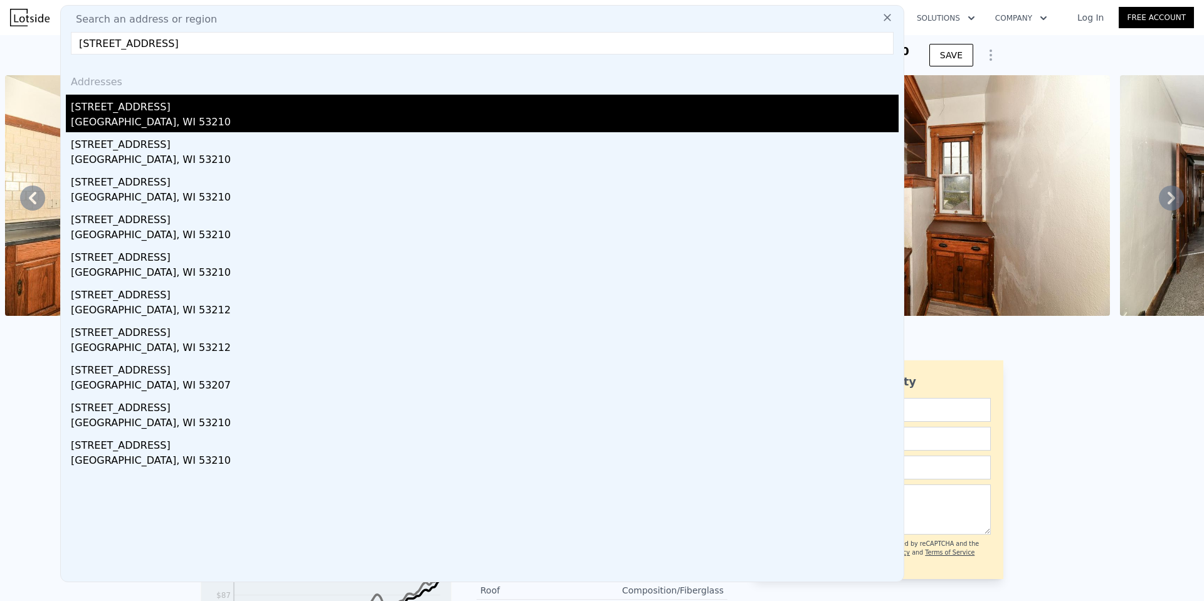
type input "[STREET_ADDRESS]"
click at [157, 110] on div "[STREET_ADDRESS]" at bounding box center [485, 105] width 828 height 20
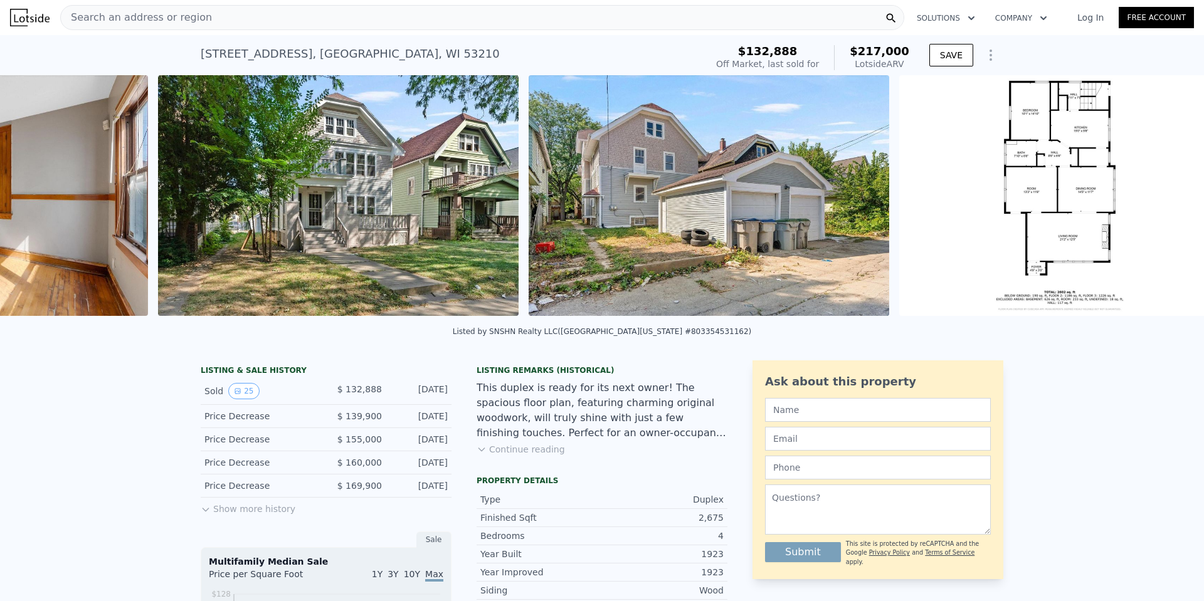
scroll to position [0, 6311]
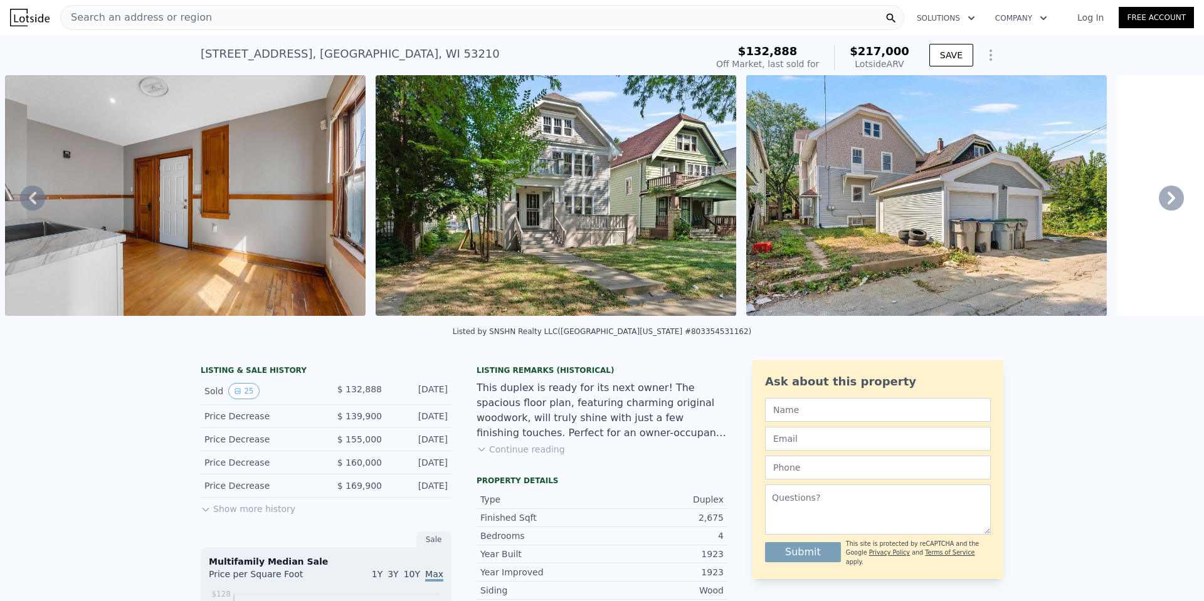
click at [191, 14] on span "Search an address or region" at bounding box center [136, 17] width 151 height 15
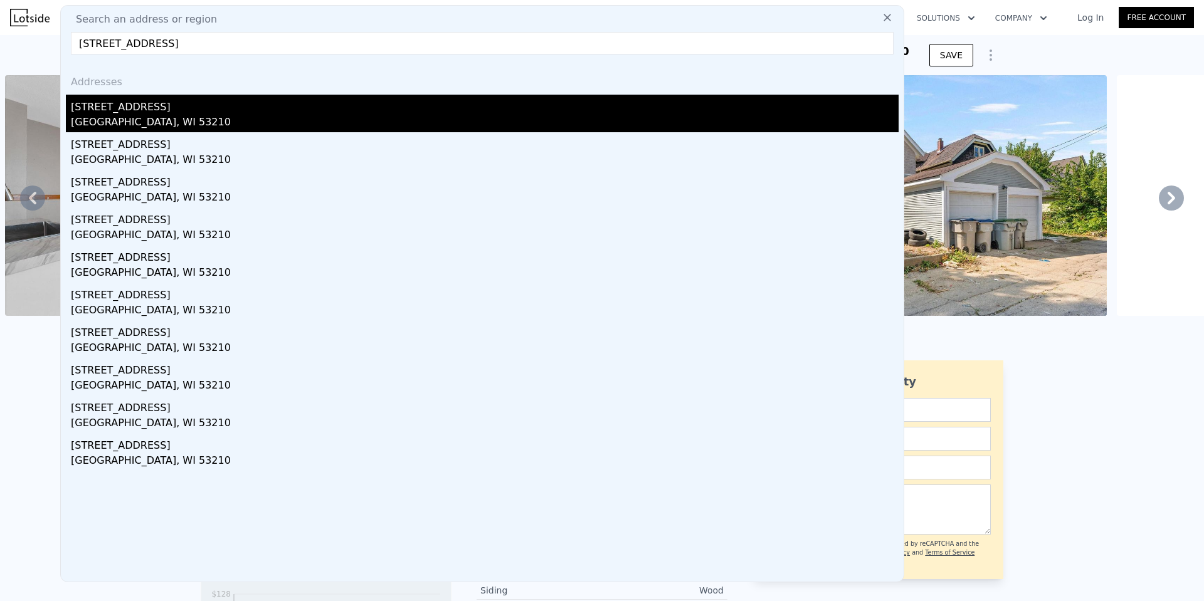
type input "[STREET_ADDRESS]"
click at [208, 121] on div "[GEOGRAPHIC_DATA], WI 53210" at bounding box center [485, 124] width 828 height 18
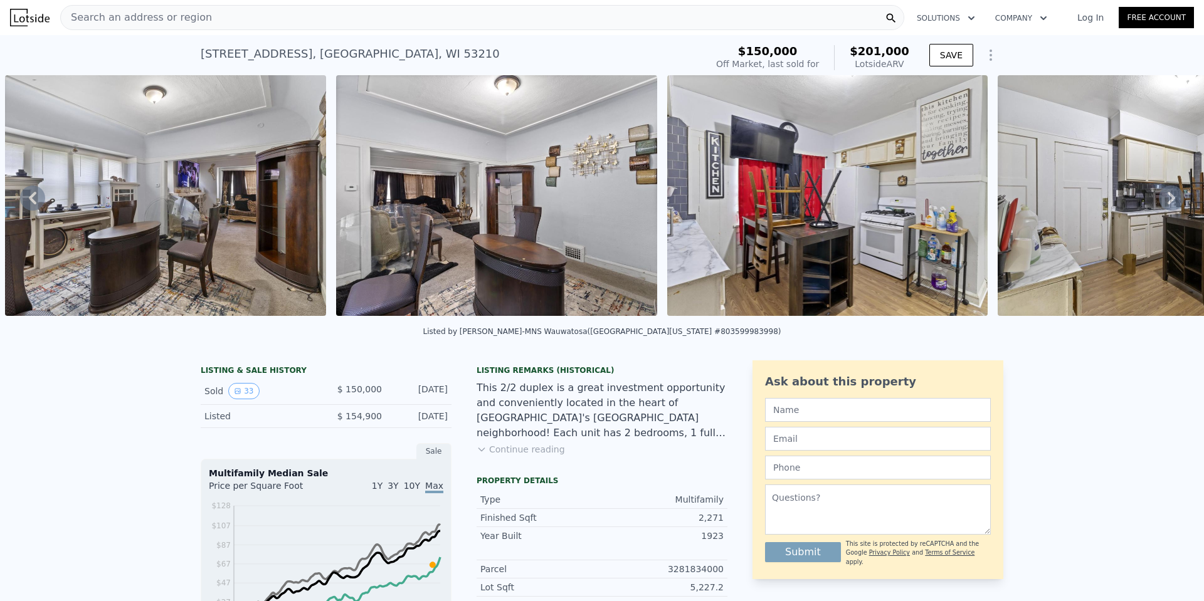
click at [99, 18] on span "Search an address or region" at bounding box center [136, 17] width 151 height 15
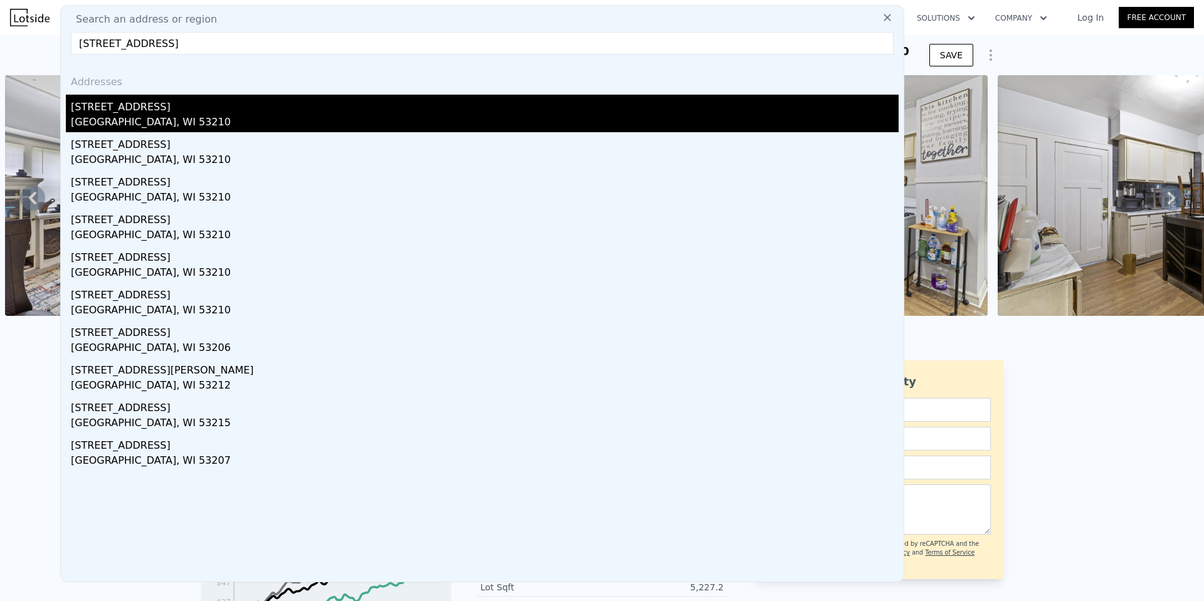
type input "[STREET_ADDRESS]"
click at [171, 112] on div "[STREET_ADDRESS]" at bounding box center [485, 105] width 828 height 20
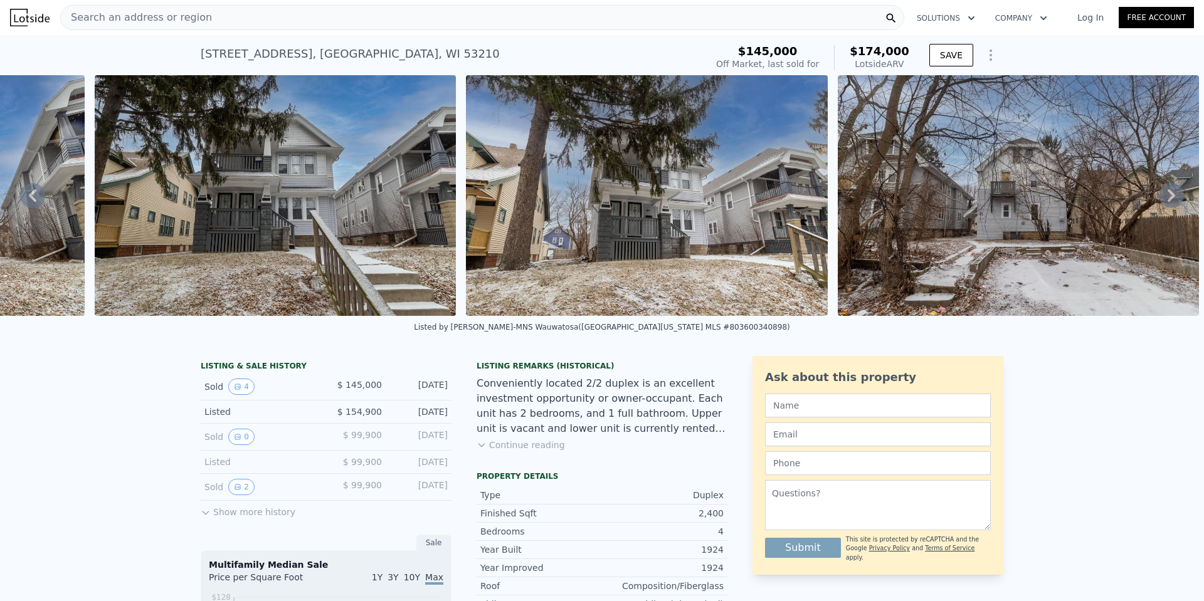
scroll to position [0, 865]
click at [129, 12] on span "Search an address or region" at bounding box center [136, 17] width 151 height 15
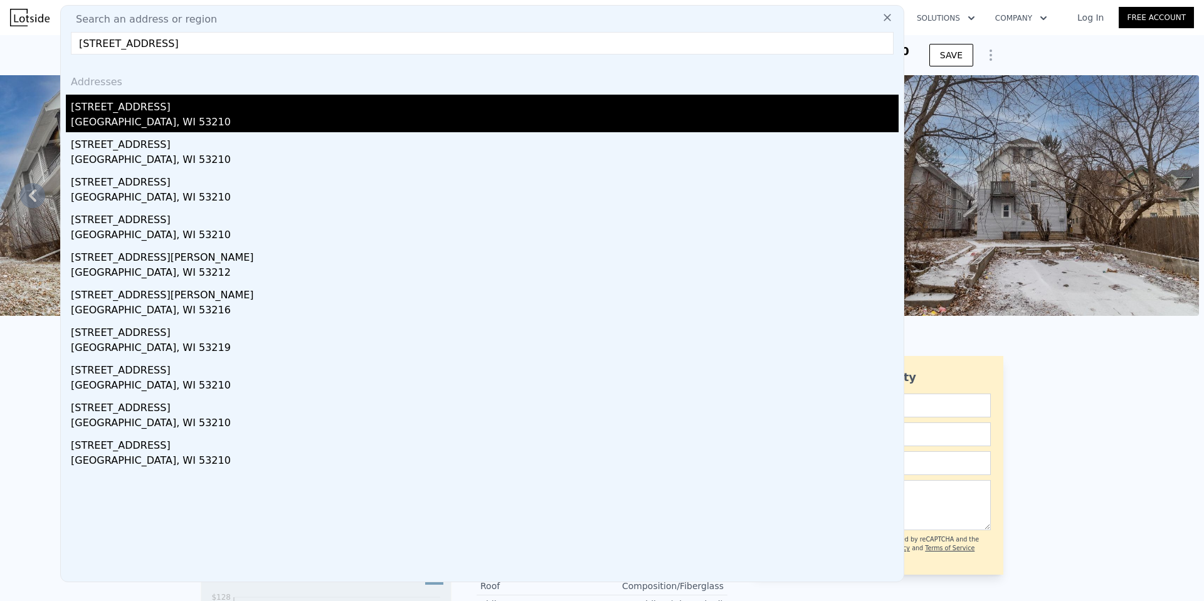
type input "[STREET_ADDRESS]"
click at [188, 116] on div "[GEOGRAPHIC_DATA], WI 53210" at bounding box center [485, 124] width 828 height 18
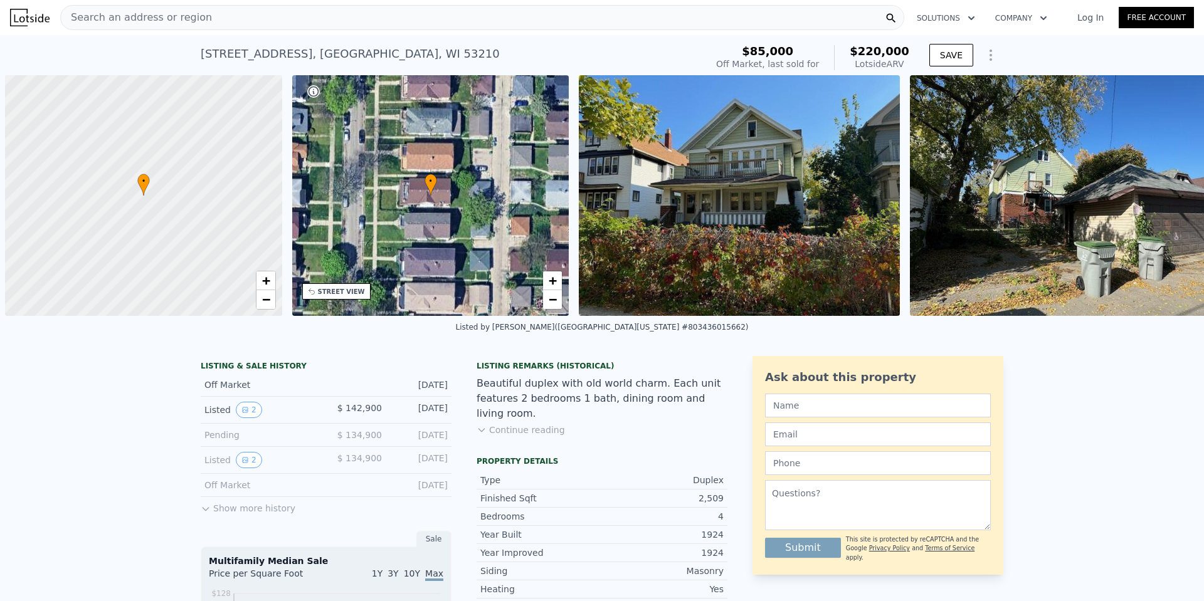
scroll to position [0, 5]
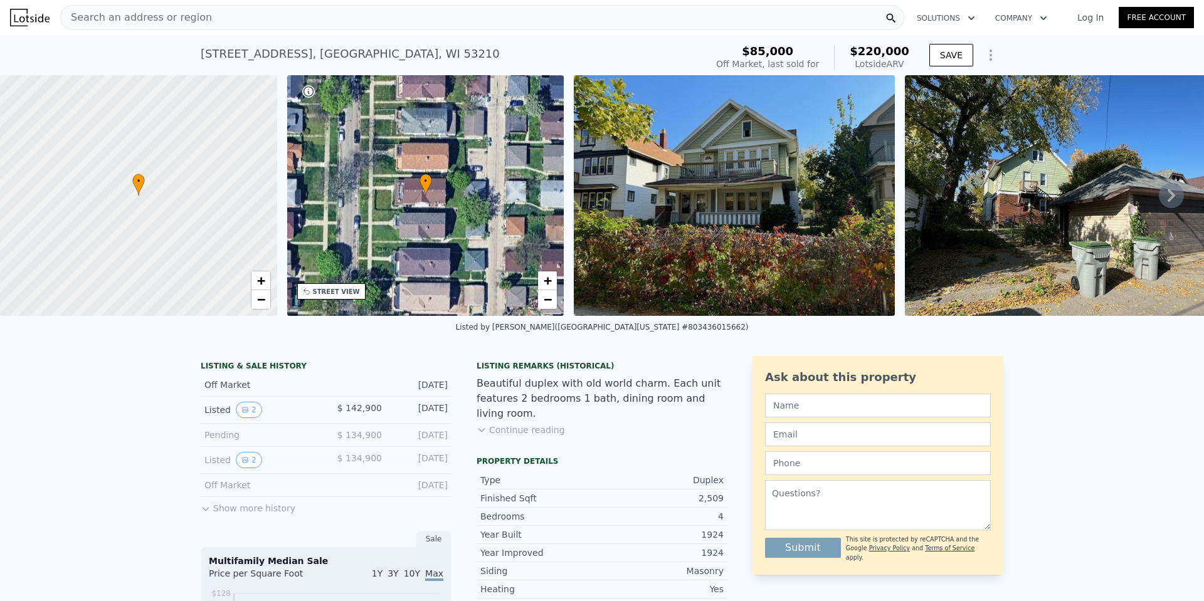
click at [147, 17] on span "Search an address or region" at bounding box center [136, 17] width 151 height 15
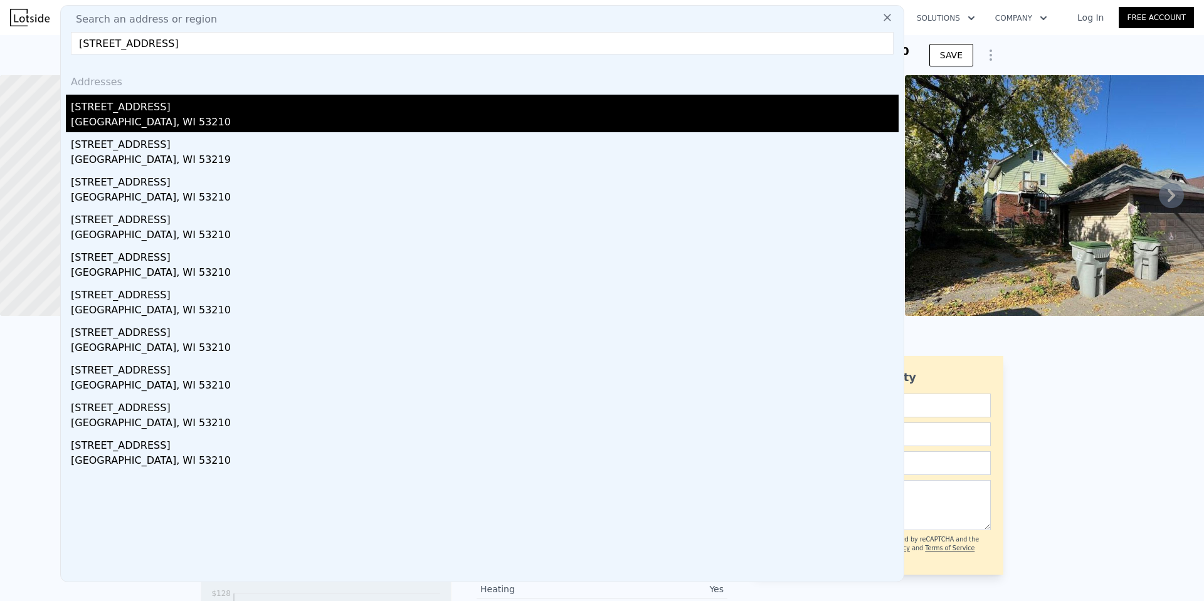
type input "[STREET_ADDRESS]"
click at [189, 116] on div "[GEOGRAPHIC_DATA], WI 53210" at bounding box center [485, 124] width 828 height 18
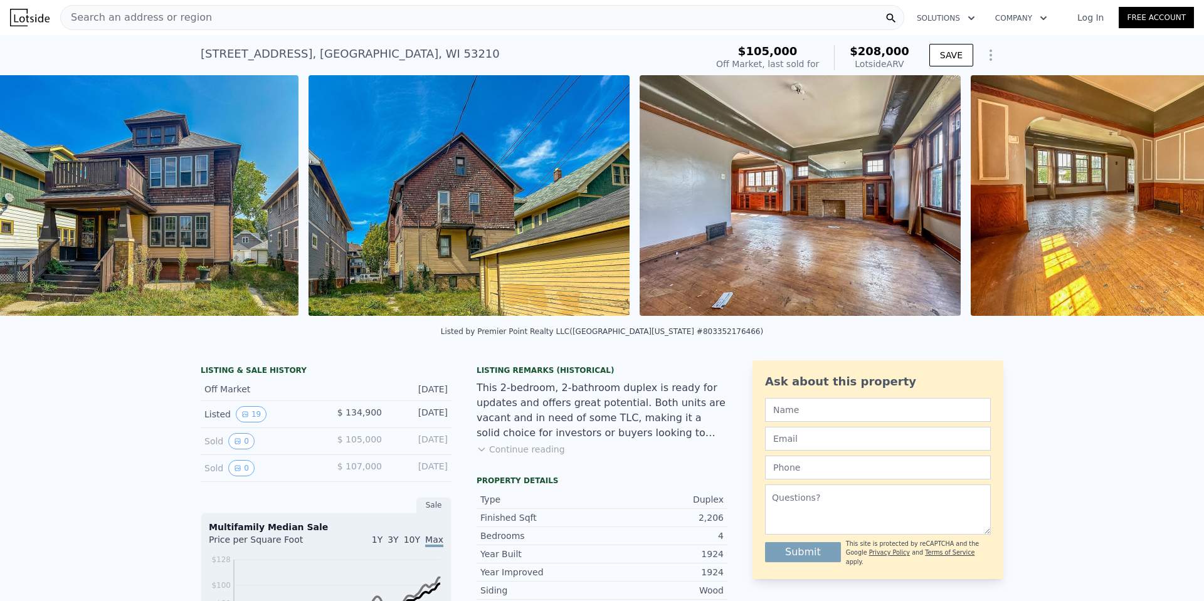
scroll to position [0, 905]
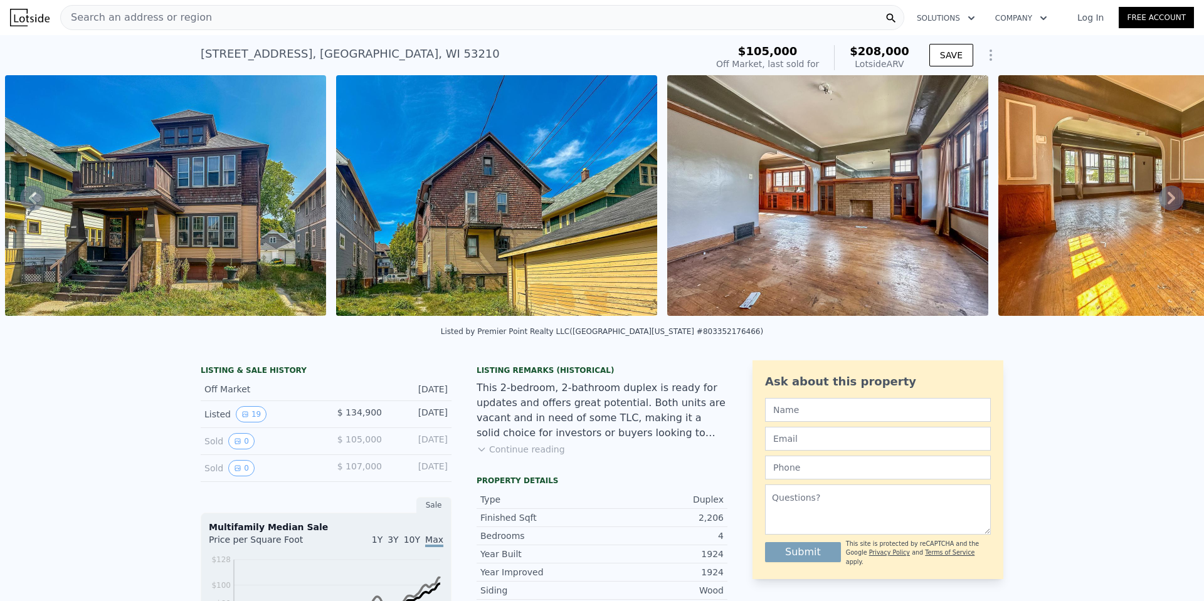
click at [142, 19] on span "Search an address or region" at bounding box center [136, 17] width 151 height 15
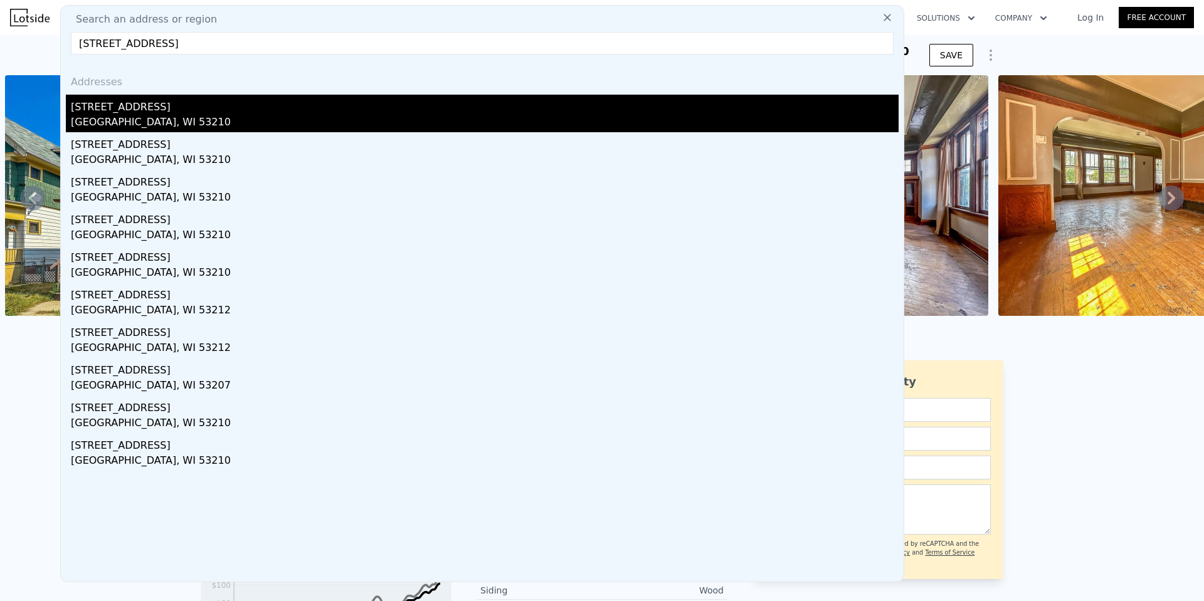
type input "[STREET_ADDRESS]"
click at [122, 108] on div "[STREET_ADDRESS]" at bounding box center [485, 105] width 828 height 20
type input "4"
type input "7"
type input "0"
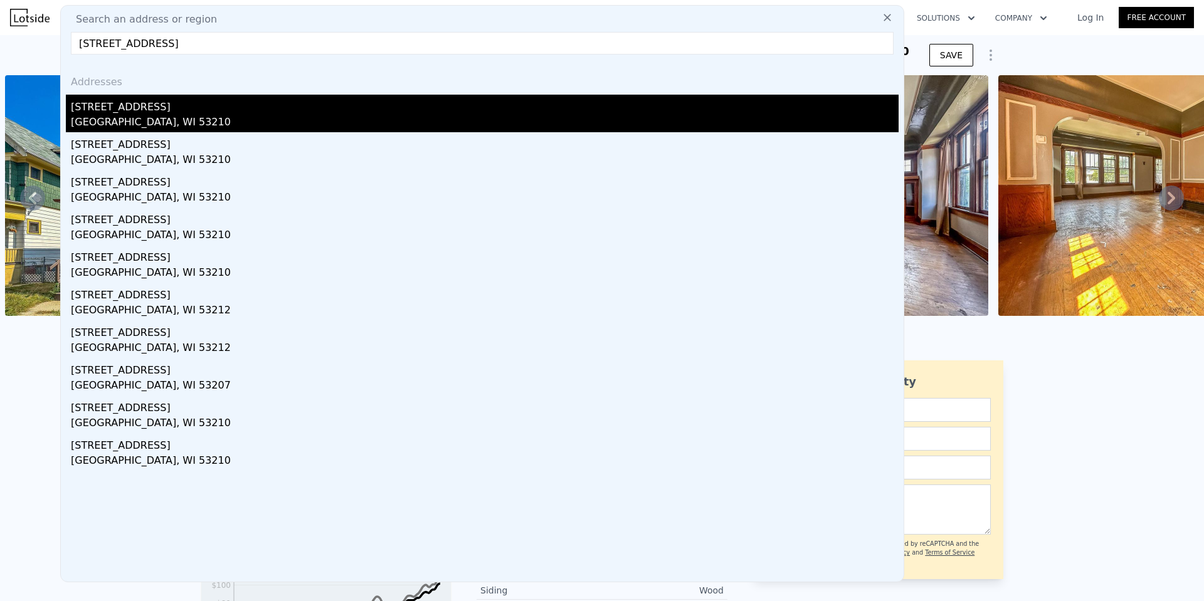
type input "2271"
type input "3280"
type input "2613.6"
type input "5662.8"
checkbox input "false"
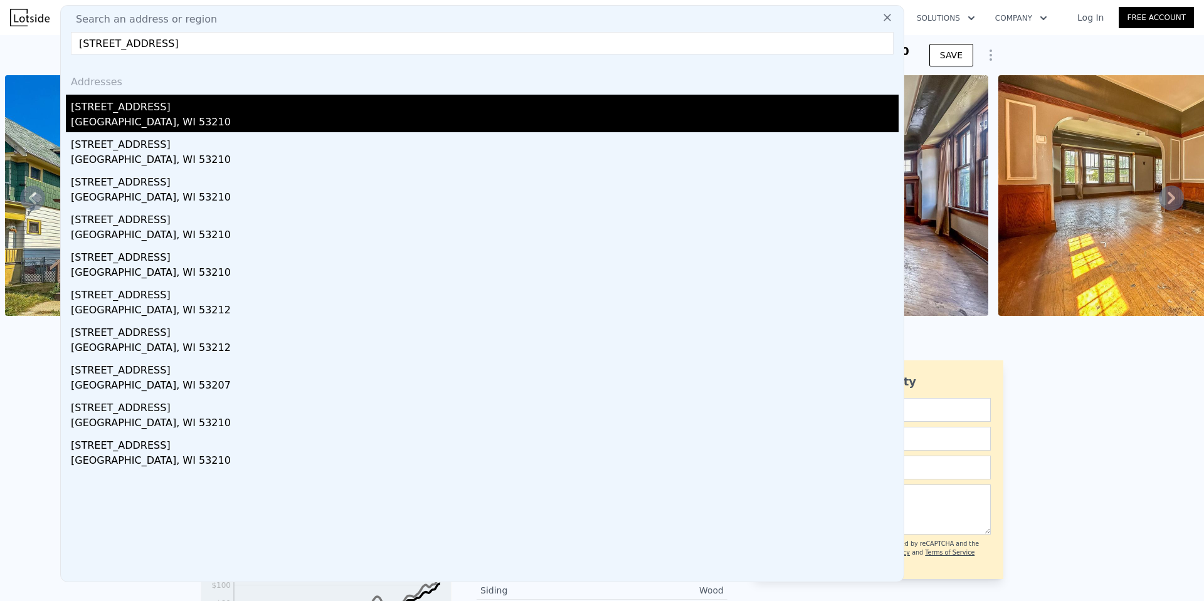
checkbox input "true"
type input "$ 217,000"
type input "$ 61,736"
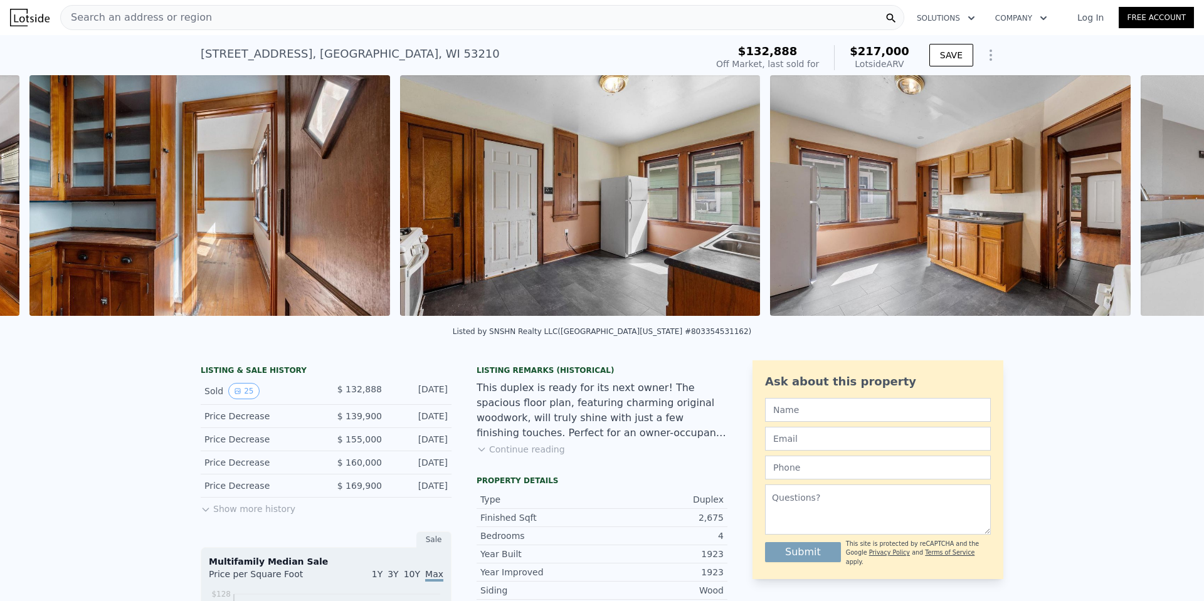
scroll to position [0, 6785]
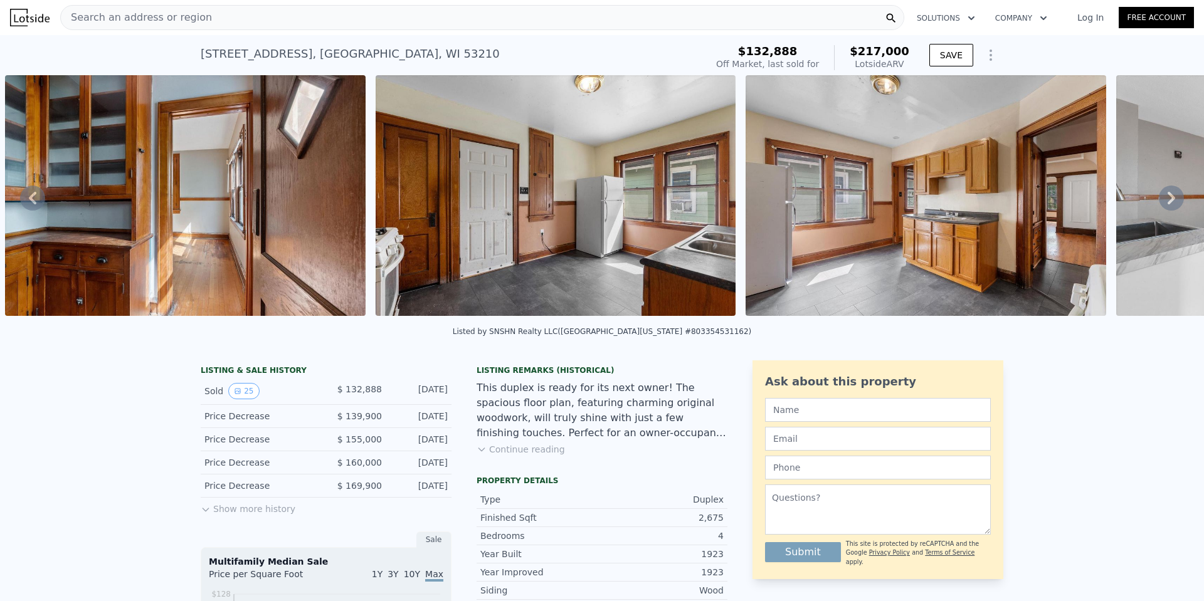
click at [266, 19] on div "Search an address or region" at bounding box center [482, 17] width 844 height 25
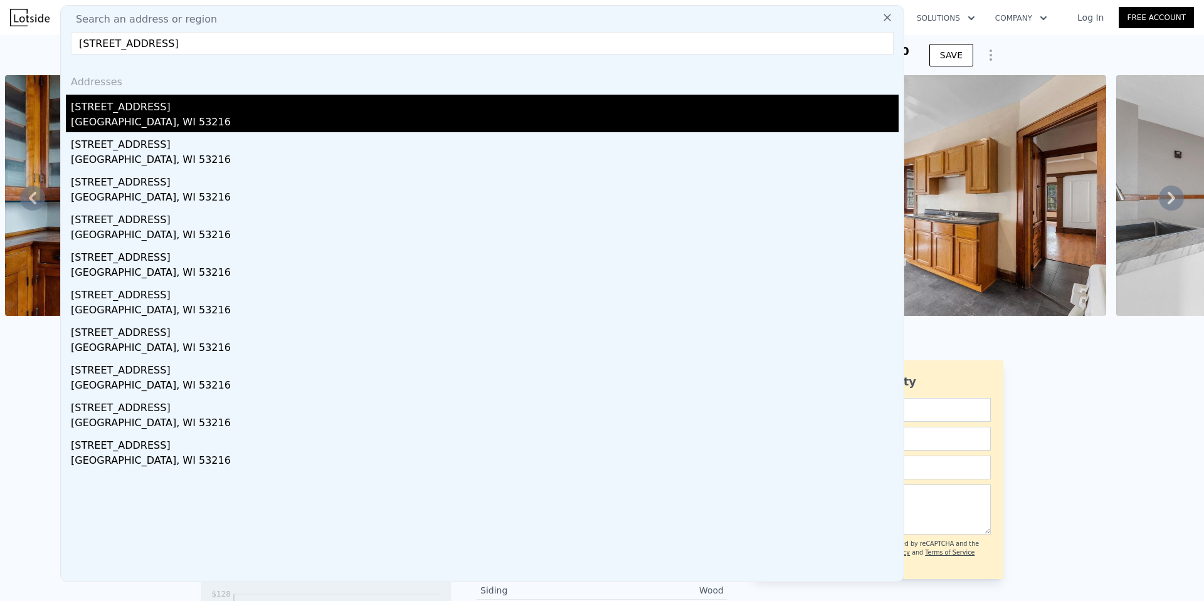
type input "[STREET_ADDRESS]"
click at [138, 110] on div "[STREET_ADDRESS]" at bounding box center [485, 105] width 828 height 20
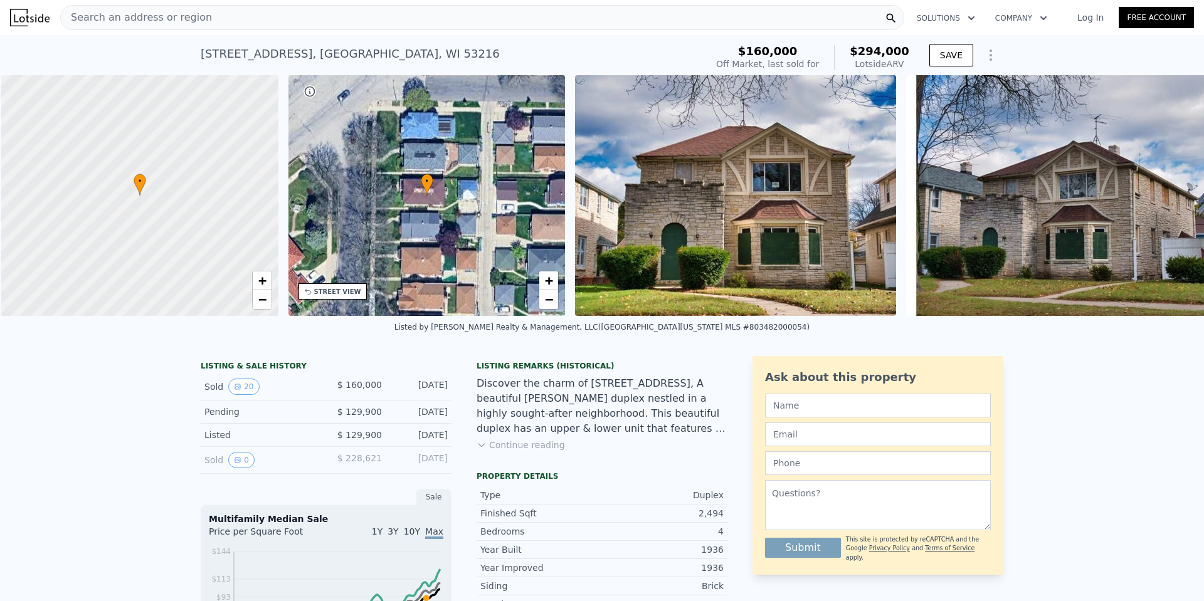
scroll to position [0, 5]
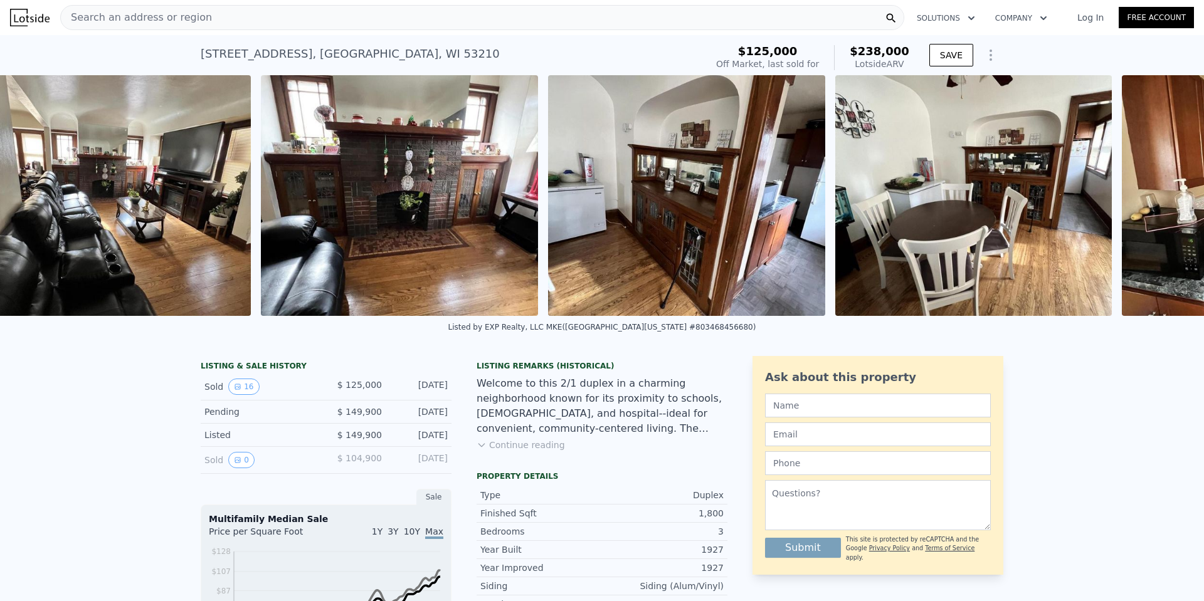
scroll to position [0, 1192]
